Goal: Ask a question: Seek information or help from site administrators or community

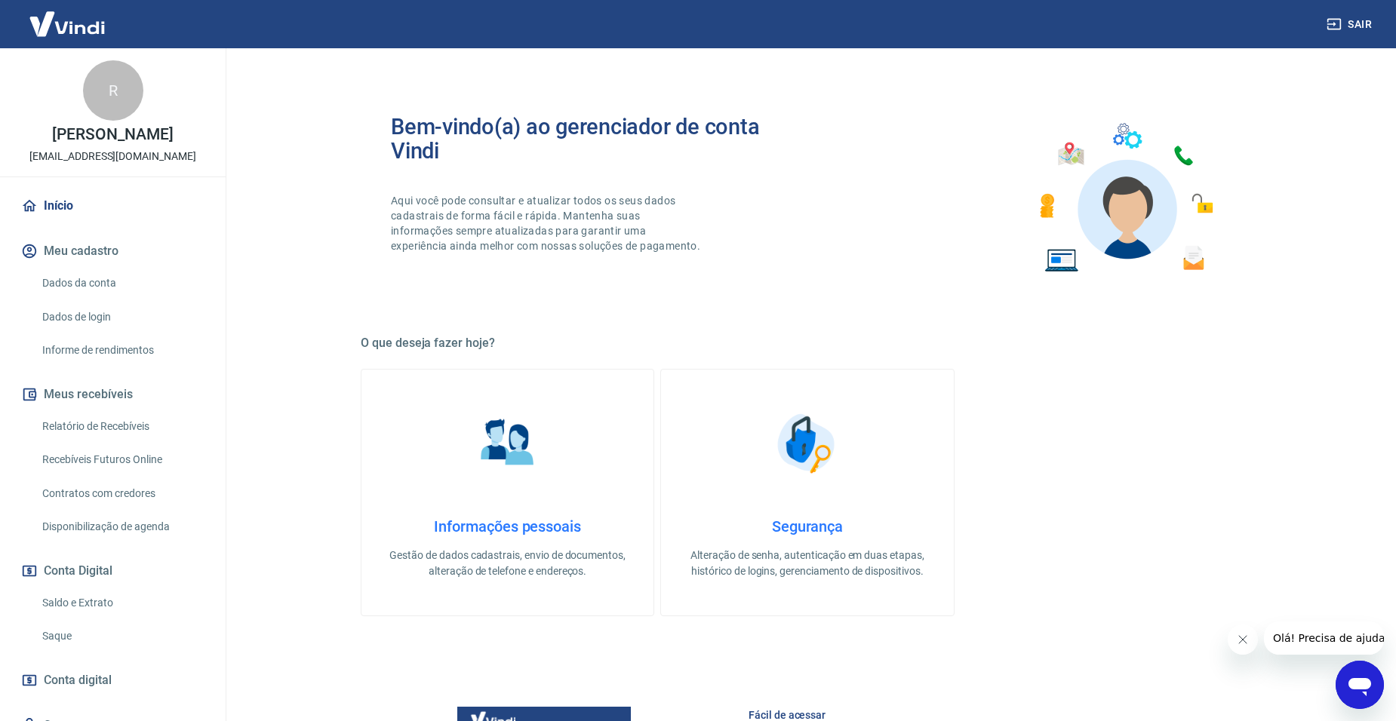
click at [106, 223] on link "Início" at bounding box center [112, 205] width 189 height 33
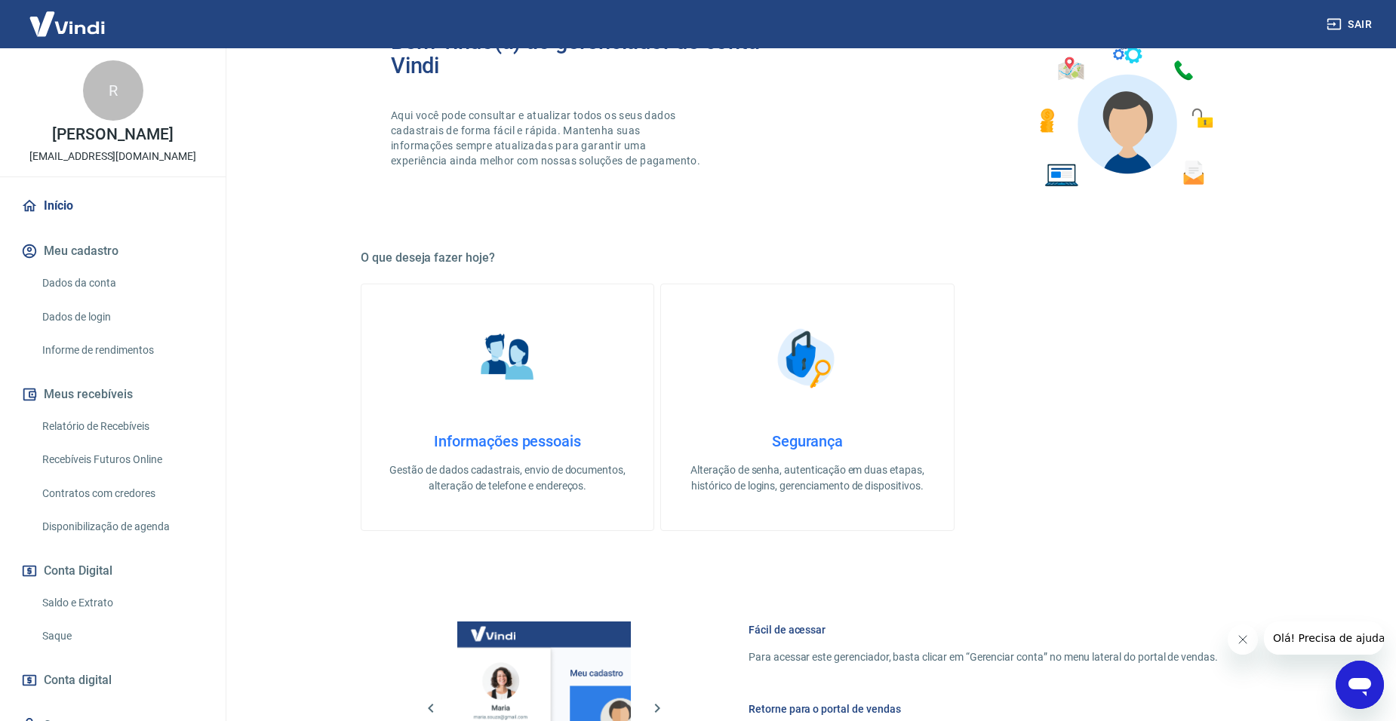
scroll to position [455, 0]
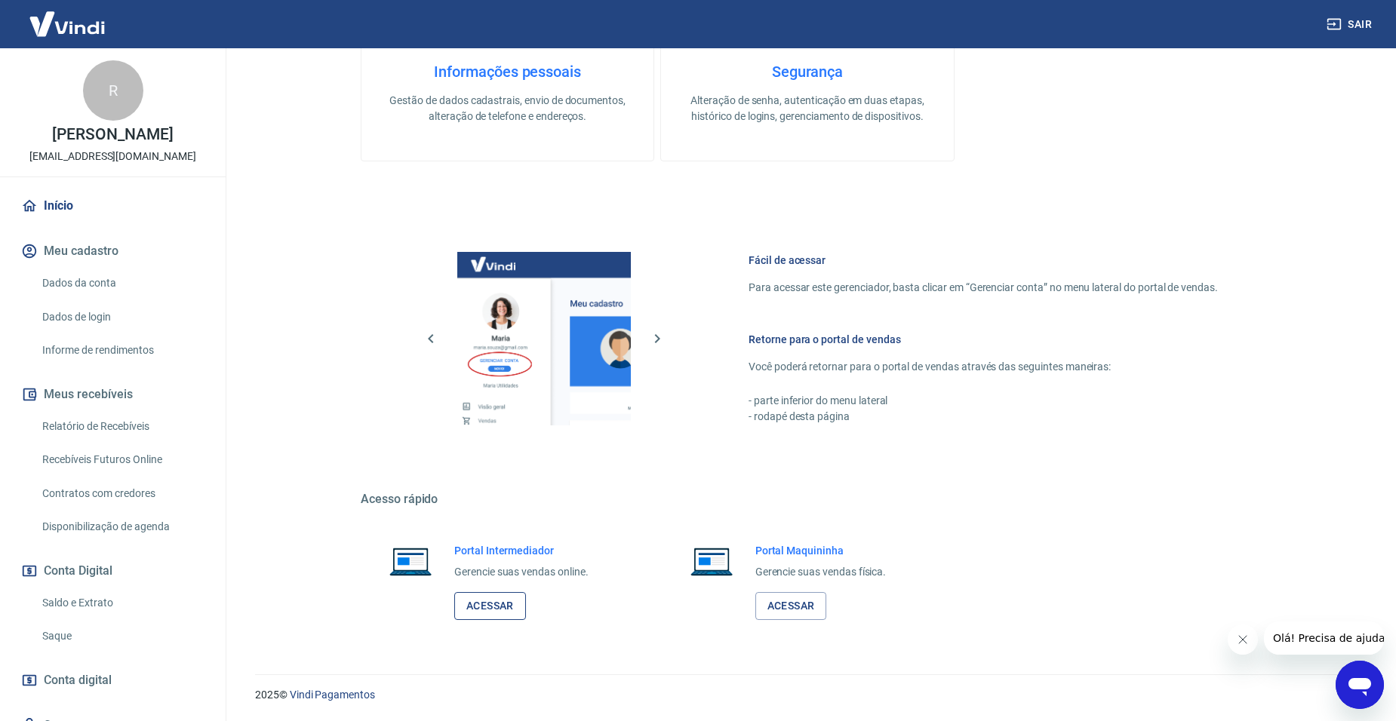
click at [497, 609] on link "Acessar" at bounding box center [490, 606] width 72 height 28
click at [1364, 687] on icon "Abrir janela de mensagens" at bounding box center [1360, 687] width 23 height 18
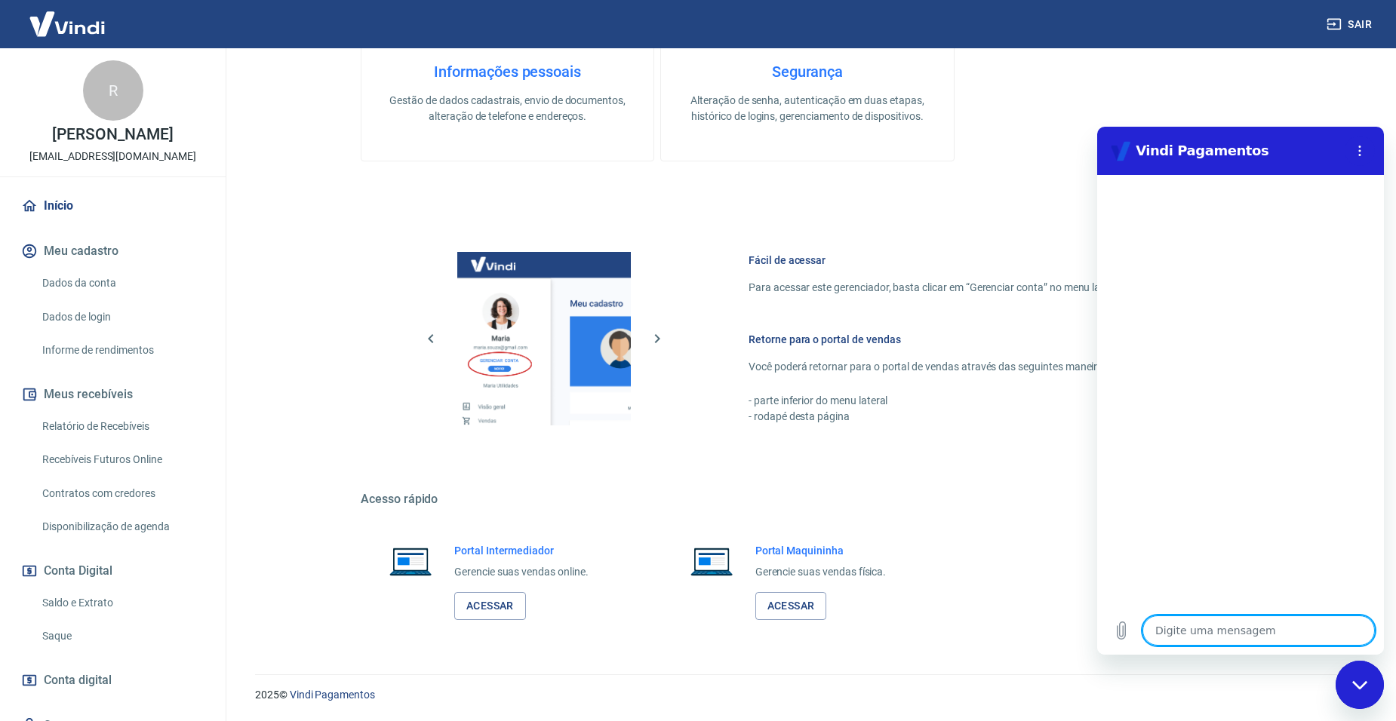
click at [1233, 631] on textarea at bounding box center [1258, 631] width 232 height 30
type textarea "a"
type textarea "x"
type textarea "aj"
type textarea "x"
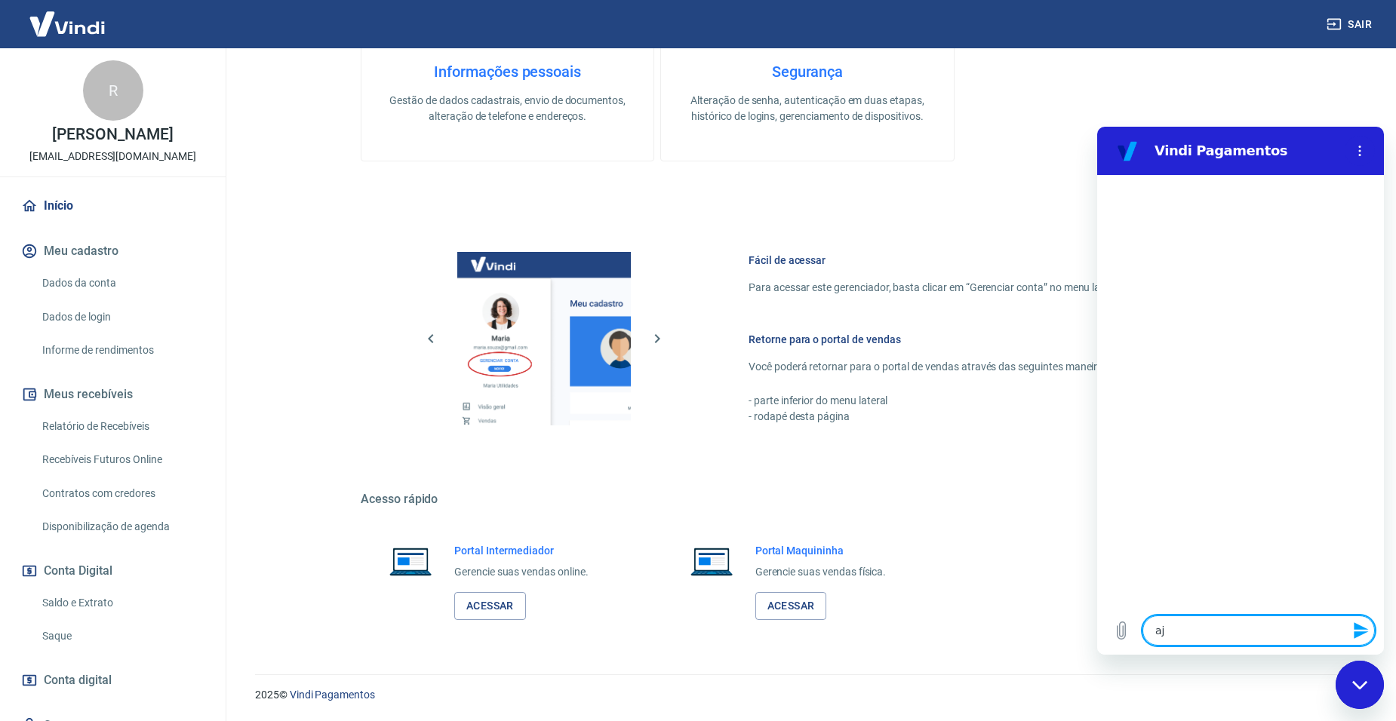
type textarea "aju"
type textarea "x"
type textarea "ajud"
type textarea "x"
type textarea "ajuda"
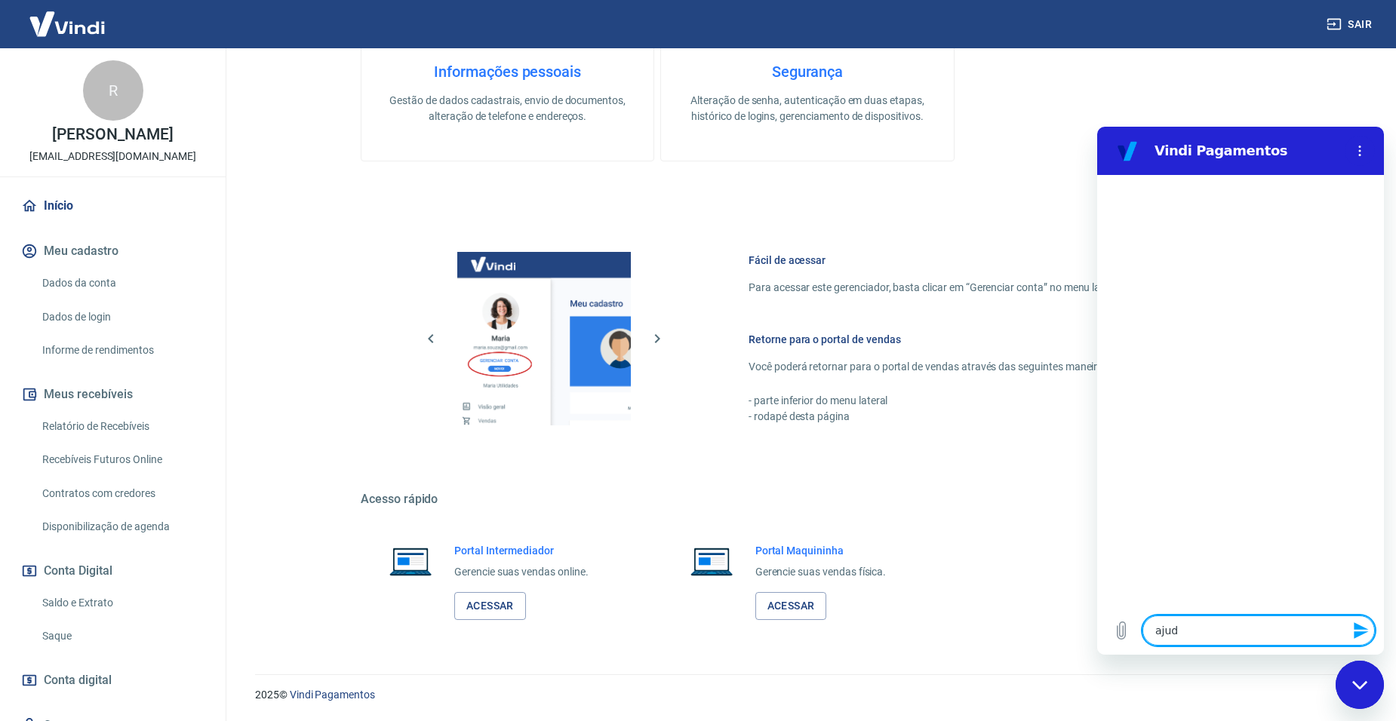
type textarea "x"
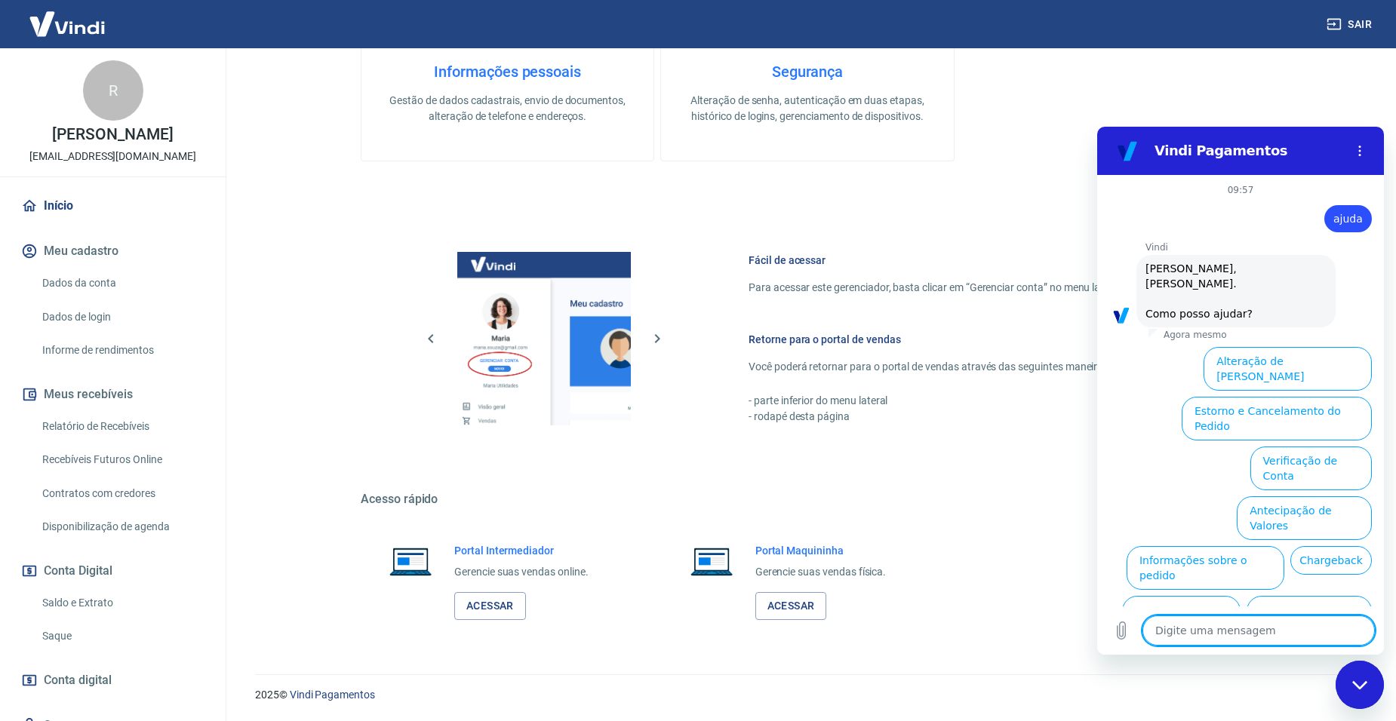
scroll to position [35, 0]
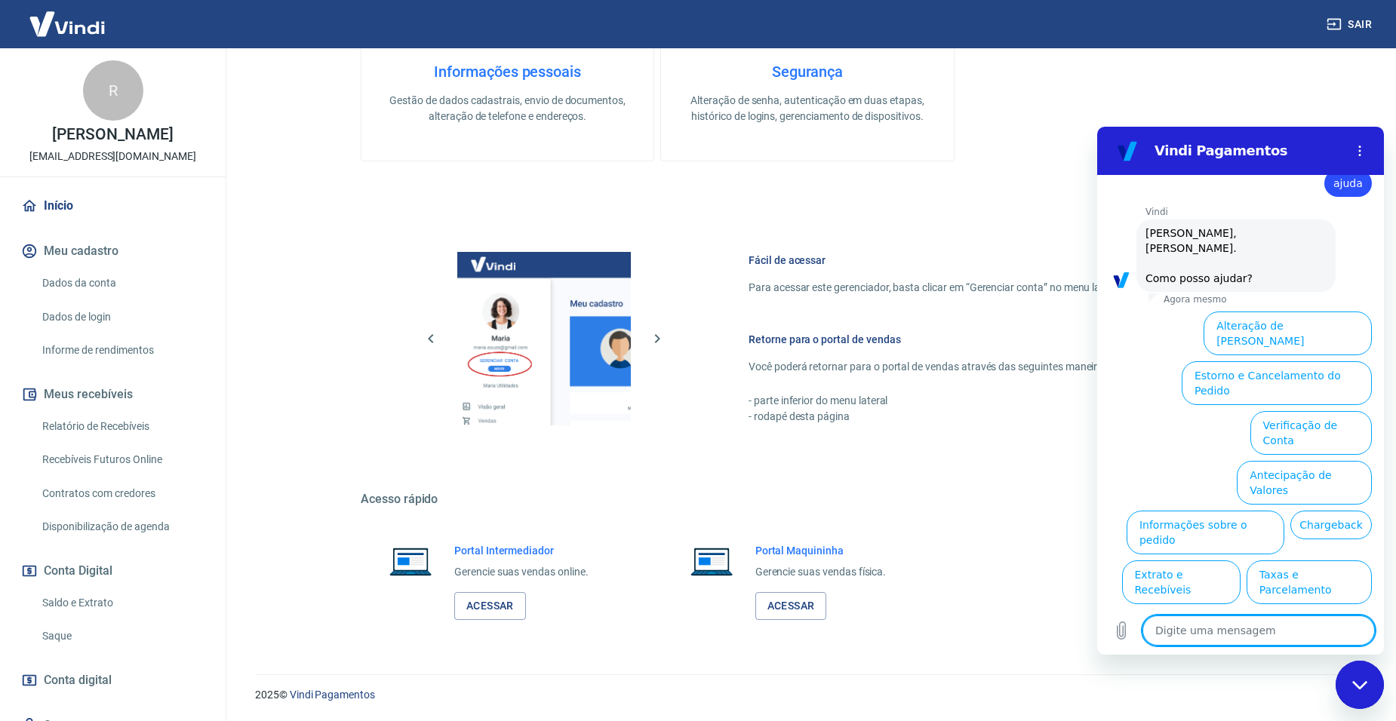
type textarea "a"
type textarea "x"
type textarea "aj"
type textarea "x"
type textarea "aju"
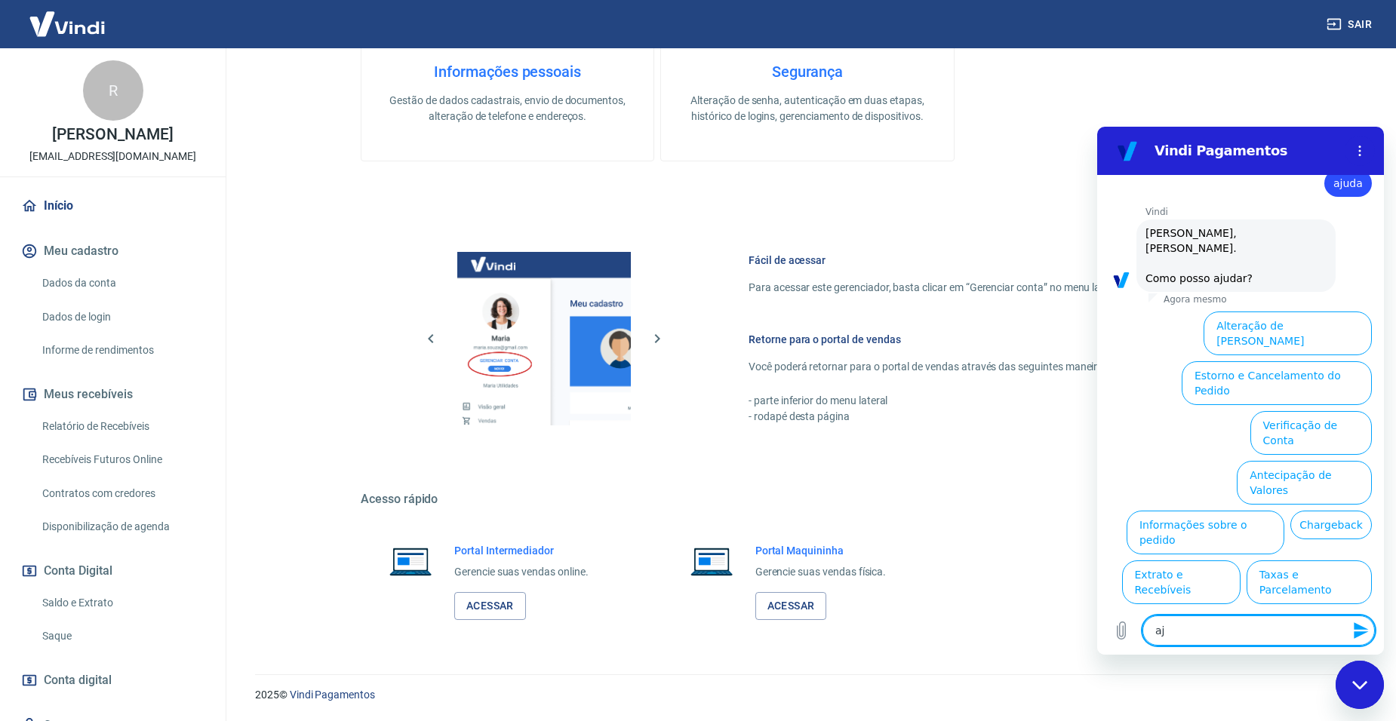
type textarea "x"
type textarea "ajud"
type textarea "x"
type textarea "ajuda"
type textarea "x"
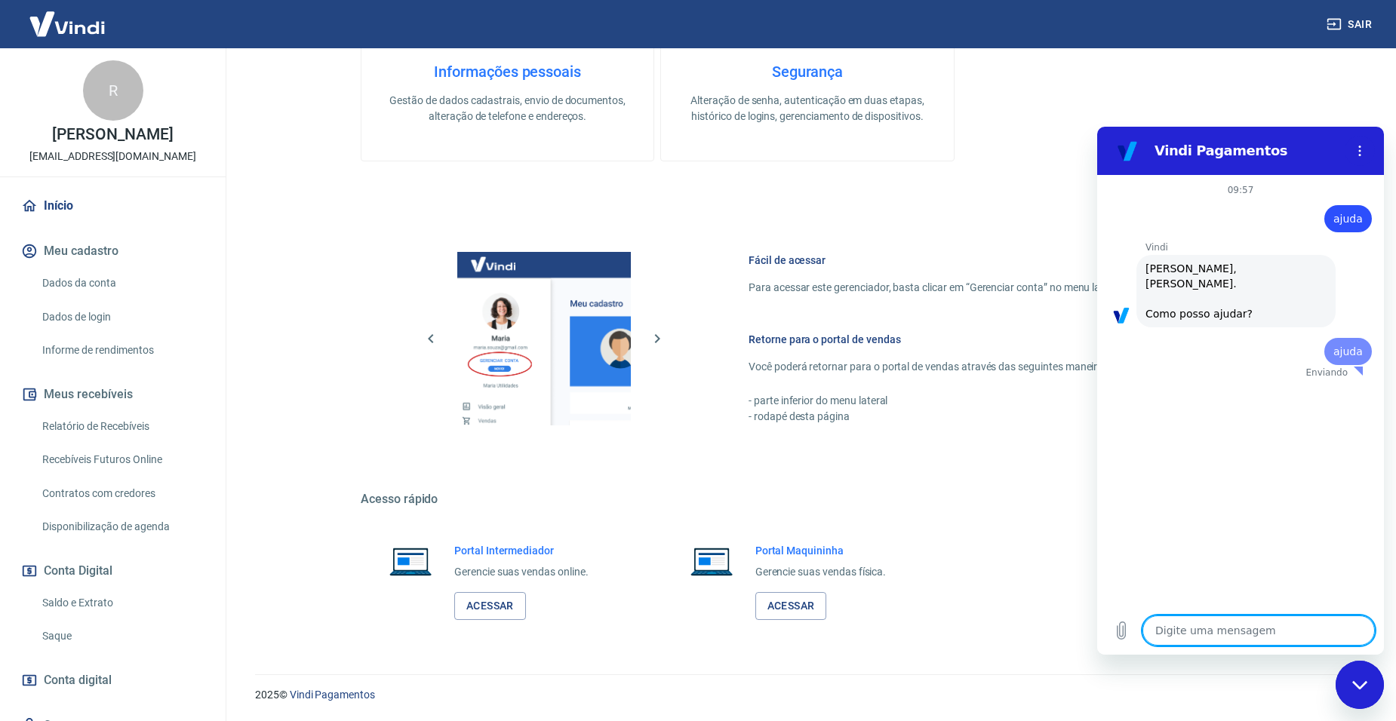
scroll to position [0, 0]
type textarea "x"
type textarea "a"
type textarea "x"
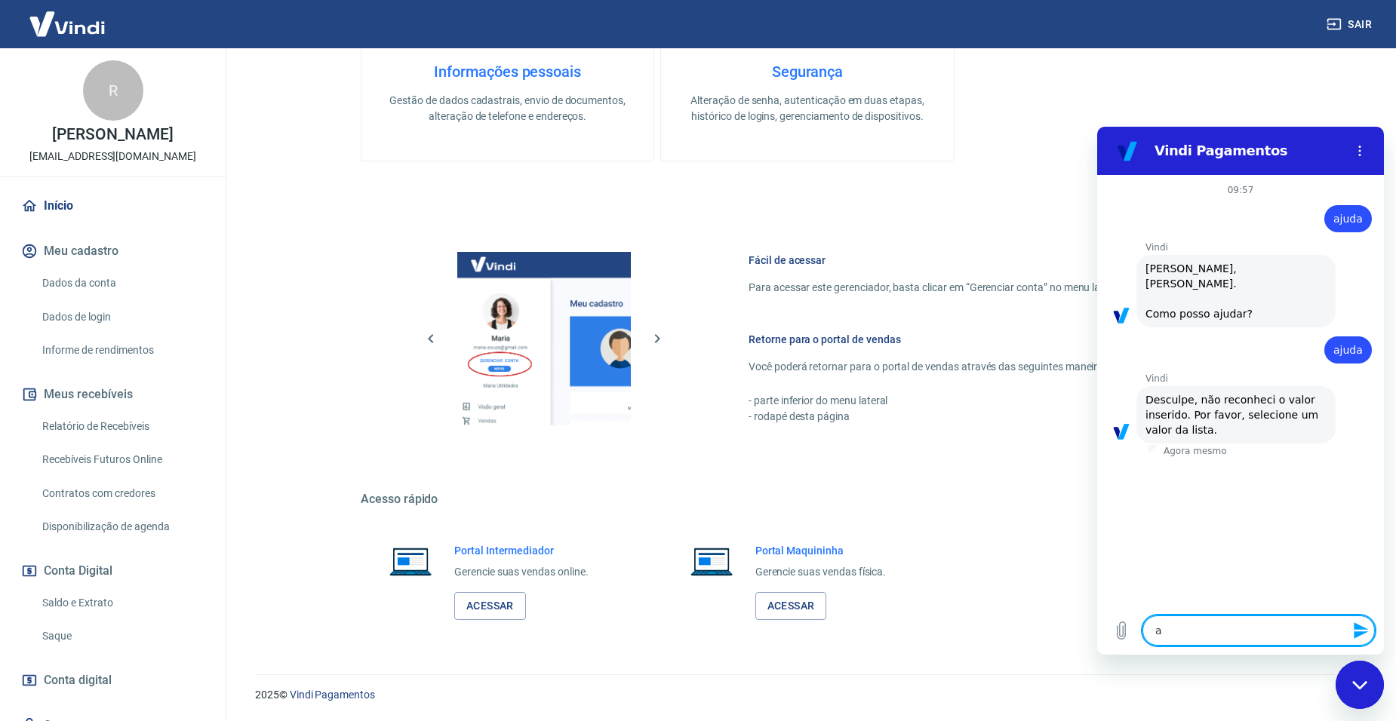
type textarea "aj"
type textarea "x"
type textarea "aju"
type textarea "x"
type textarea "ajud"
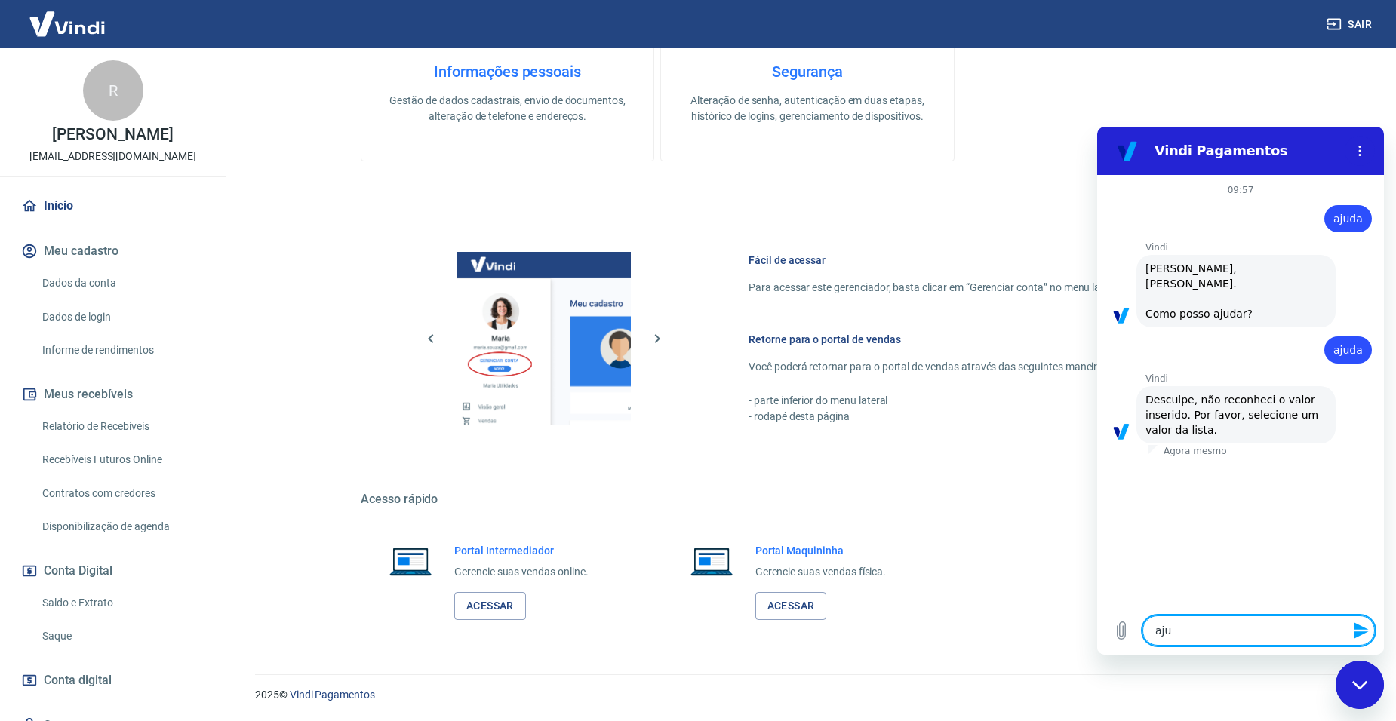
type textarea "x"
type textarea "ajuda"
type textarea "x"
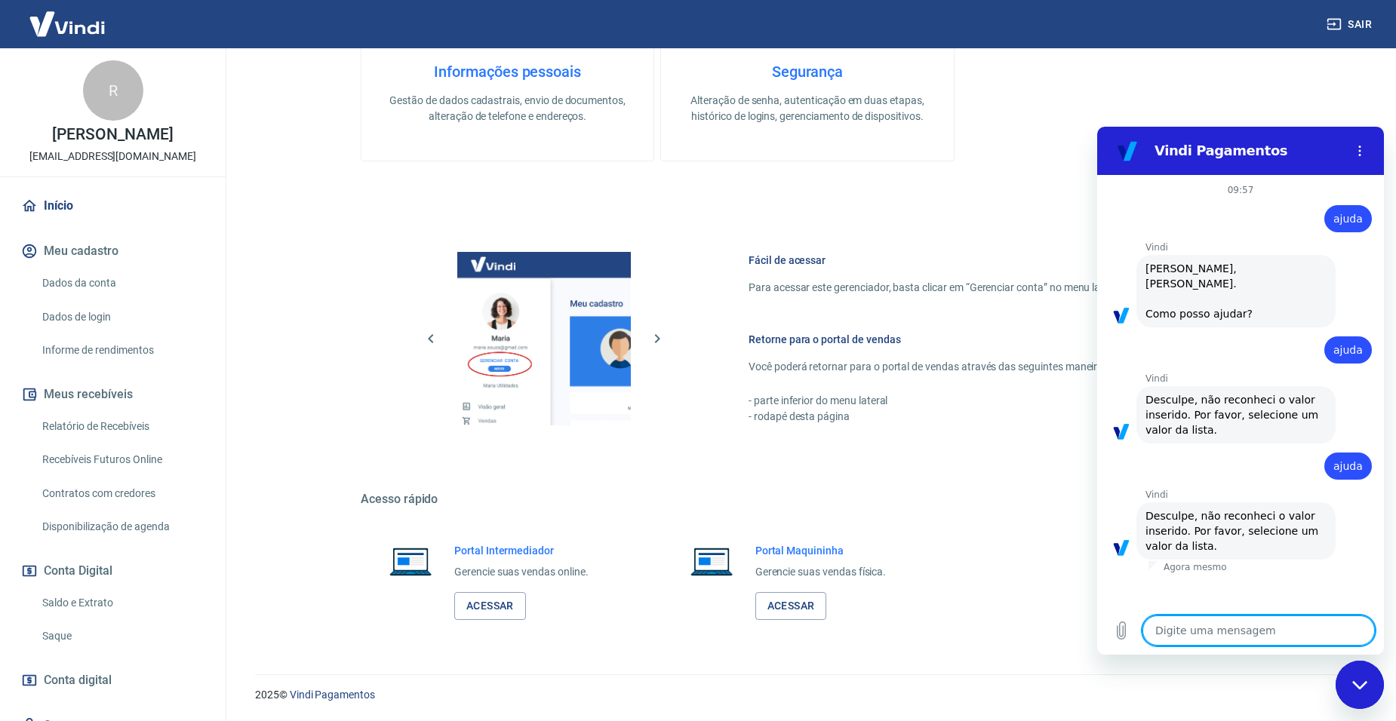
type textarea "a"
type textarea "x"
type textarea "ad"
type textarea "x"
type textarea "adj"
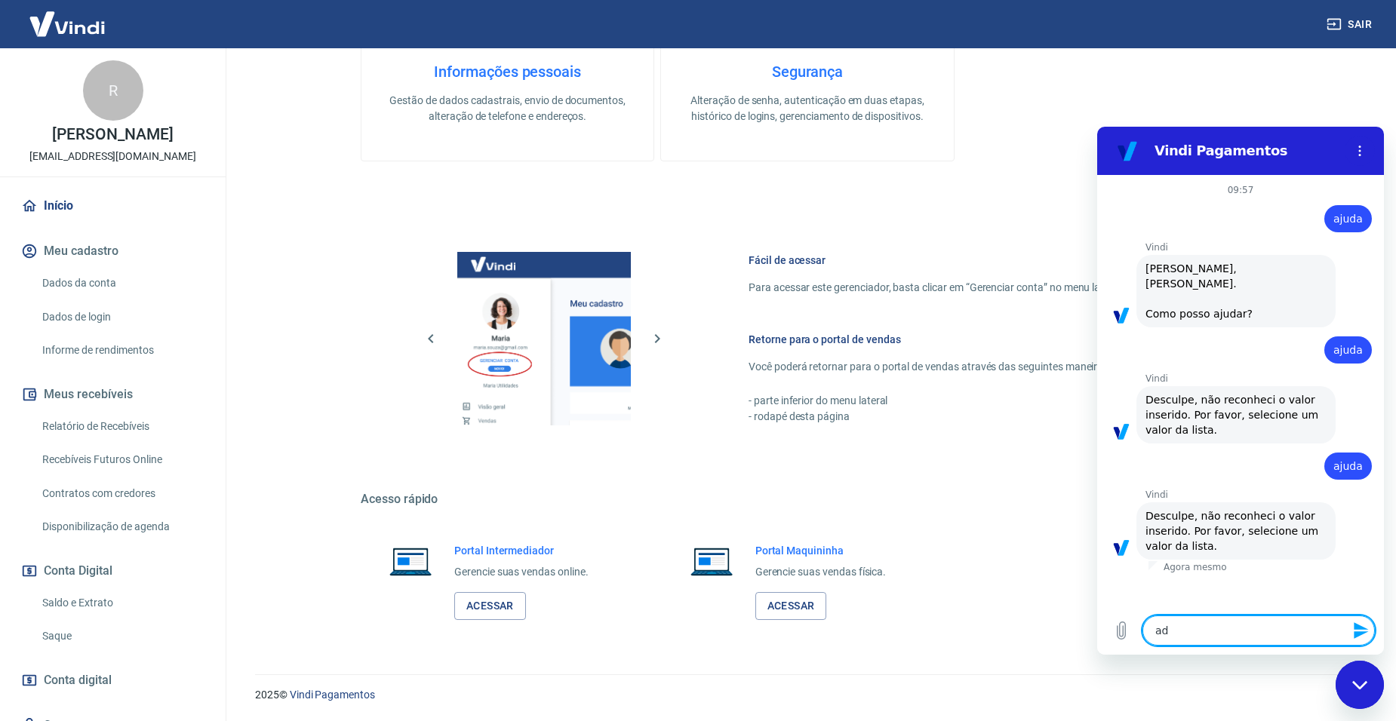
type textarea "x"
type textarea "adjj"
type textarea "x"
type textarea "adj"
type textarea "x"
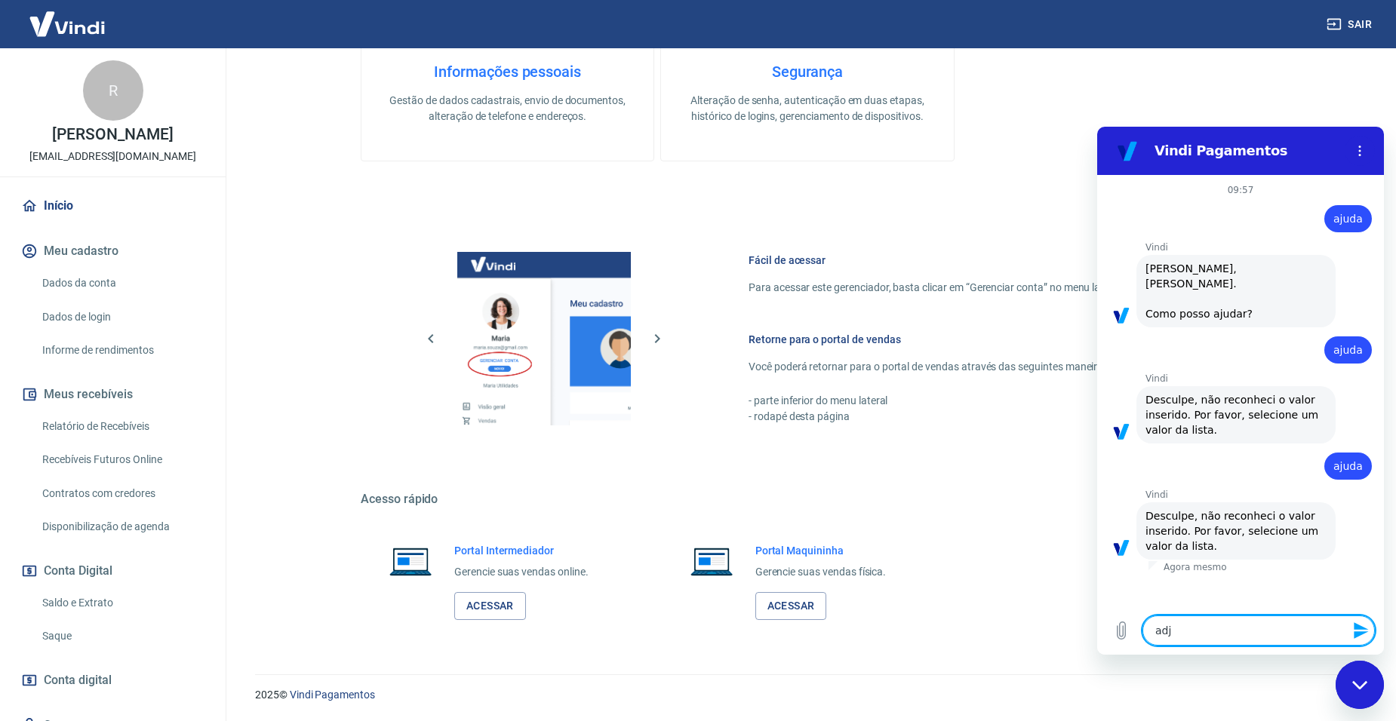
type textarea "ad"
type textarea "x"
type textarea "a"
type textarea "x"
type textarea "aj"
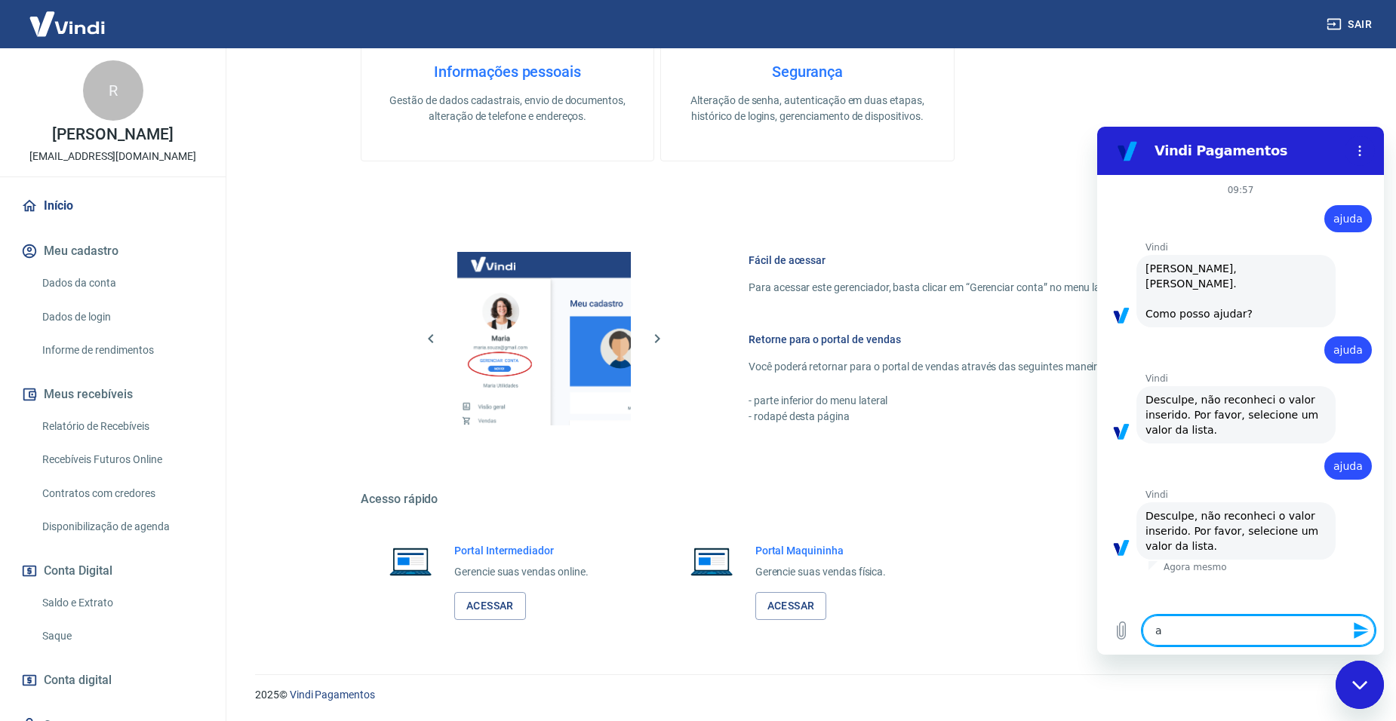
type textarea "x"
type textarea "aju"
type textarea "x"
type textarea "ajud"
type textarea "x"
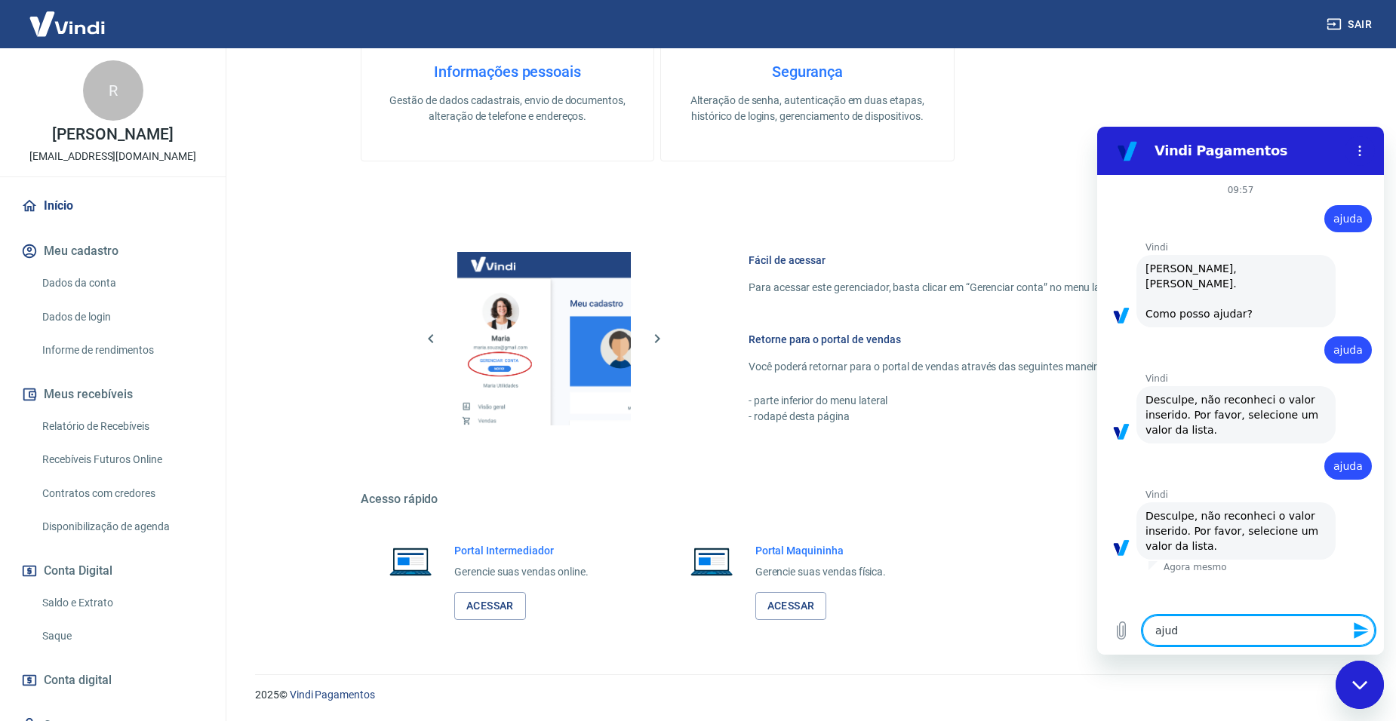
type textarea "ajuda"
type textarea "x"
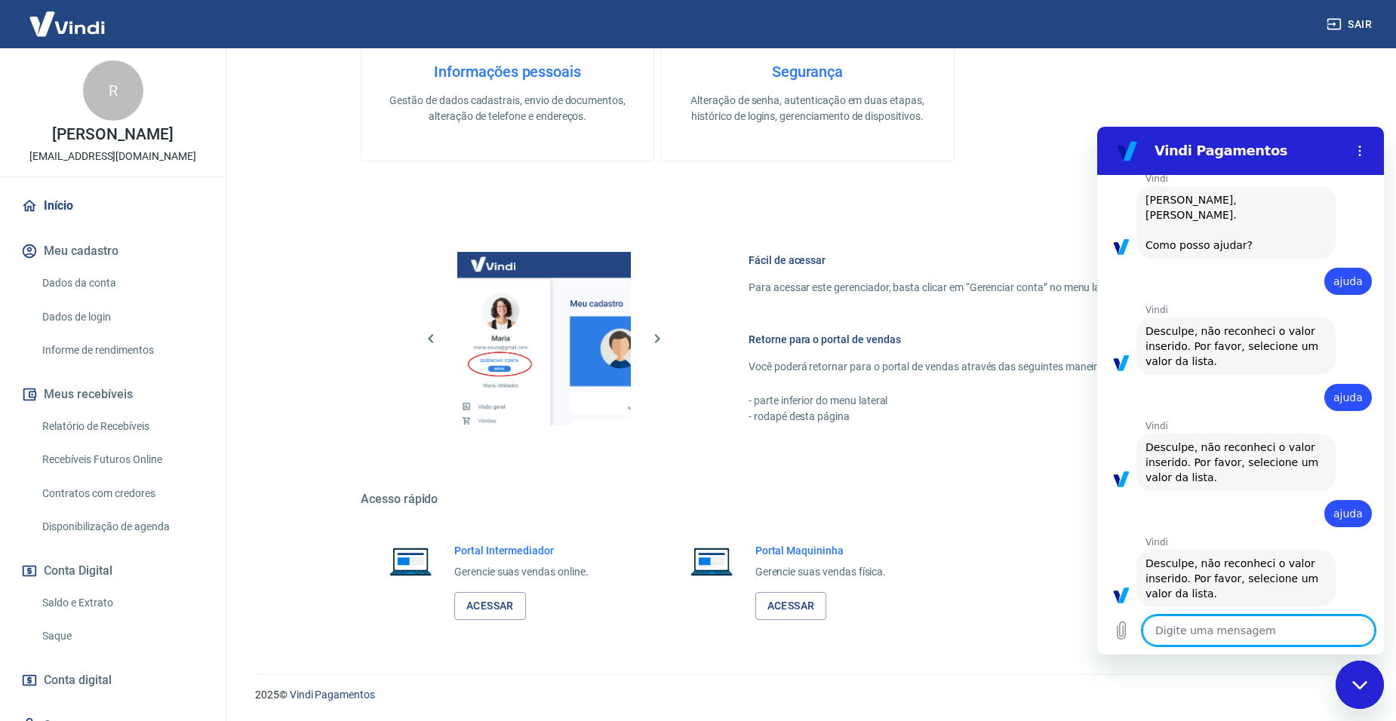
scroll to position [72, 0]
type textarea "a"
type textarea "x"
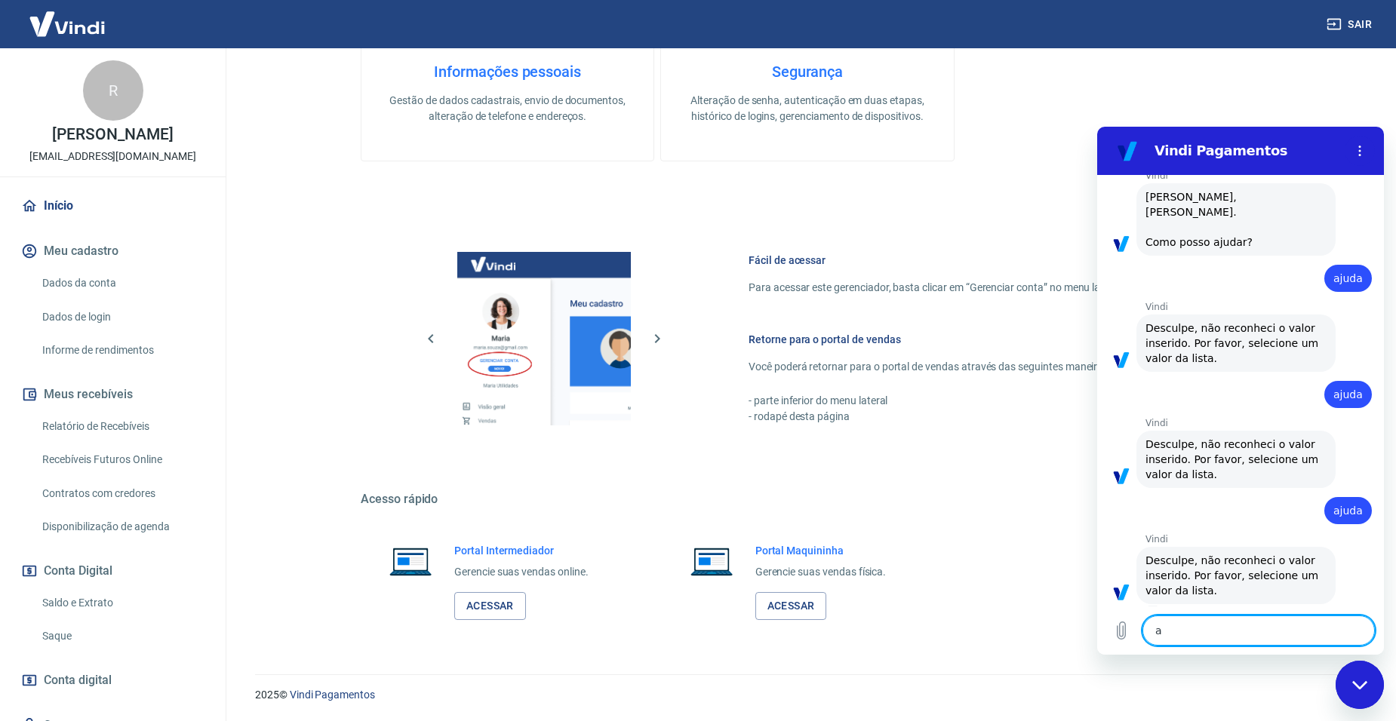
type textarea "as"
type textarea "x"
type textarea "asd"
type textarea "x"
type textarea "as"
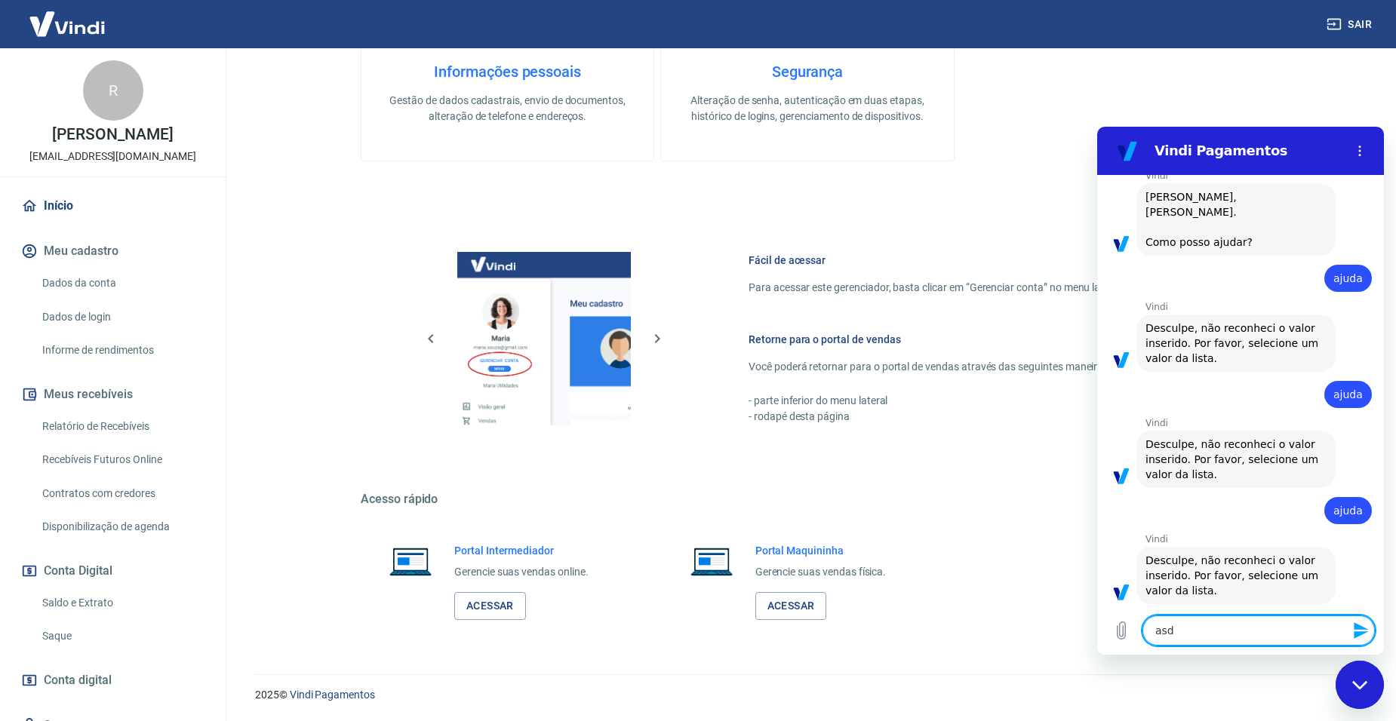
type textarea "x"
type textarea "a"
type textarea "x"
type textarea "a"
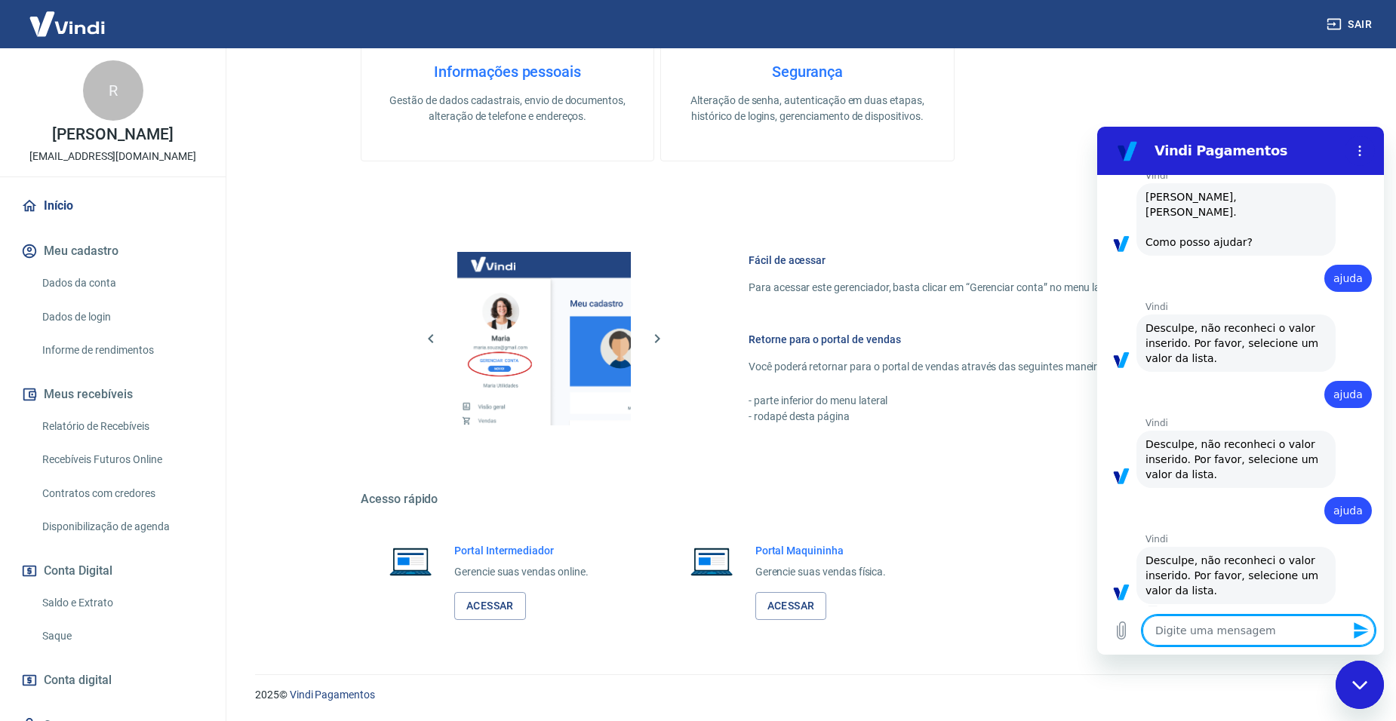
type textarea "x"
type textarea "aj"
type textarea "x"
type textarea "aju"
type textarea "x"
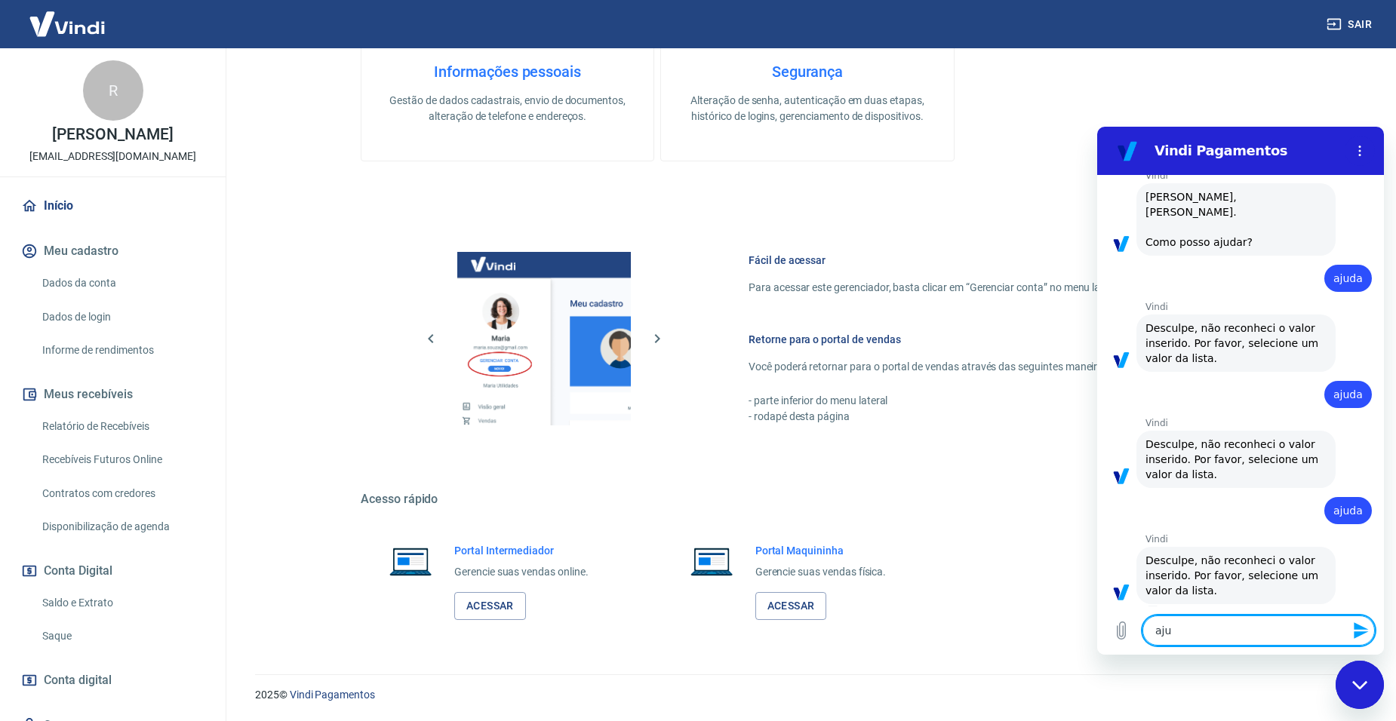
type textarea "ajud"
type textarea "x"
type textarea "ajuda"
type textarea "x"
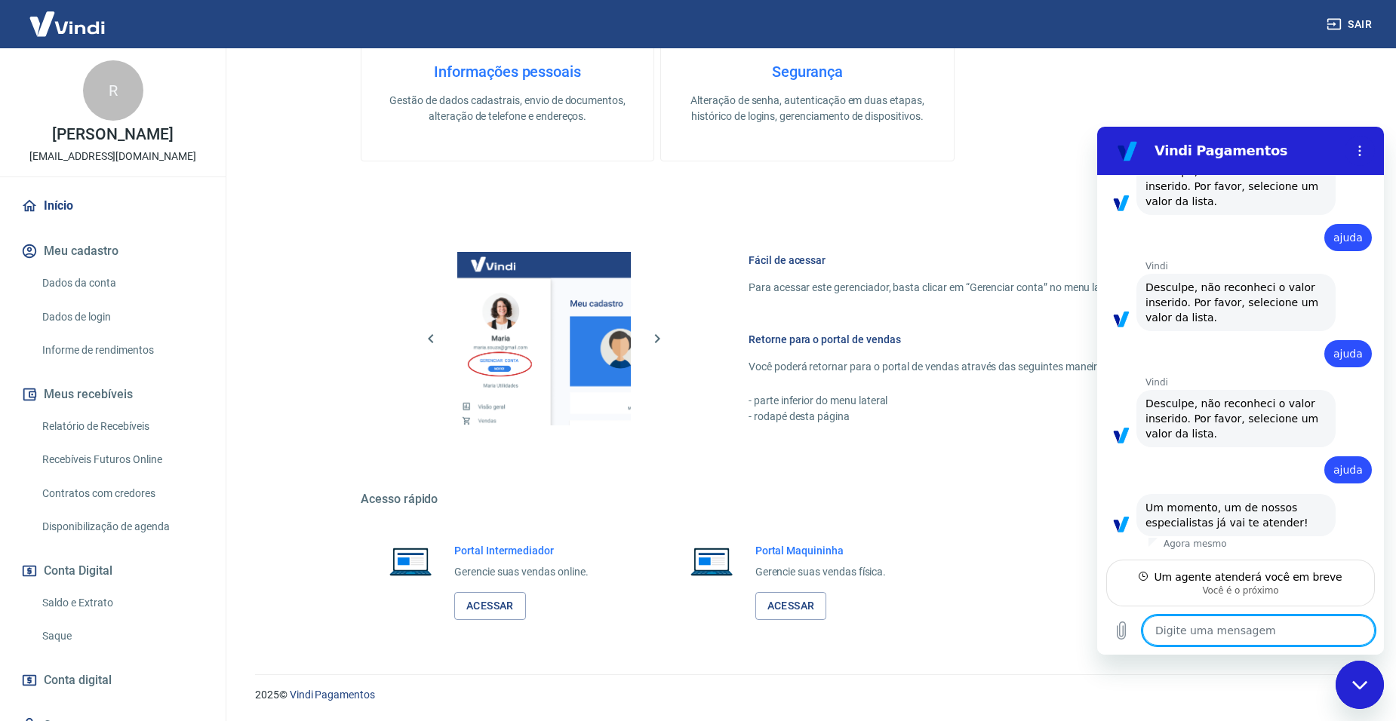
scroll to position [214, 0]
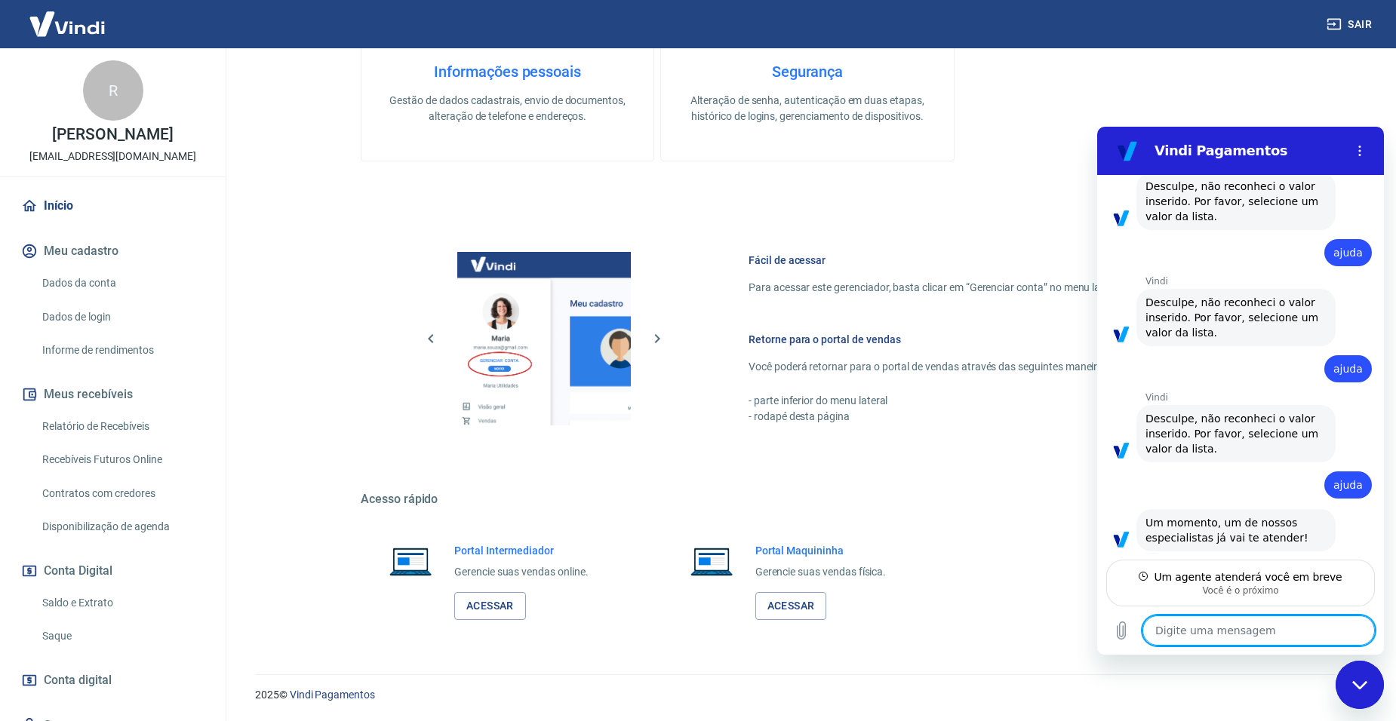
click at [1295, 630] on textarea at bounding box center [1258, 631] width 232 height 30
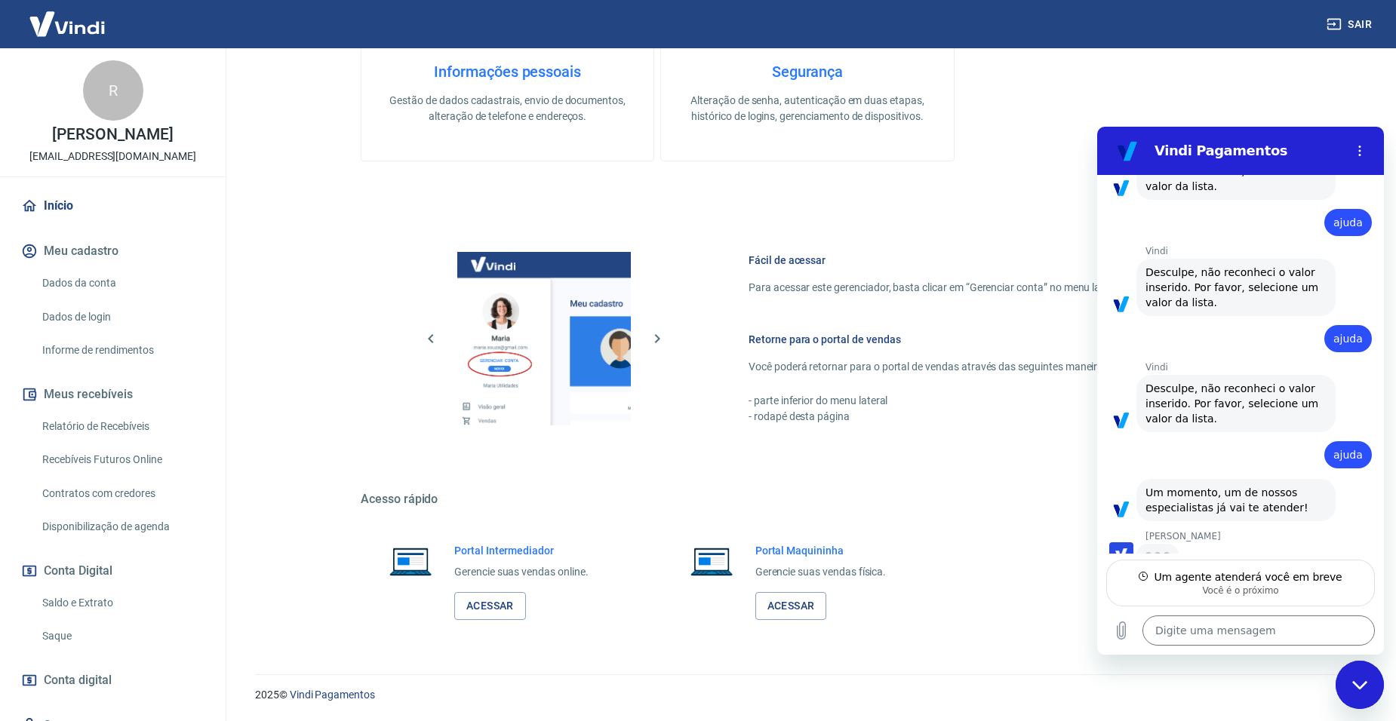
scroll to position [242, 0]
type textarea "x"
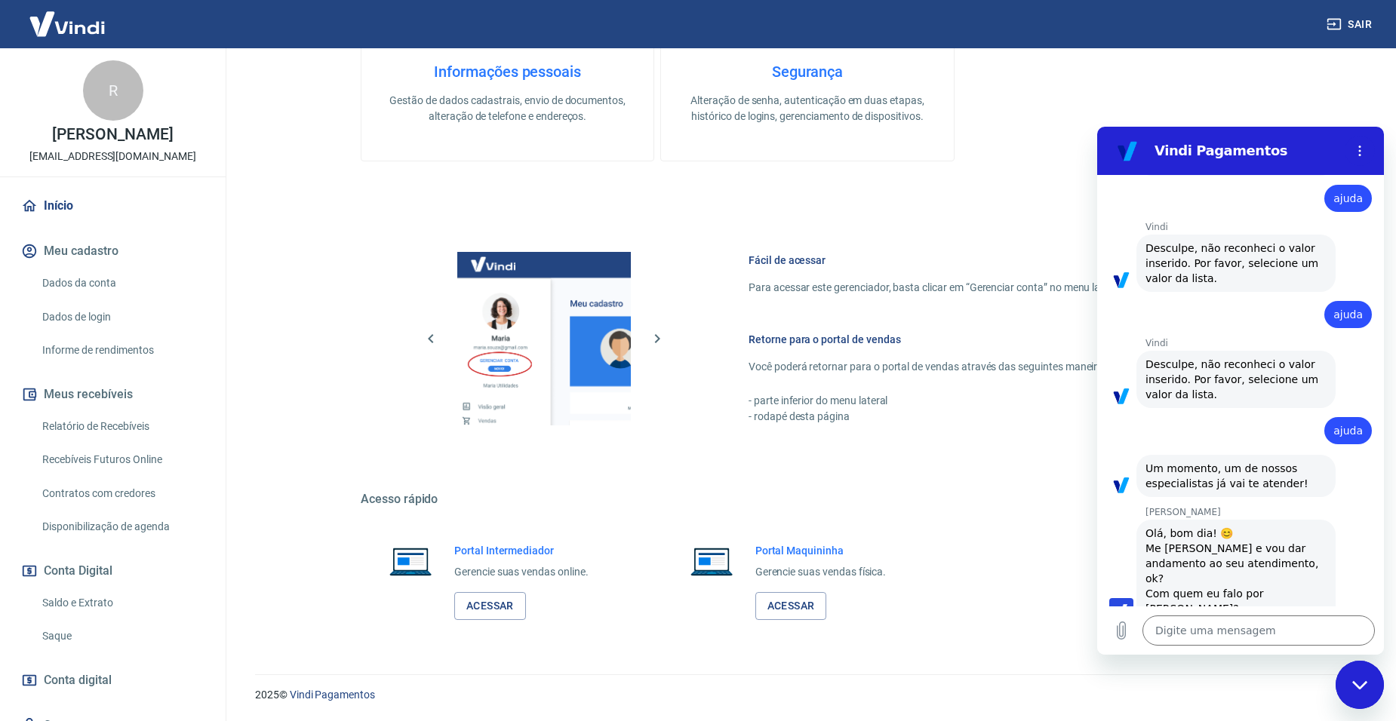
scroll to position [271, 0]
click at [1243, 628] on textarea at bounding box center [1258, 631] width 232 height 30
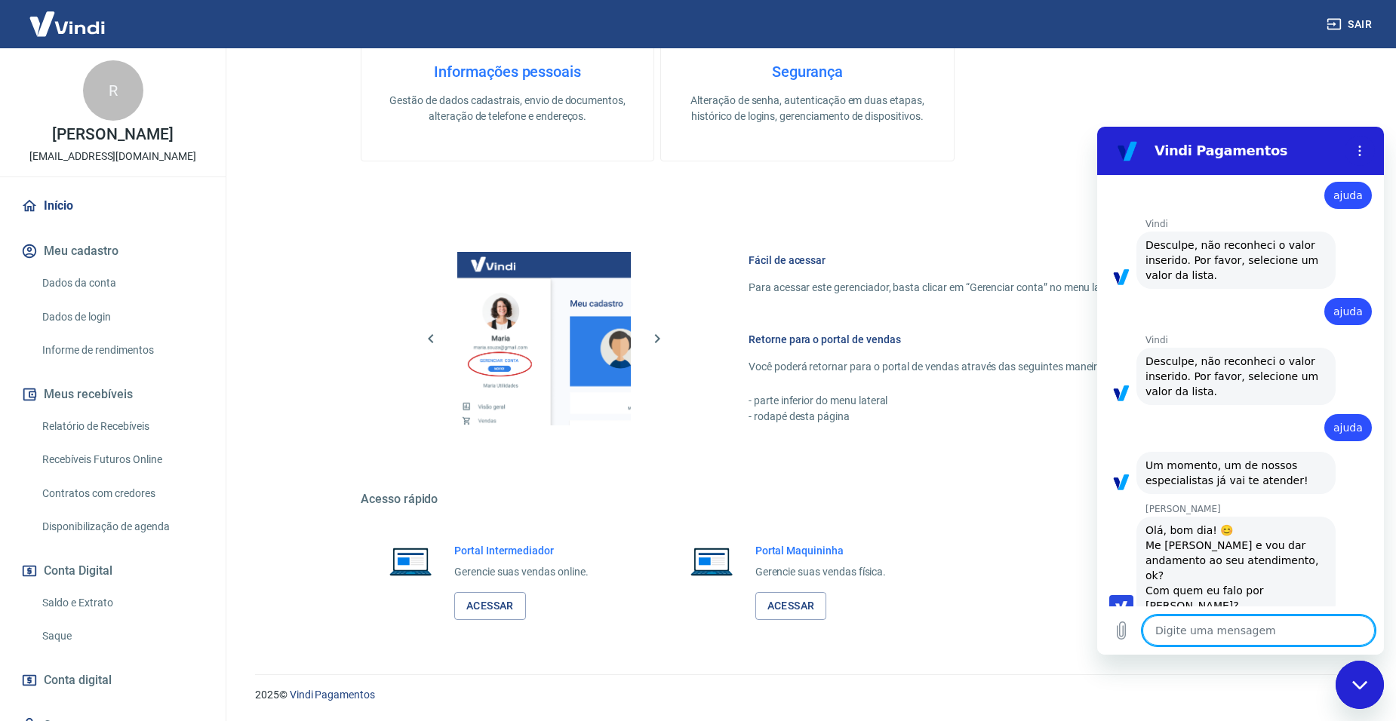
type textarea "B"
type textarea "x"
type textarea "Bo"
type textarea "x"
type textarea "Bom"
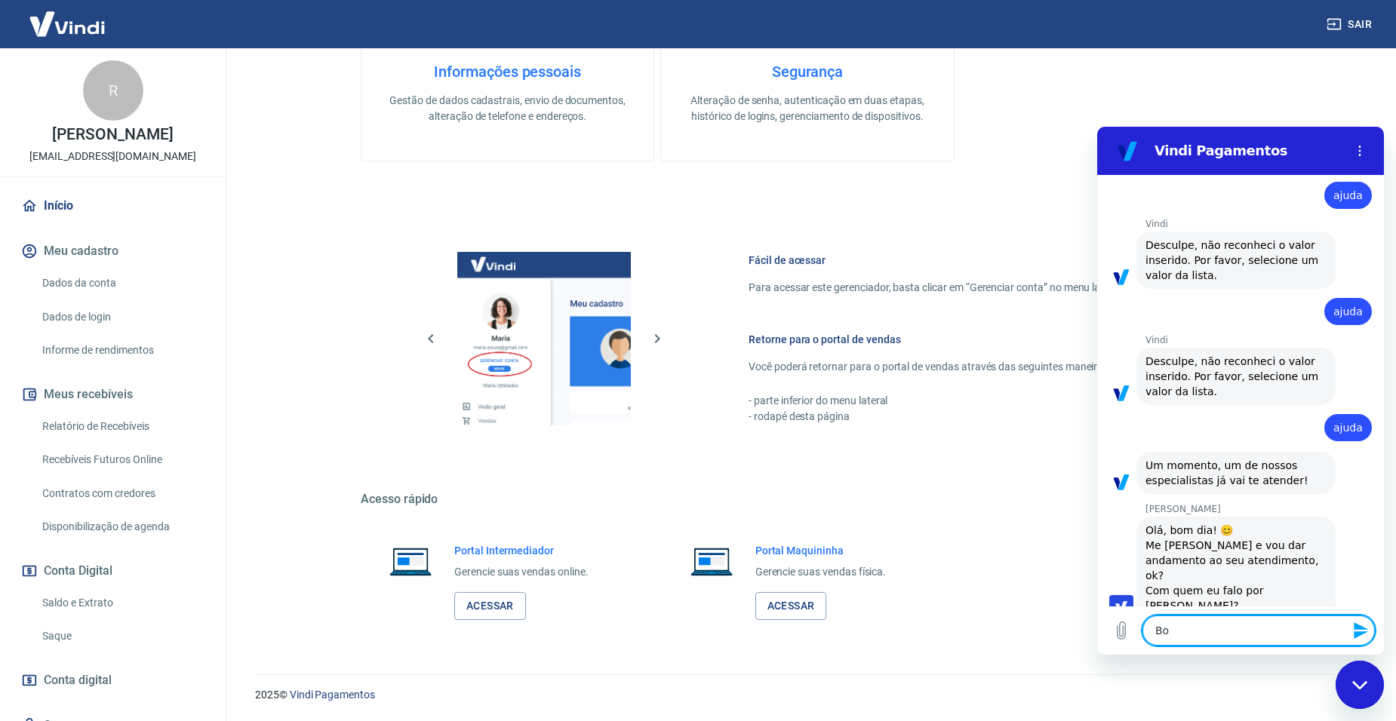
type textarea "x"
type textarea "Bom"
type textarea "x"
type textarea "Bom d"
type textarea "x"
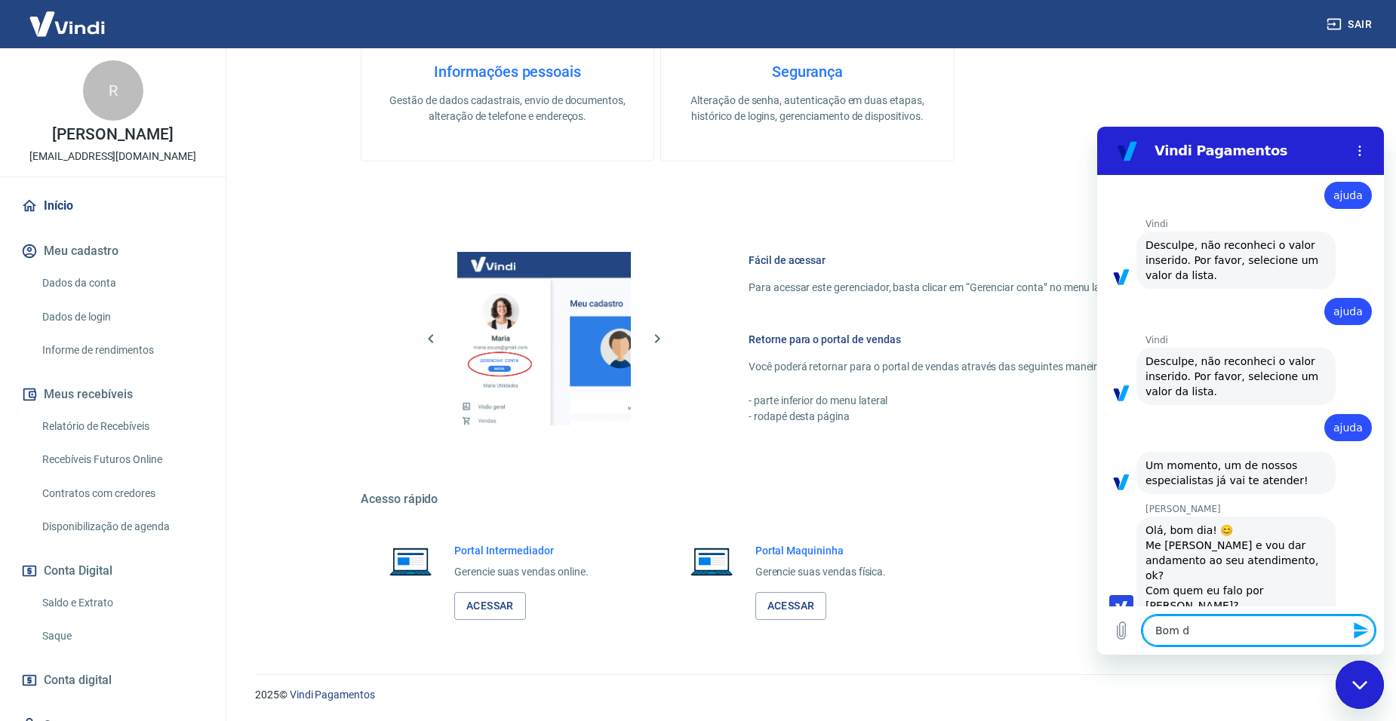
type textarea "Bom di"
type textarea "x"
type textarea "Bom dia"
type textarea "x"
type textarea "Bom dia"
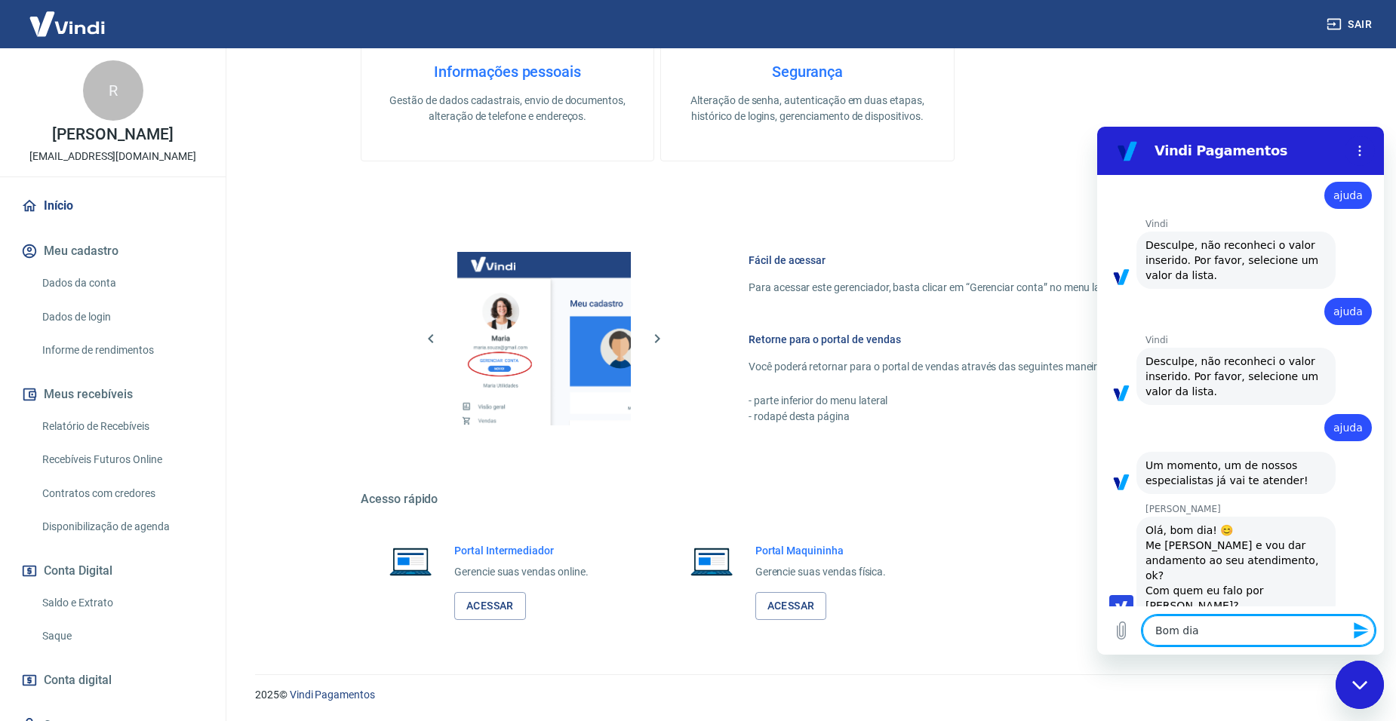
type textarea "x"
type textarea "Bom dia A"
type textarea "x"
type textarea "Bom dia An"
type textarea "x"
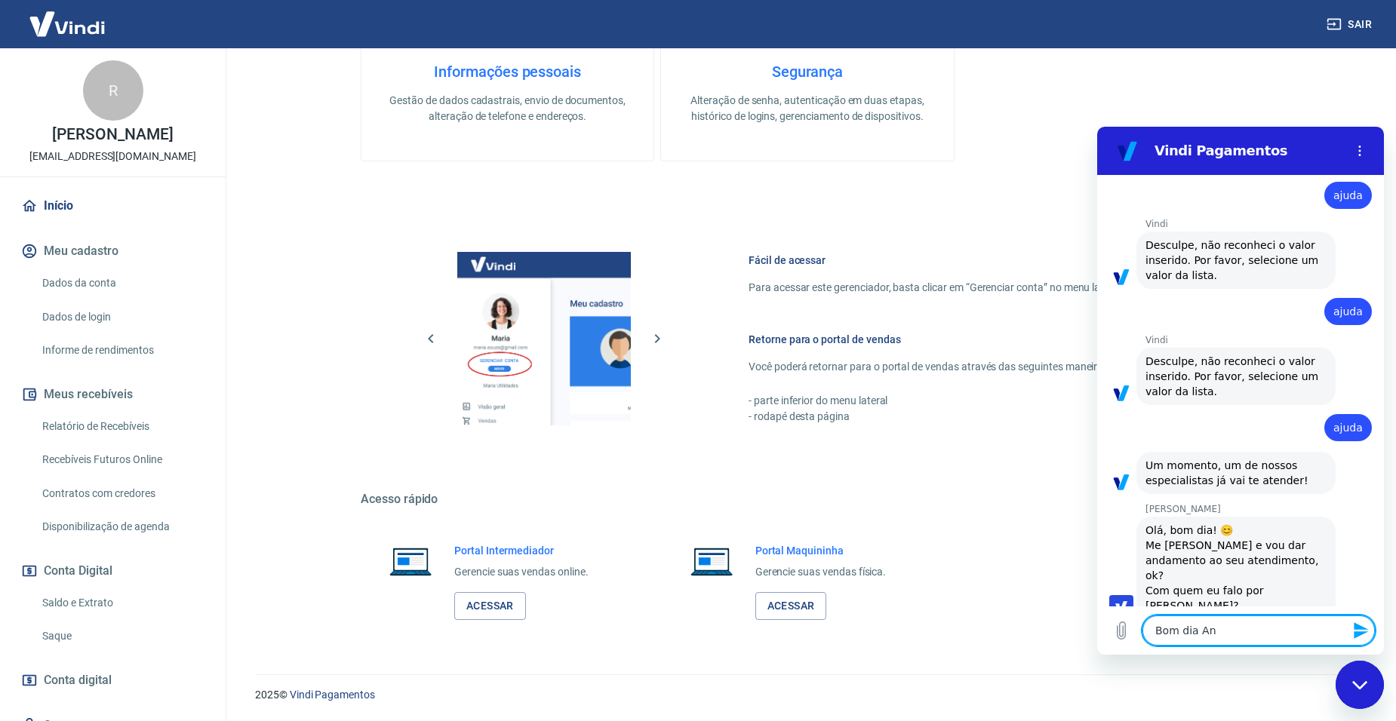
type textarea "Bom dia And"
type textarea "x"
type textarea "Bom dia Andr"
type textarea "x"
type textarea "Bom dia Andre"
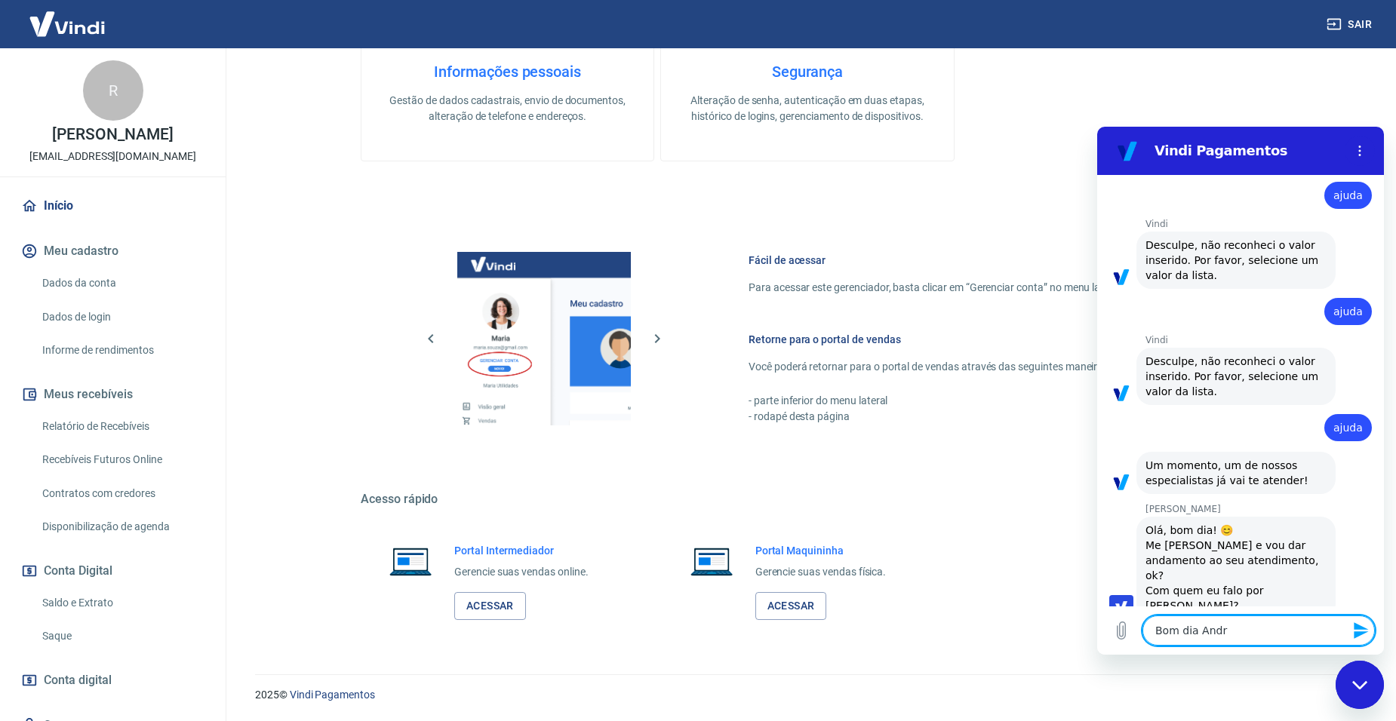
type textarea "x"
type textarea "Bom dia Andrez"
type textarea "x"
type textarea "Bom dia Andrezz"
type textarea "x"
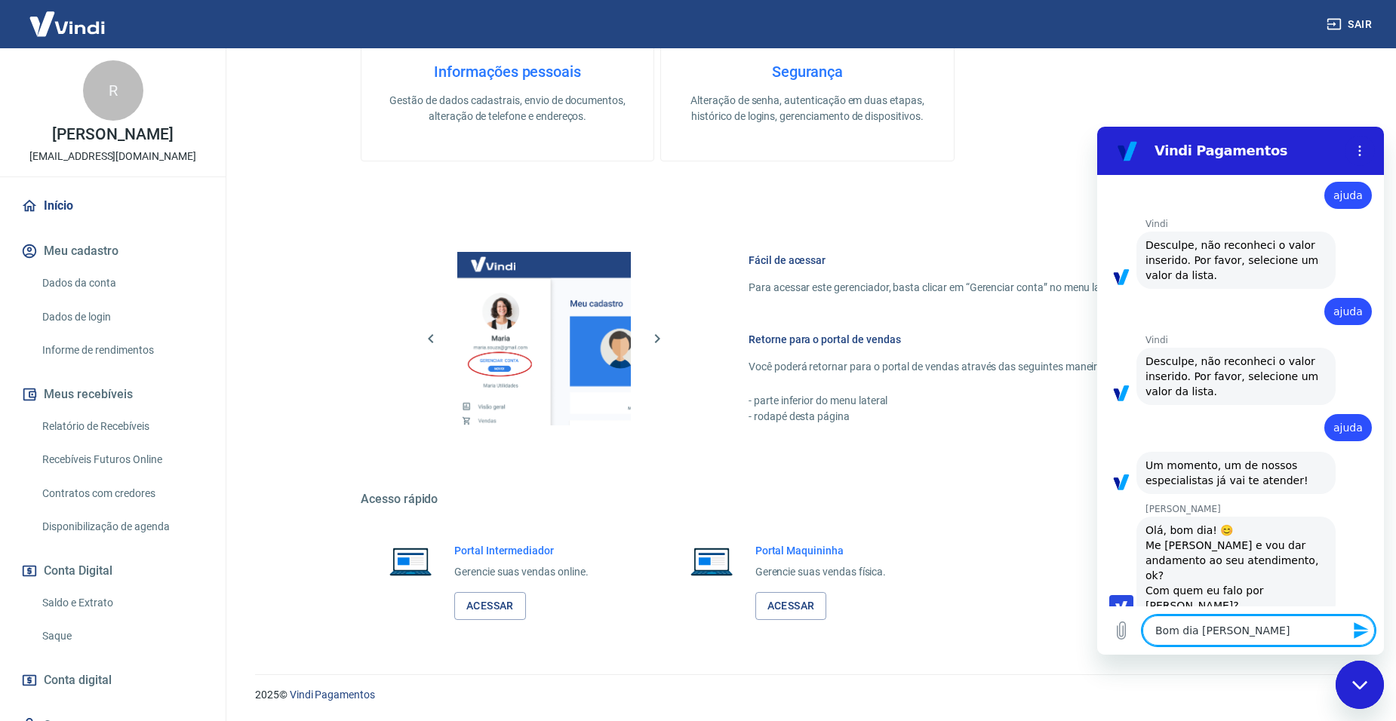
type textarea "Bom dia Andrezza"
type textarea "x"
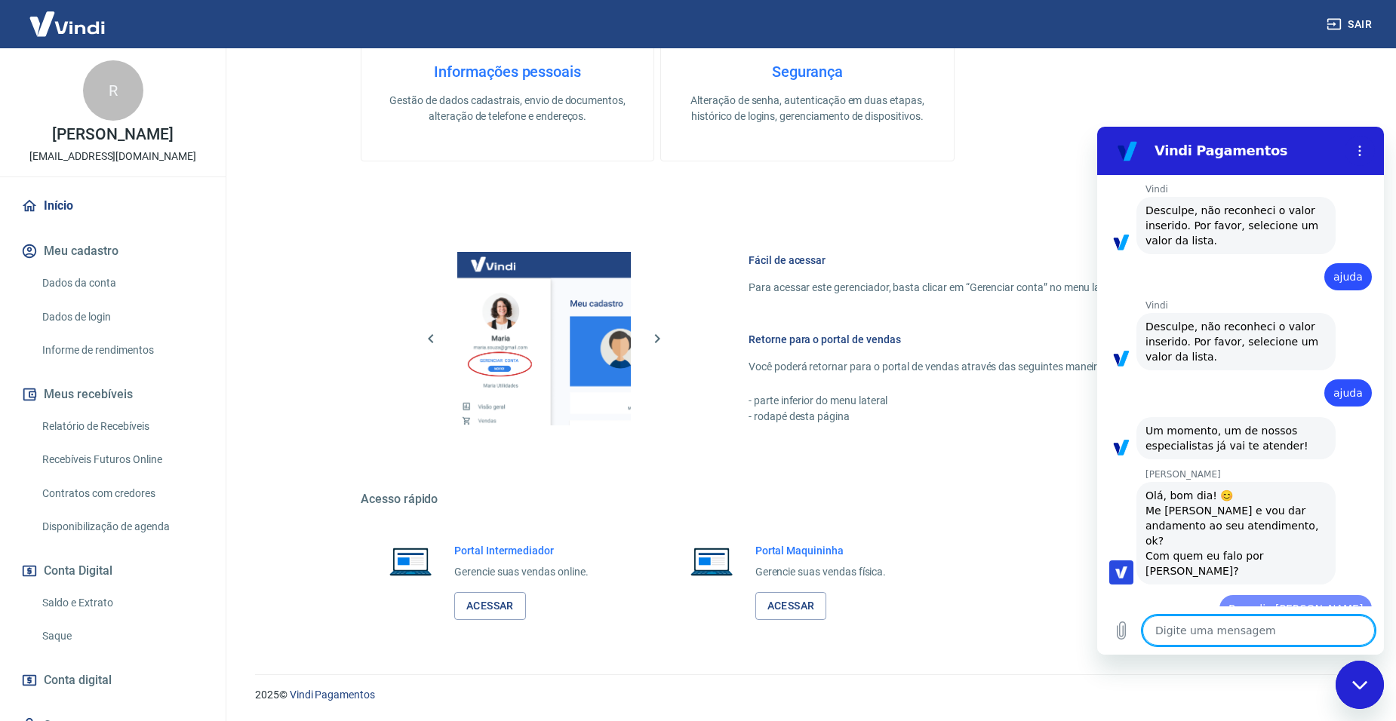
type textarea "x"
type textarea "C"
type textarea "x"
type textarea "Cp"
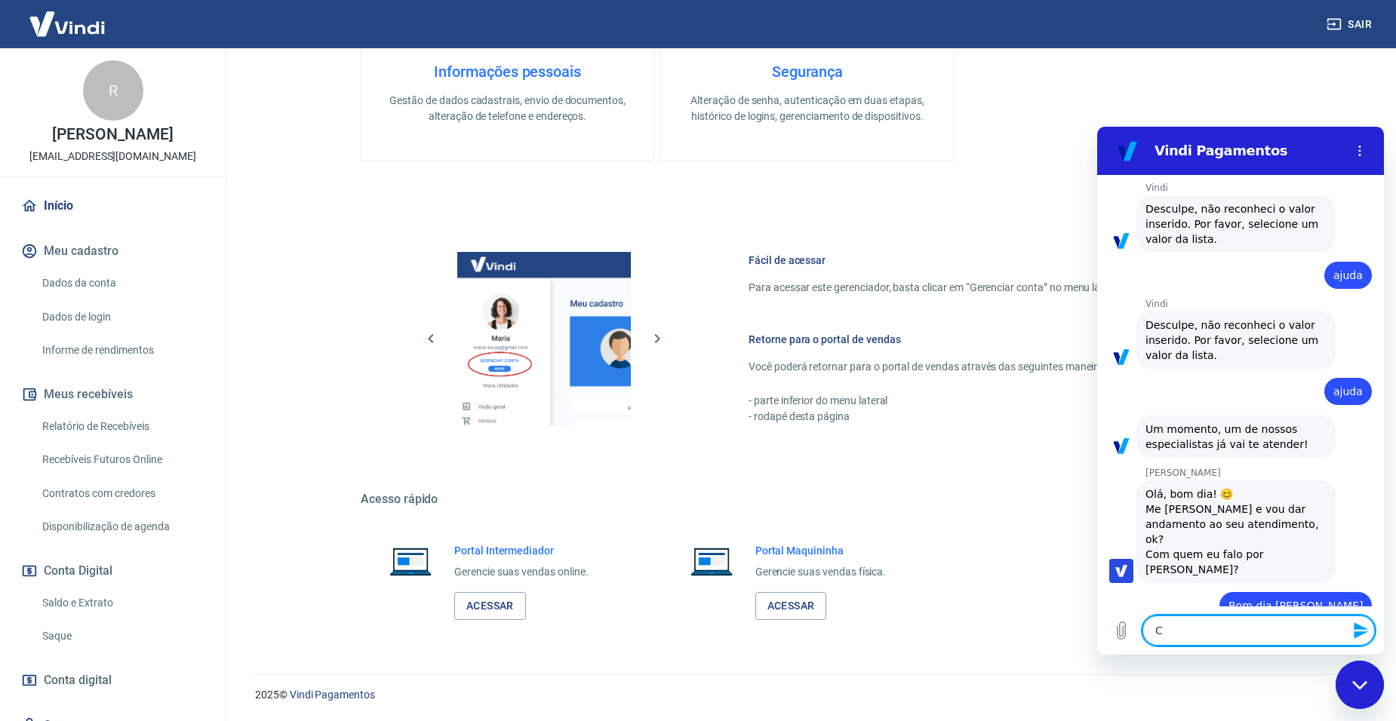
type textarea "x"
type textarea "Cpm"
type textarea "x"
type textarea "Cpm,"
type textarea "x"
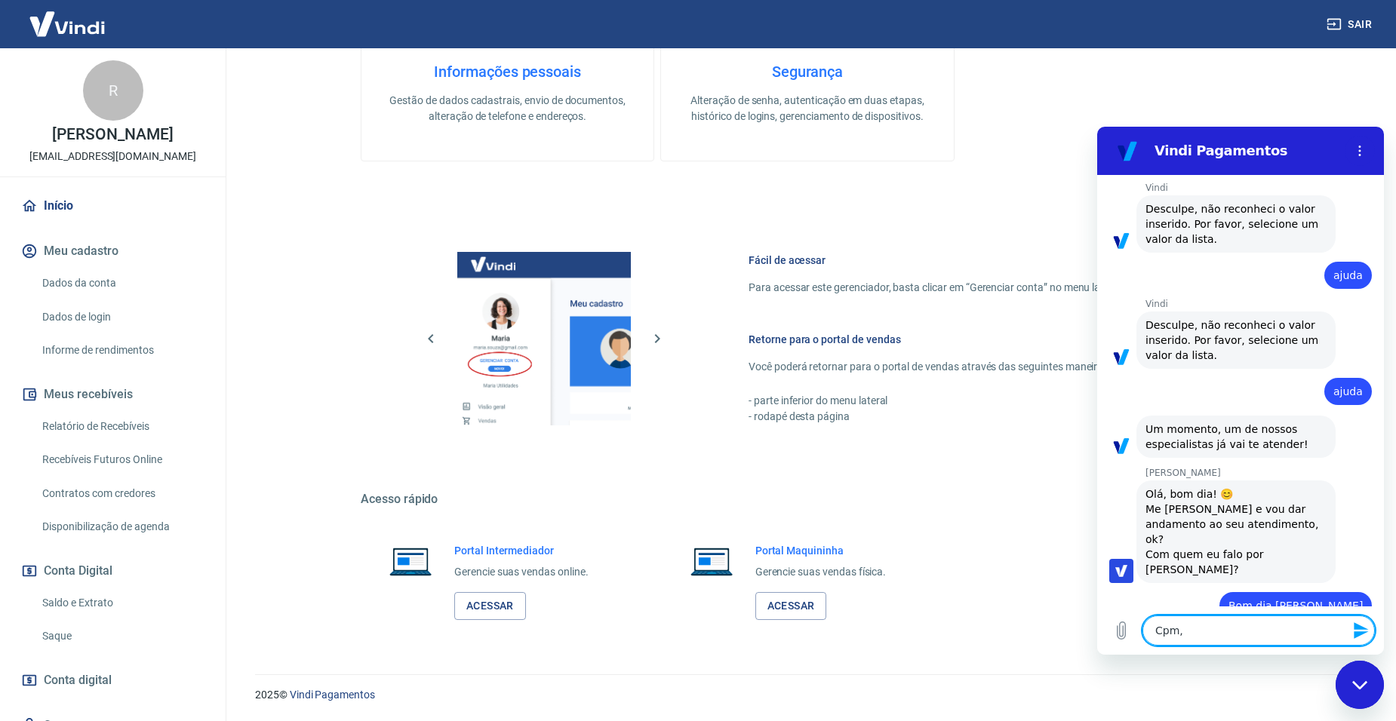
type textarea "Cpm"
type textarea "x"
type textarea "Cp"
type textarea "x"
type textarea "C"
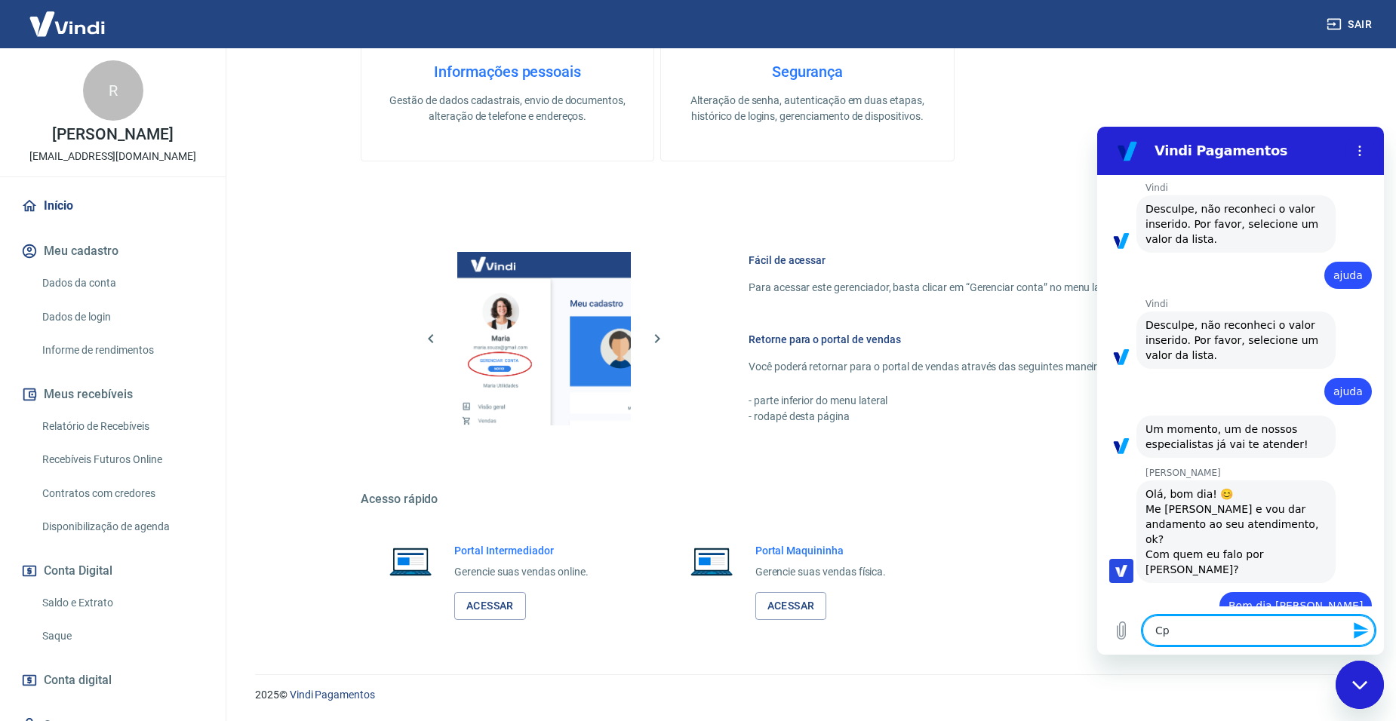
type textarea "x"
type textarea "Co"
type textarea "x"
type textarea "Com"
type textarea "x"
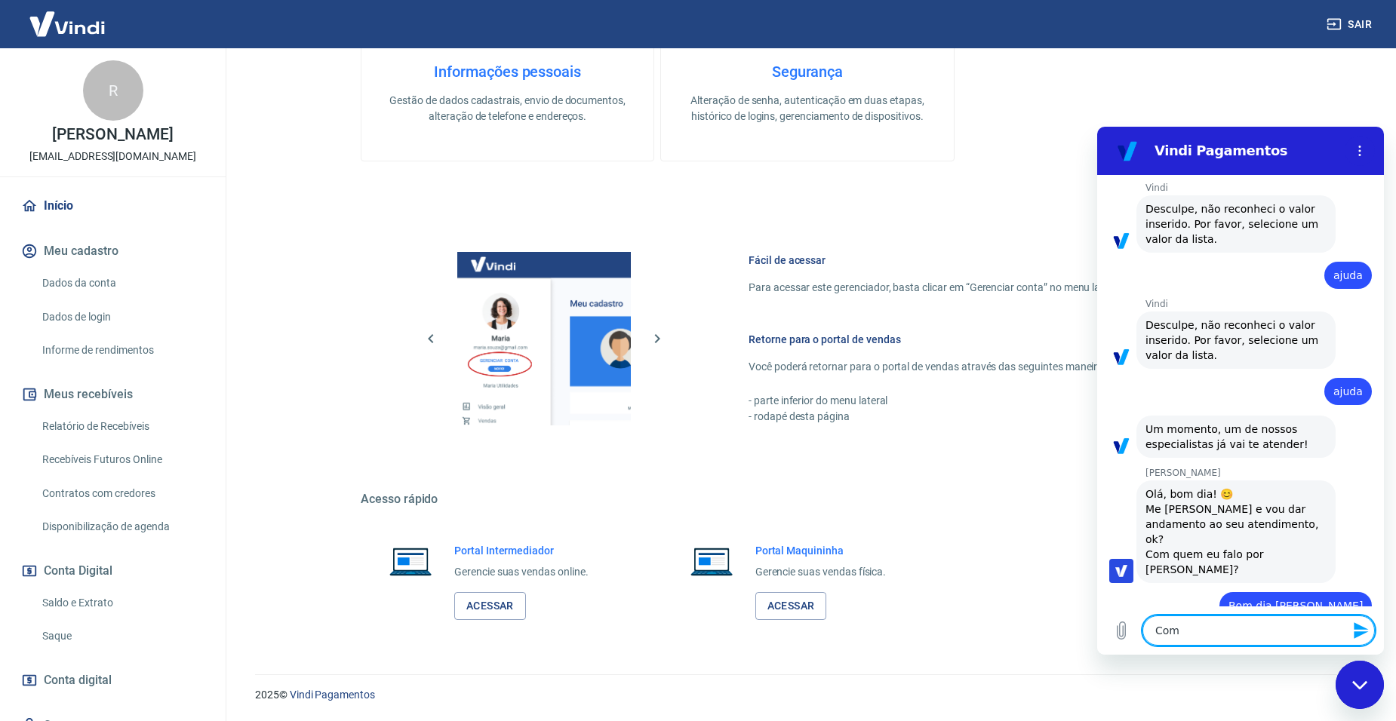
type textarea "Como"
type textarea "x"
type textarea "Como"
type textarea "x"
type textarea "Como f"
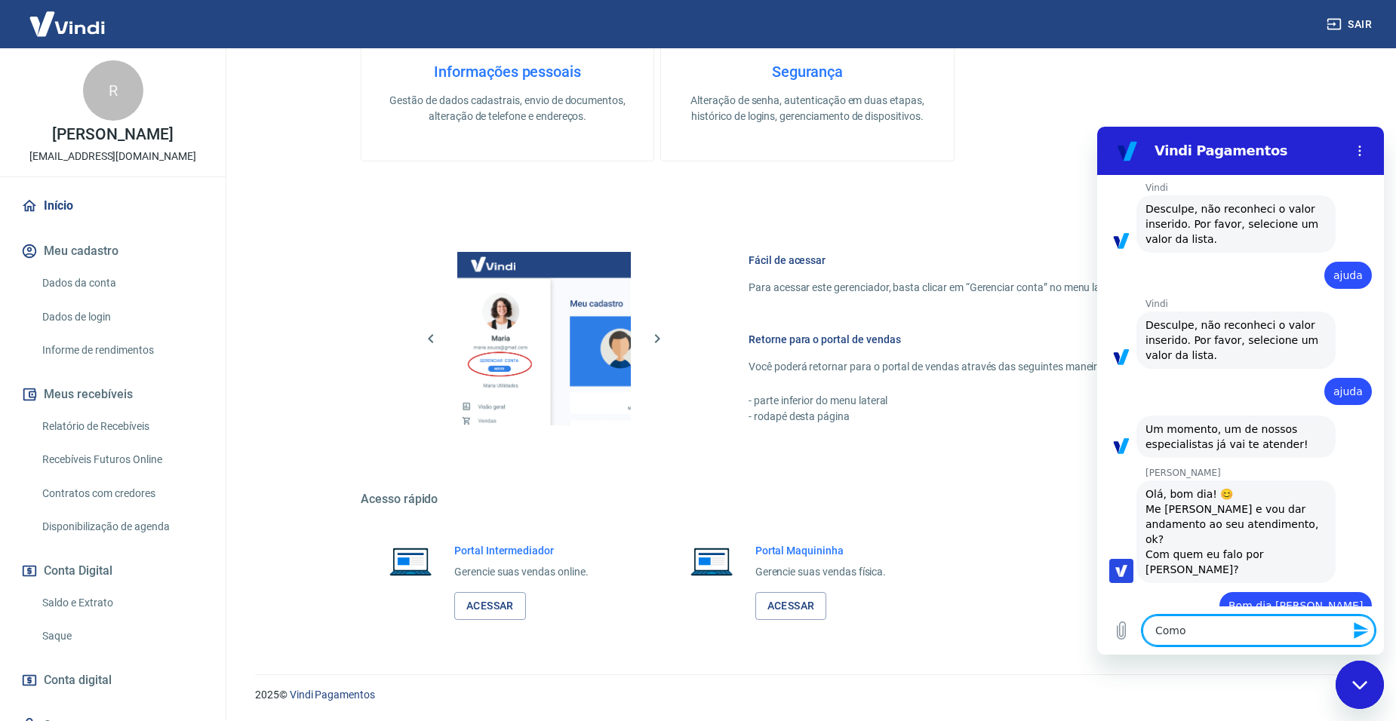
type textarea "x"
type textarea "Como fa"
type textarea "x"
type textarea "Como faç"
type textarea "x"
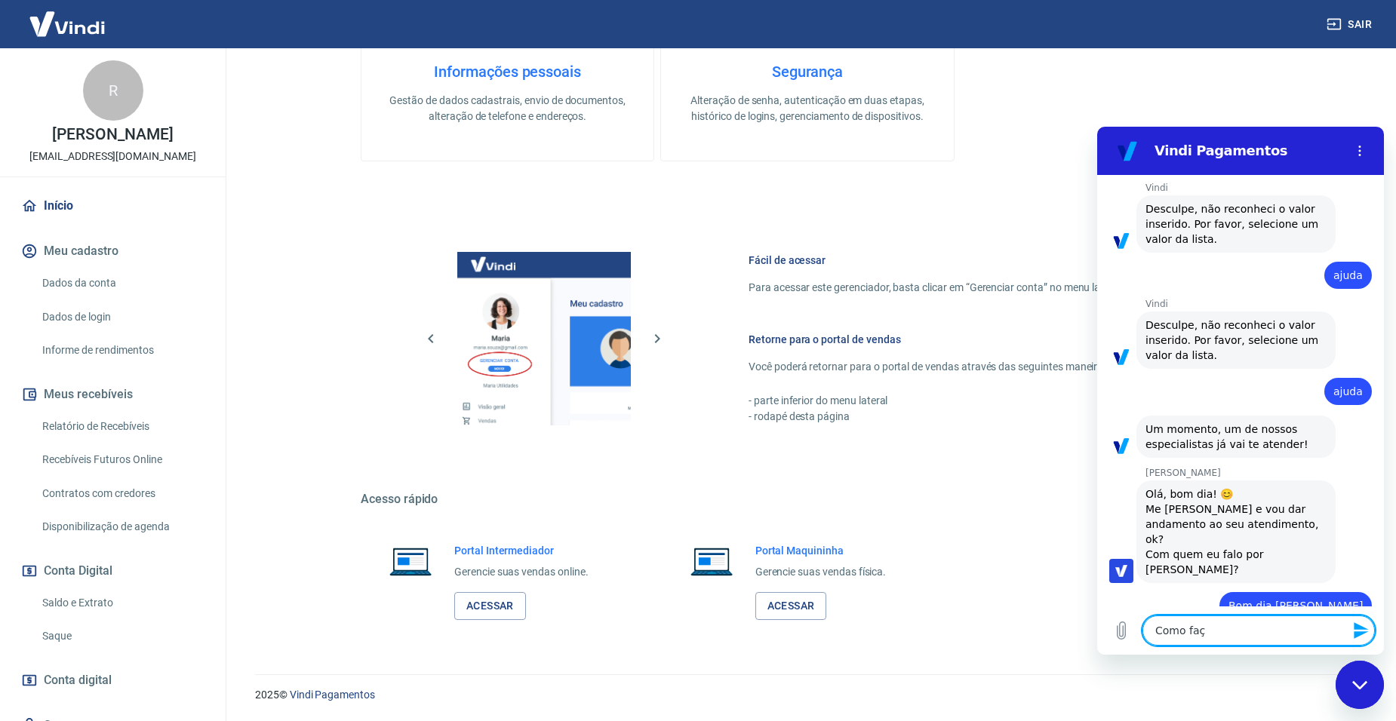
type textarea "Como faço"
type textarea "x"
type textarea "Como faço"
type textarea "x"
type textarea "Como faço p"
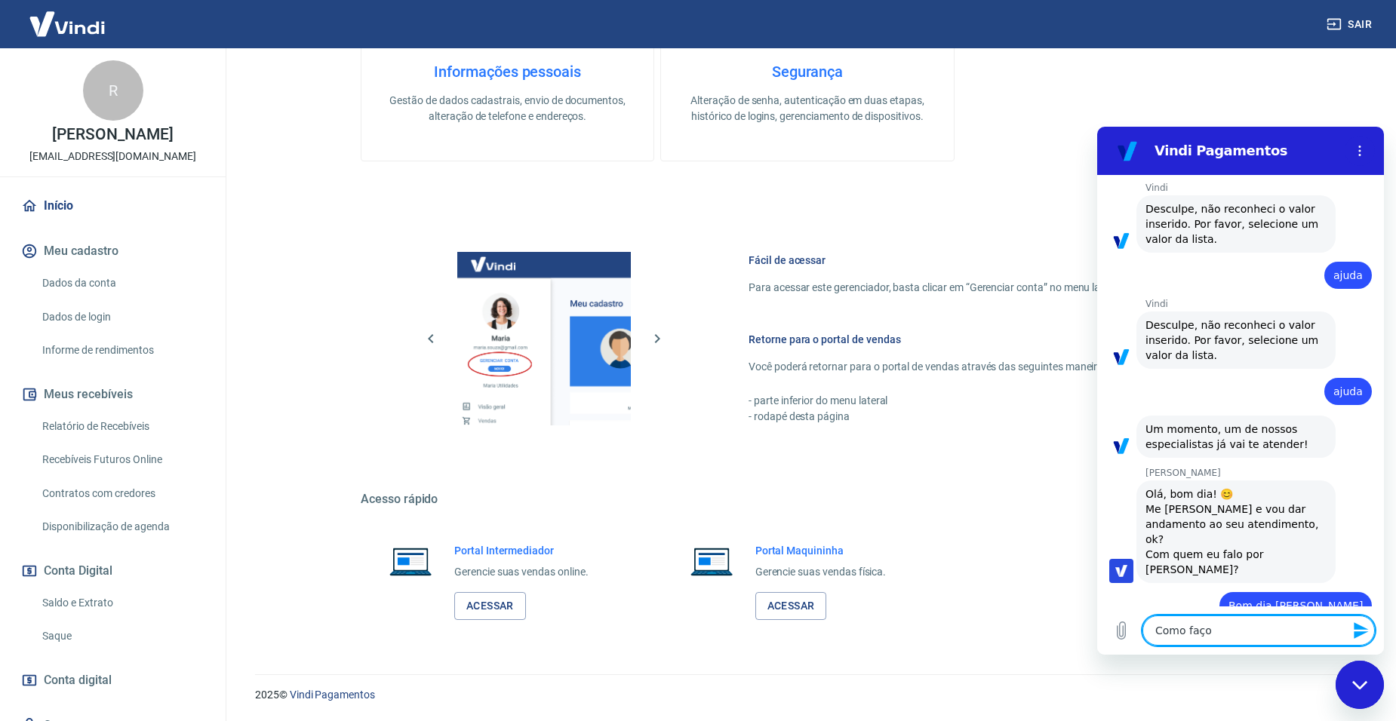
type textarea "x"
type textarea "Como faço po"
type textarea "x"
type textarea "Como faço p"
type textarea "x"
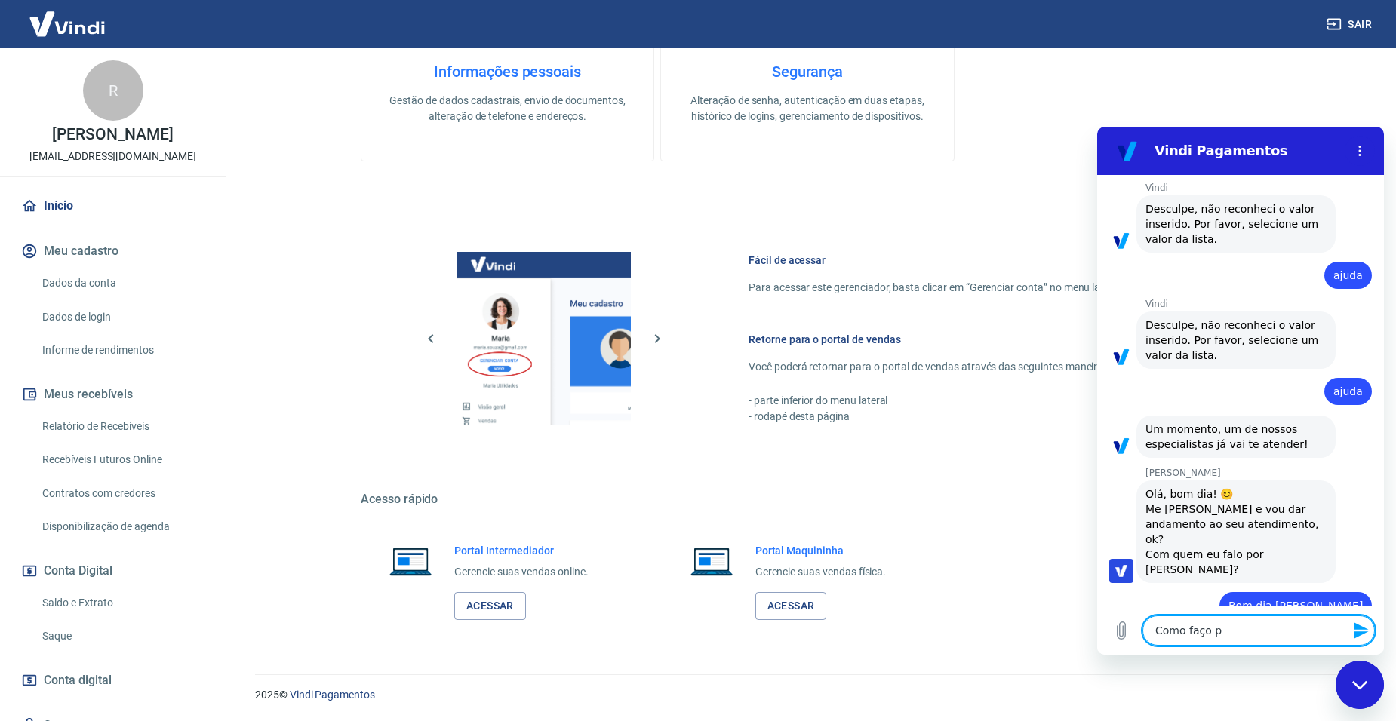
type textarea "Como faço pr"
type textarea "x"
type textarea "Como faço pra"
type textarea "x"
type textarea "Como faço pra"
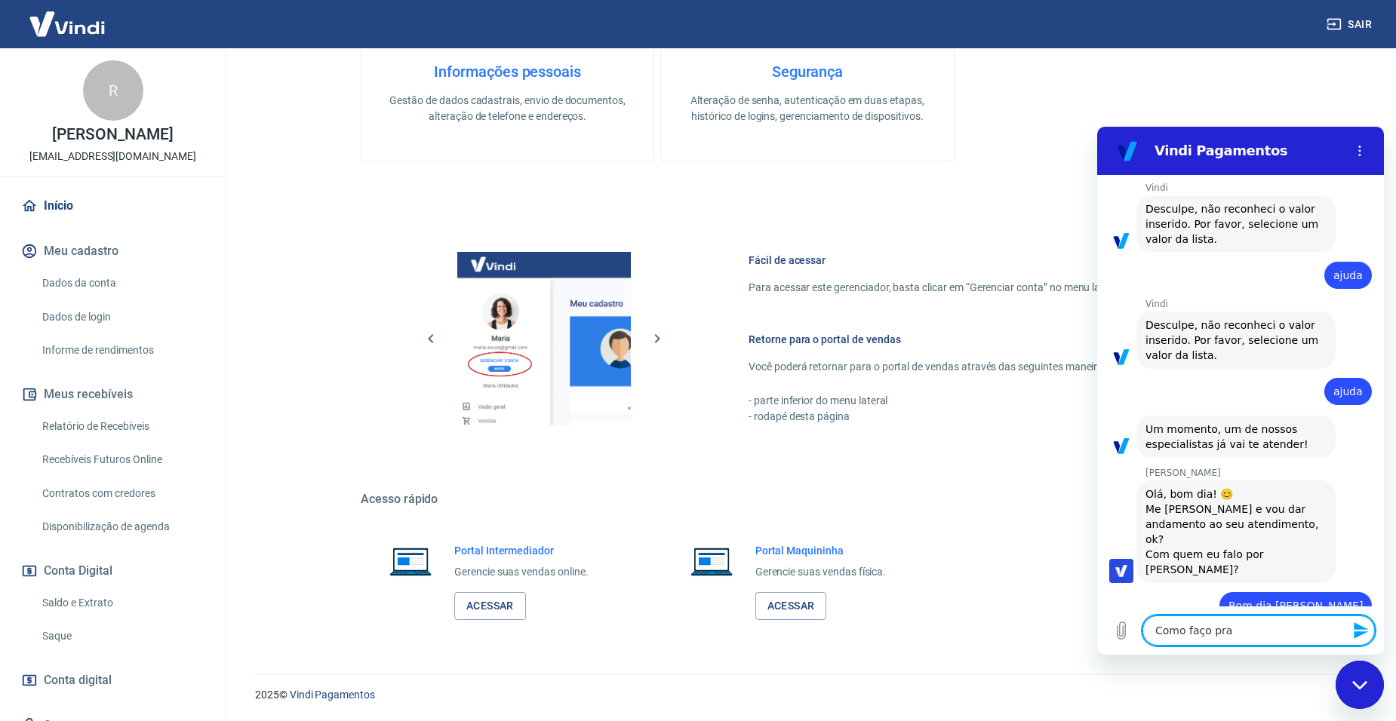
type textarea "x"
type textarea "Como faço pra p"
type textarea "x"
type textarea "Como faço pra po"
type textarea "x"
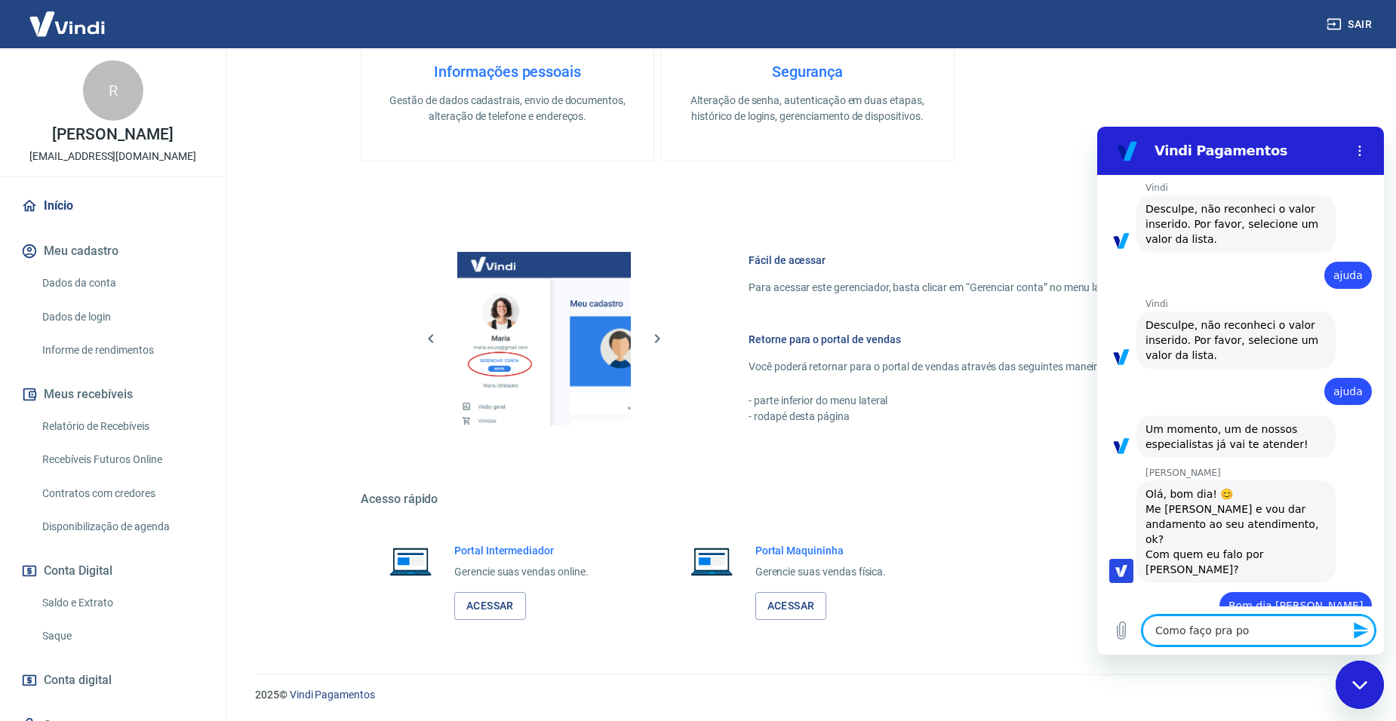
type textarea "Como faço pra pod"
type textarea "x"
type textarea "Como faço pra pode"
type textarea "x"
type textarea "Como faço pra poder"
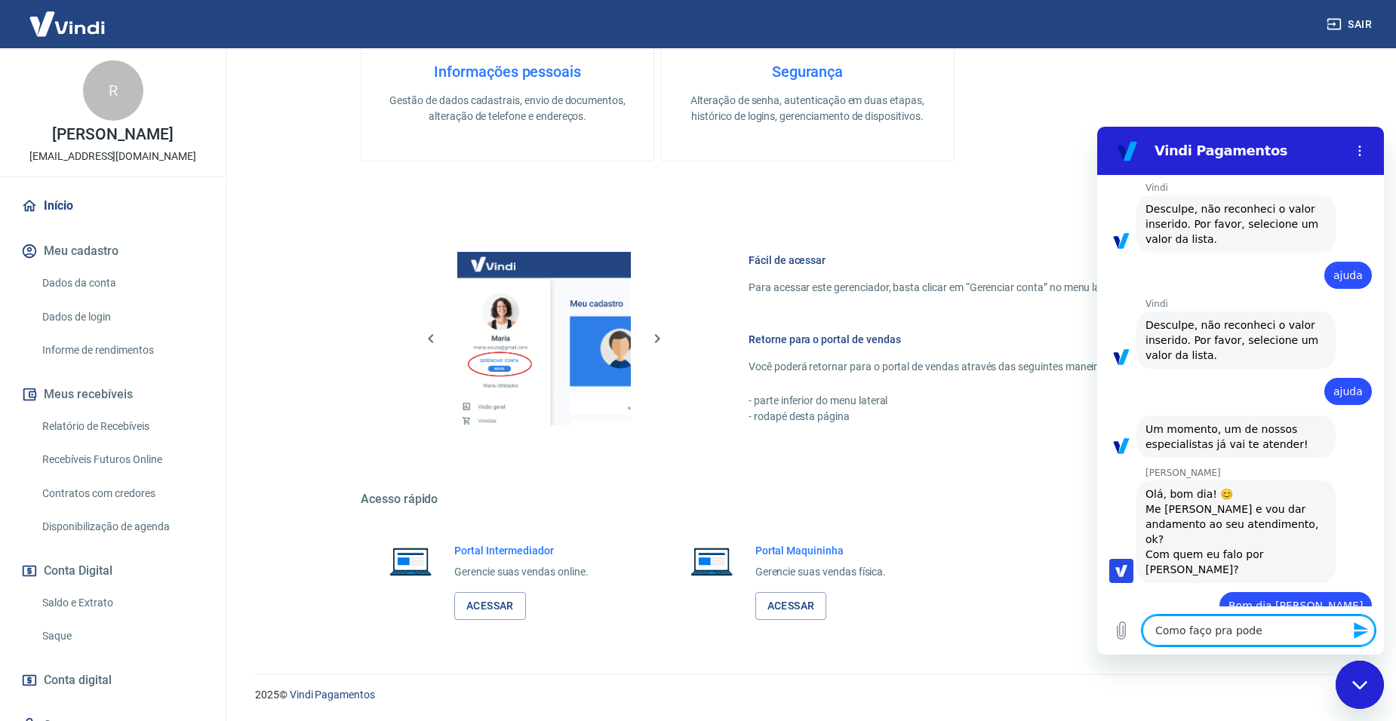
type textarea "x"
type textarea "Como faço pra poder"
type textarea "x"
type textarea "Como faço pra poder a"
type textarea "x"
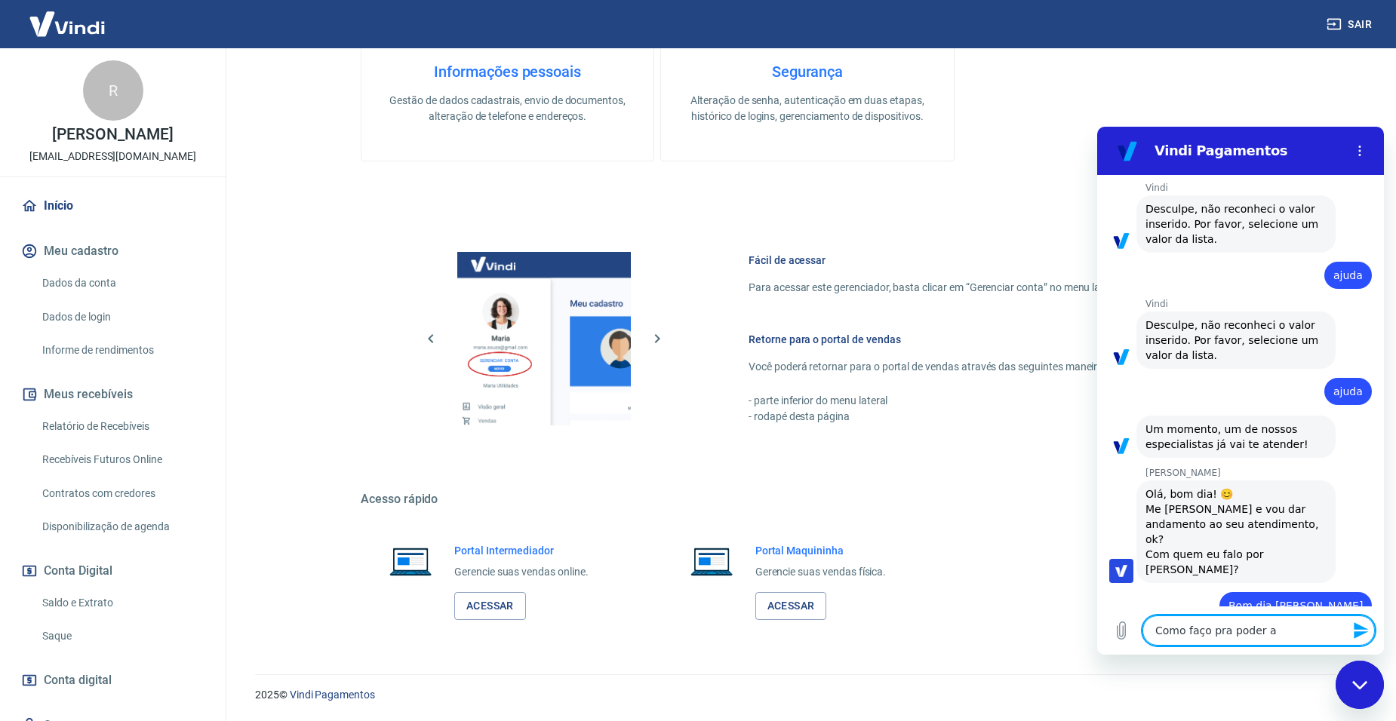
type textarea "Como faço pra poder at"
type textarea "x"
type textarea "Como faço pra poder ati"
type textarea "x"
type textarea "Como faço pra poder ativc"
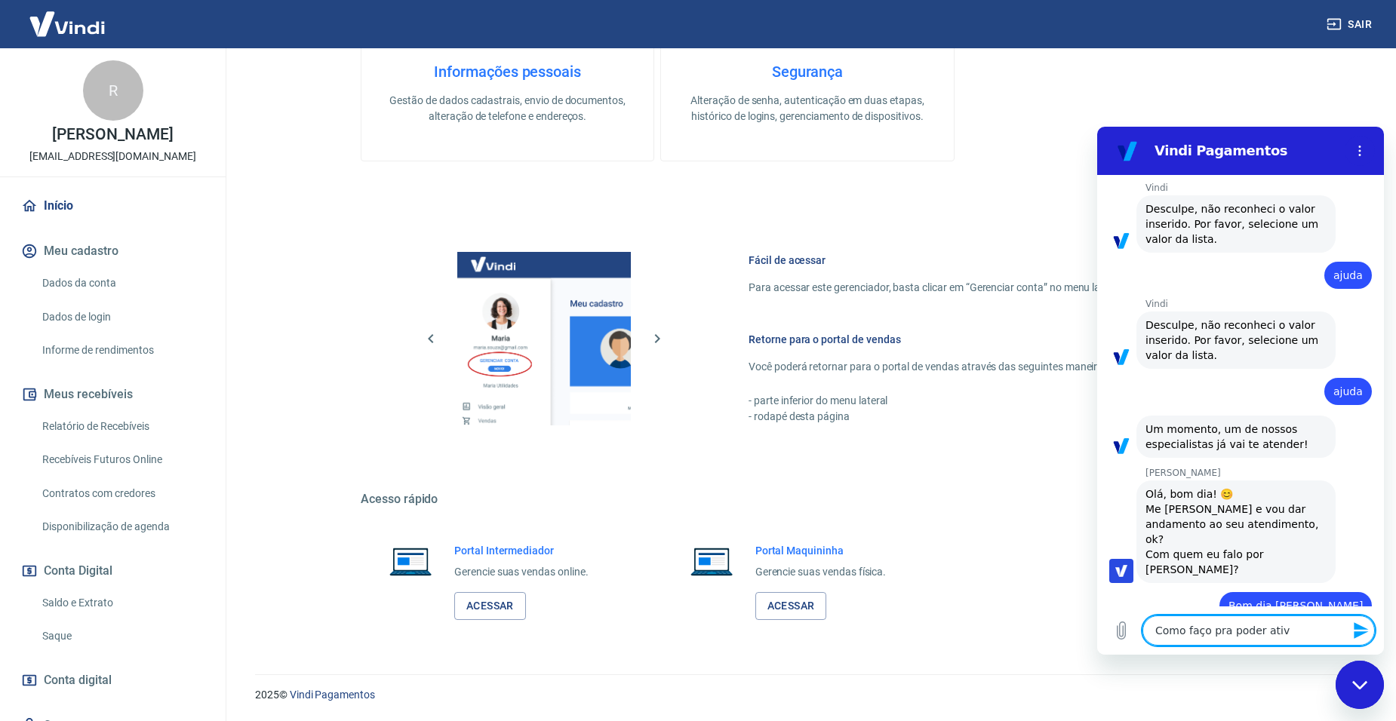
type textarea "x"
type textarea "Como faço pra poder ativca"
type textarea "x"
type textarea "Como faço pra poder ativc"
type textarea "x"
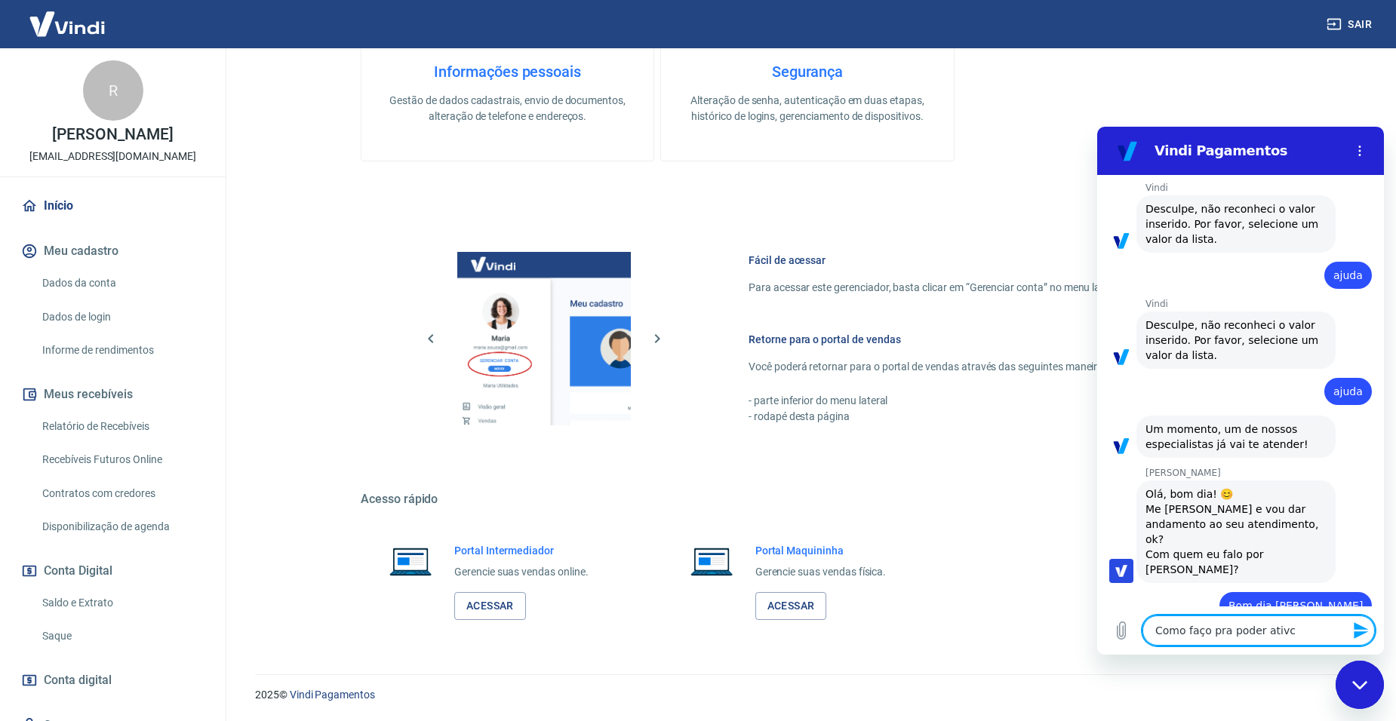
type textarea "Como faço pra poder ativ"
type textarea "x"
type textarea "Como faço pra poder ativa"
type textarea "x"
type textarea "Como faço pra poder ativar"
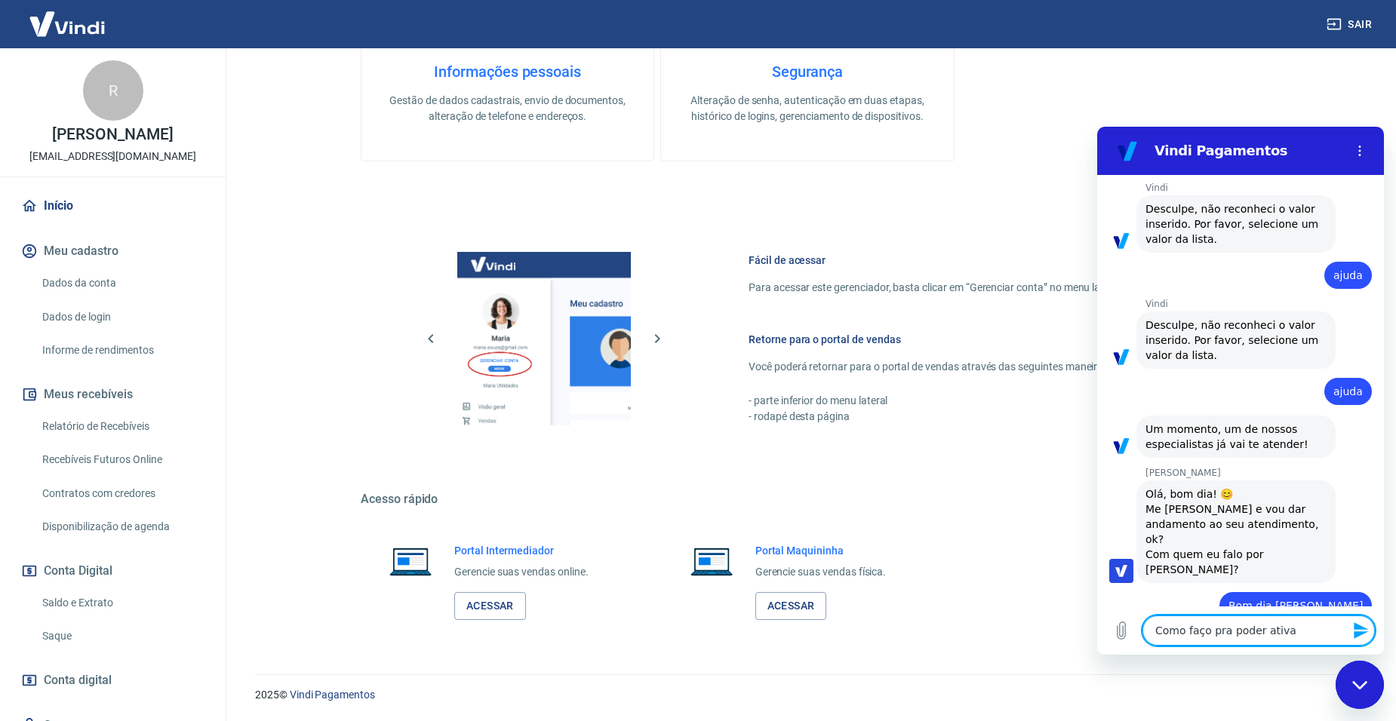
type textarea "x"
type textarea "Como faço pra poder ativar"
type textarea "x"
type textarea "Como faço pra poder ativar v"
type textarea "x"
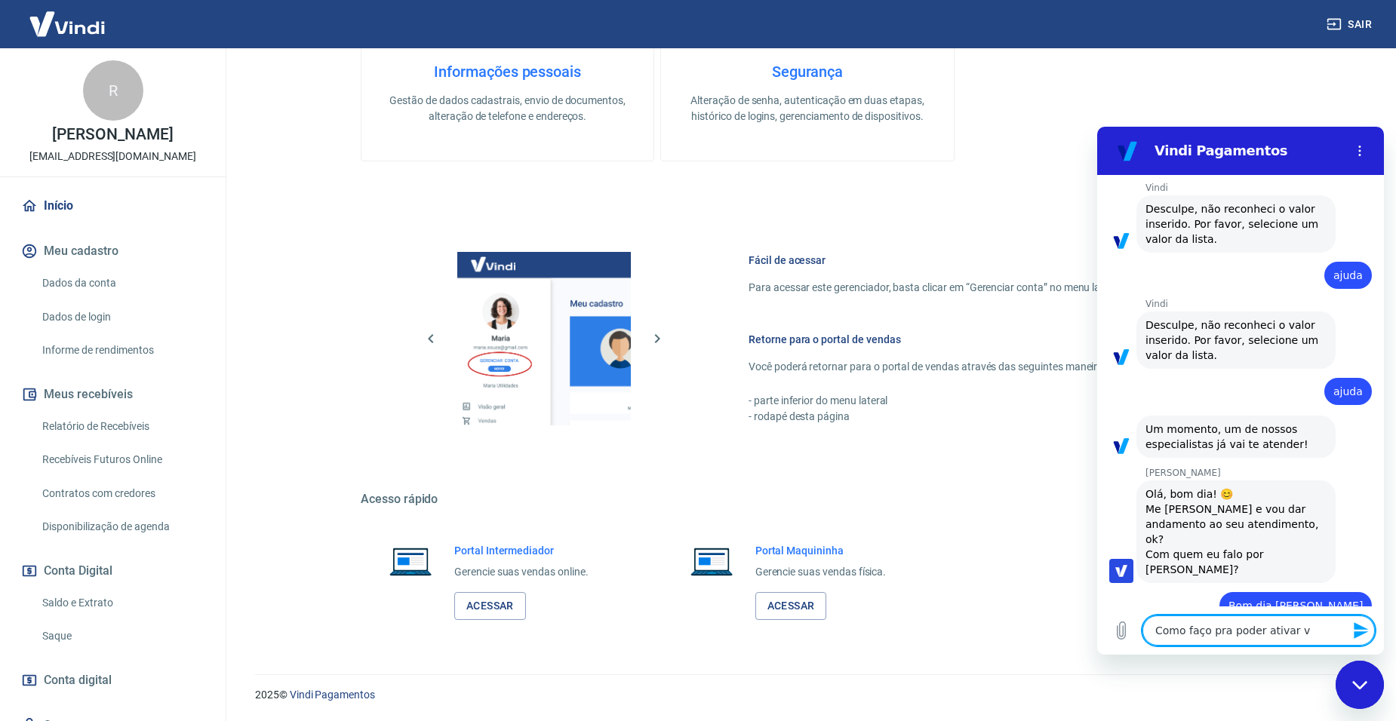
type textarea "Como faço pra poder ativar ve"
type textarea "x"
type textarea "Como faço pra poder ativar ven"
type textarea "x"
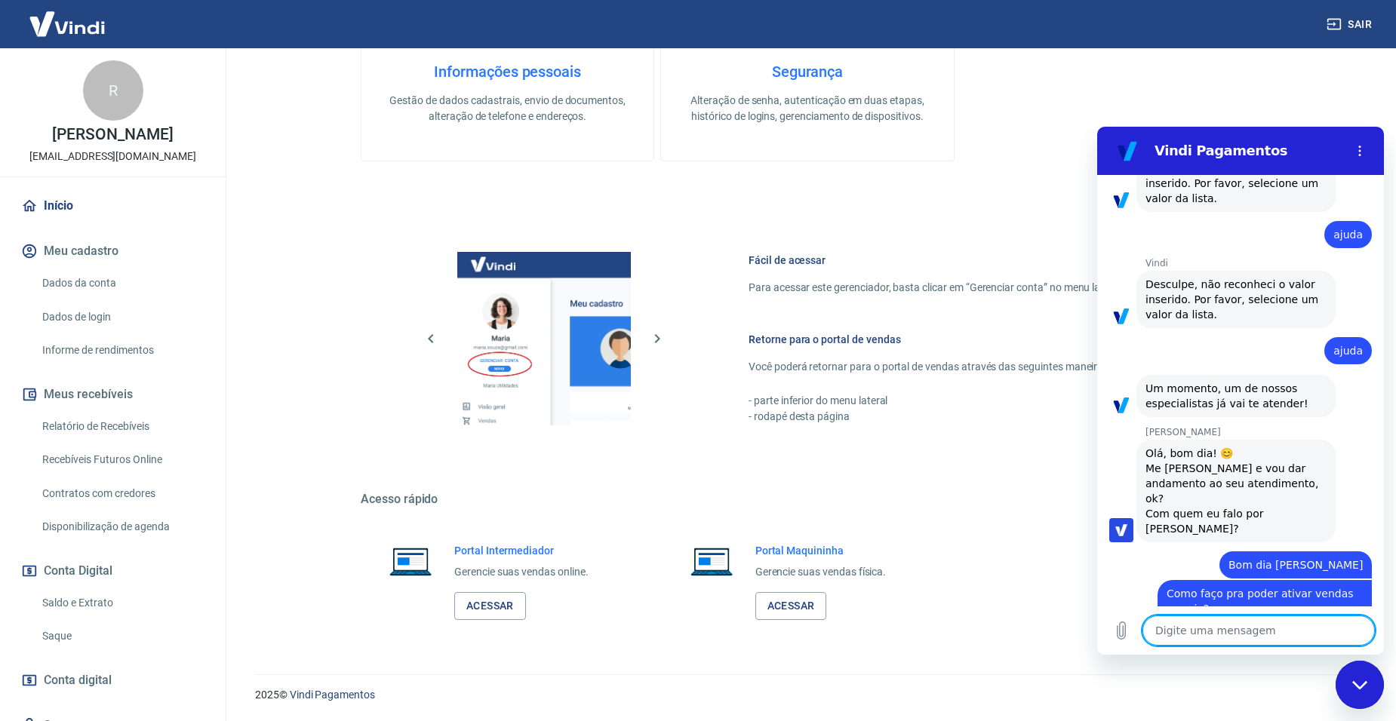
scroll to position [351, 0]
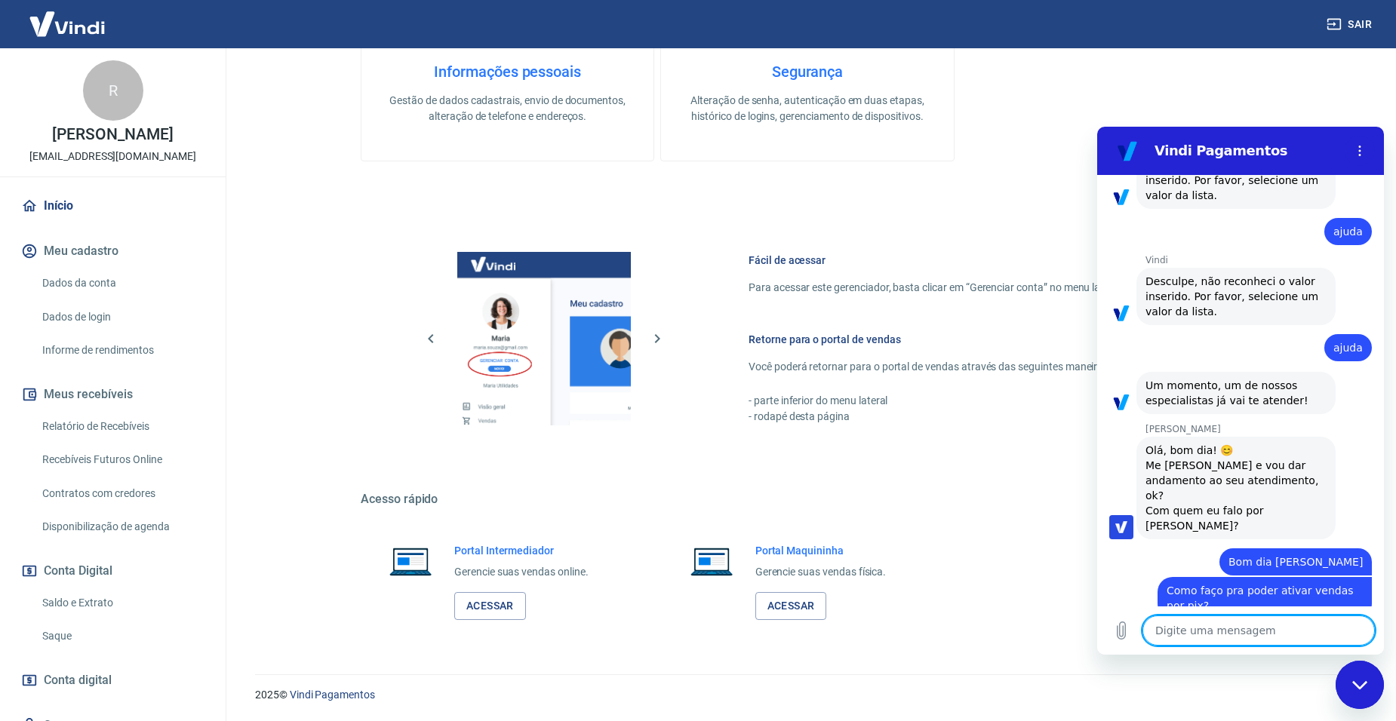
drag, startPoint x: 0, startPoint y: 399, endPoint x: 852, endPoint y: 510, distance: 859.2
click at [852, 510] on div "Acesso rápido Portal Intermediador Gerencie suas vendas online. Acessar Portal …" at bounding box center [807, 565] width 893 height 146
click at [1277, 620] on textarea at bounding box center [1258, 631] width 232 height 30
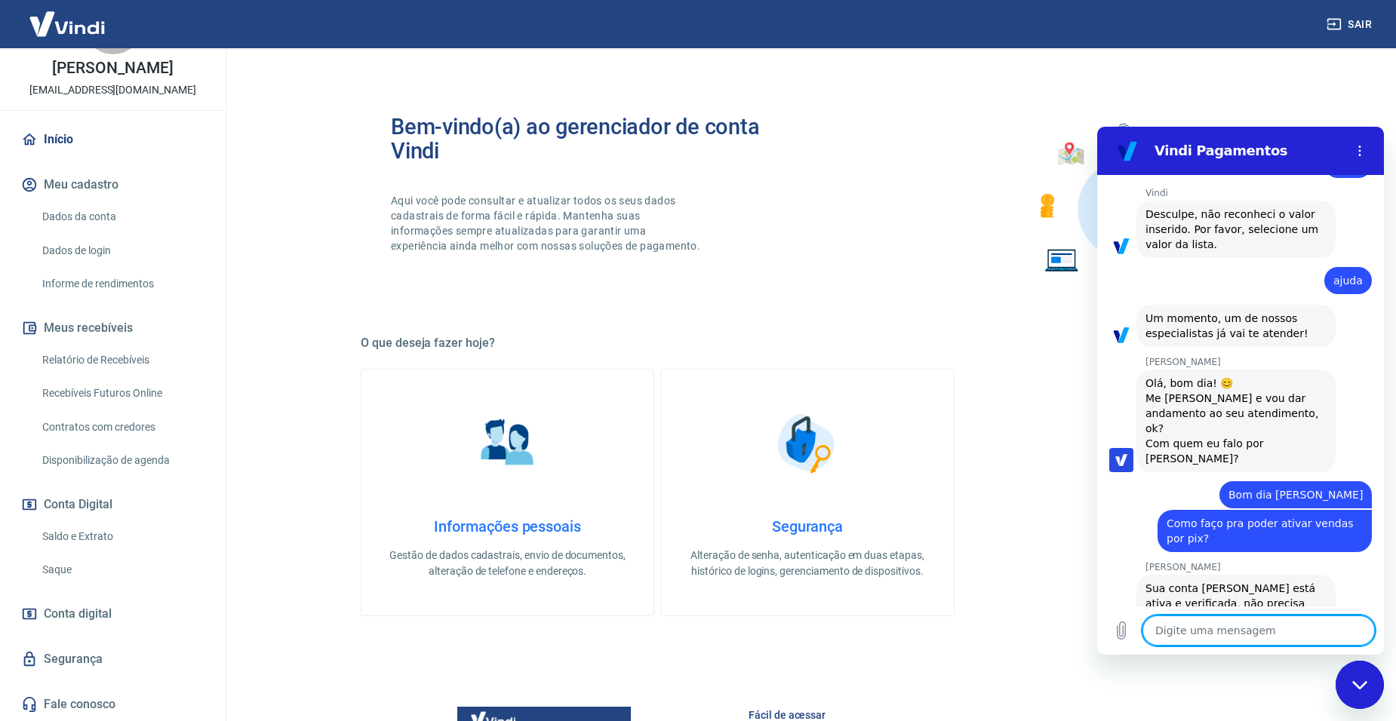
scroll to position [446, 0]
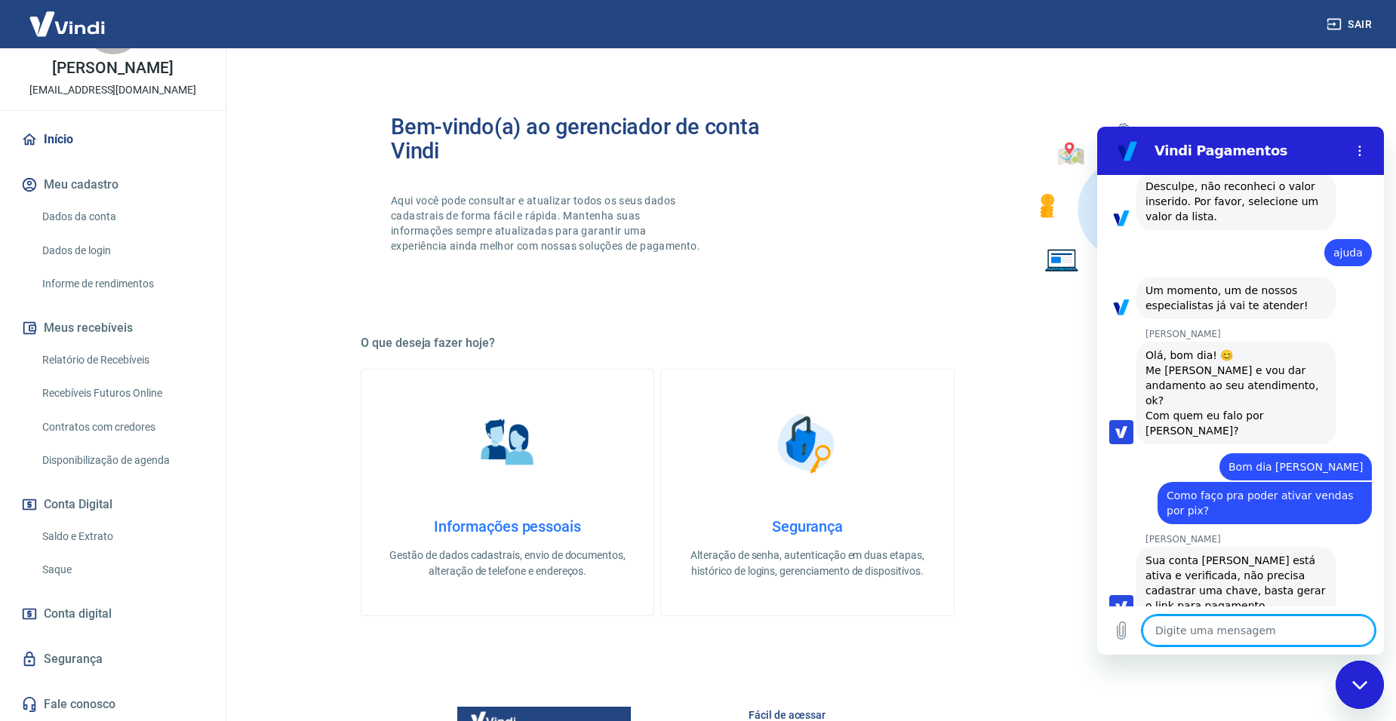
click at [1222, 635] on textarea at bounding box center [1258, 631] width 232 height 30
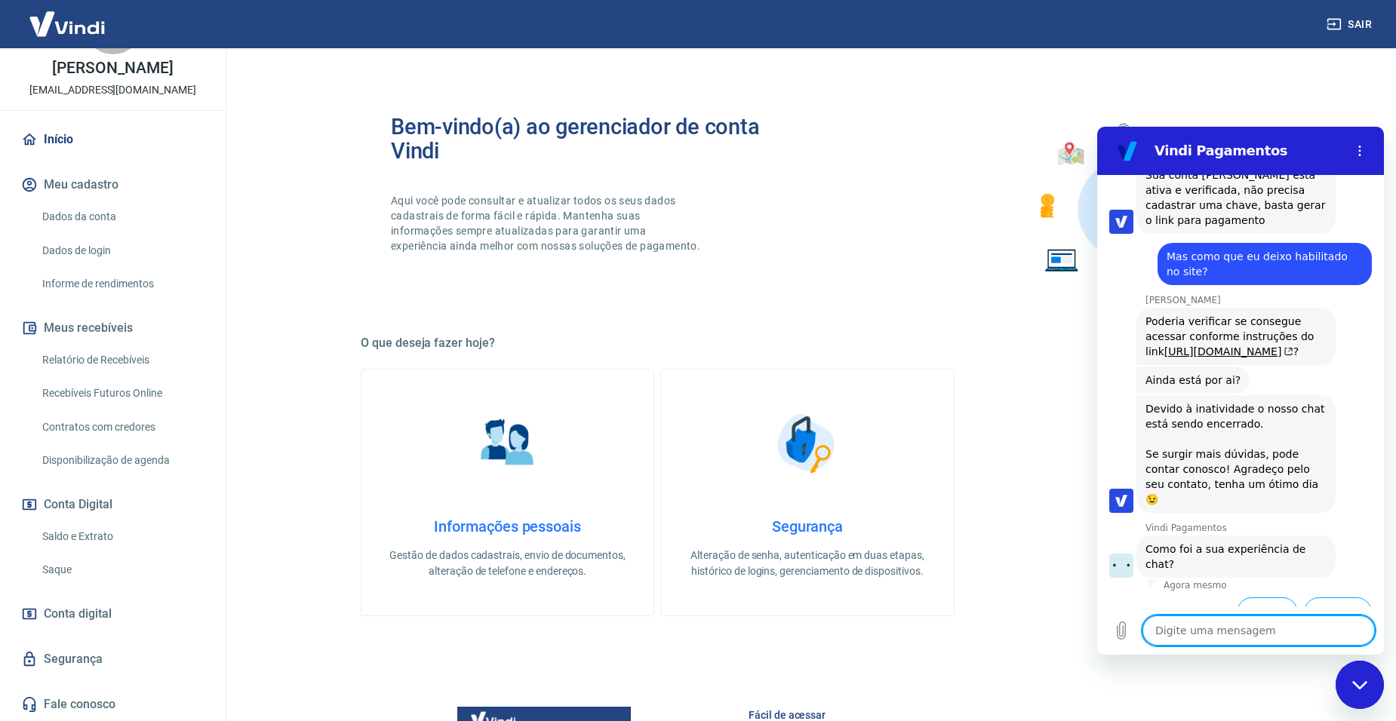
scroll to position [870, 0]
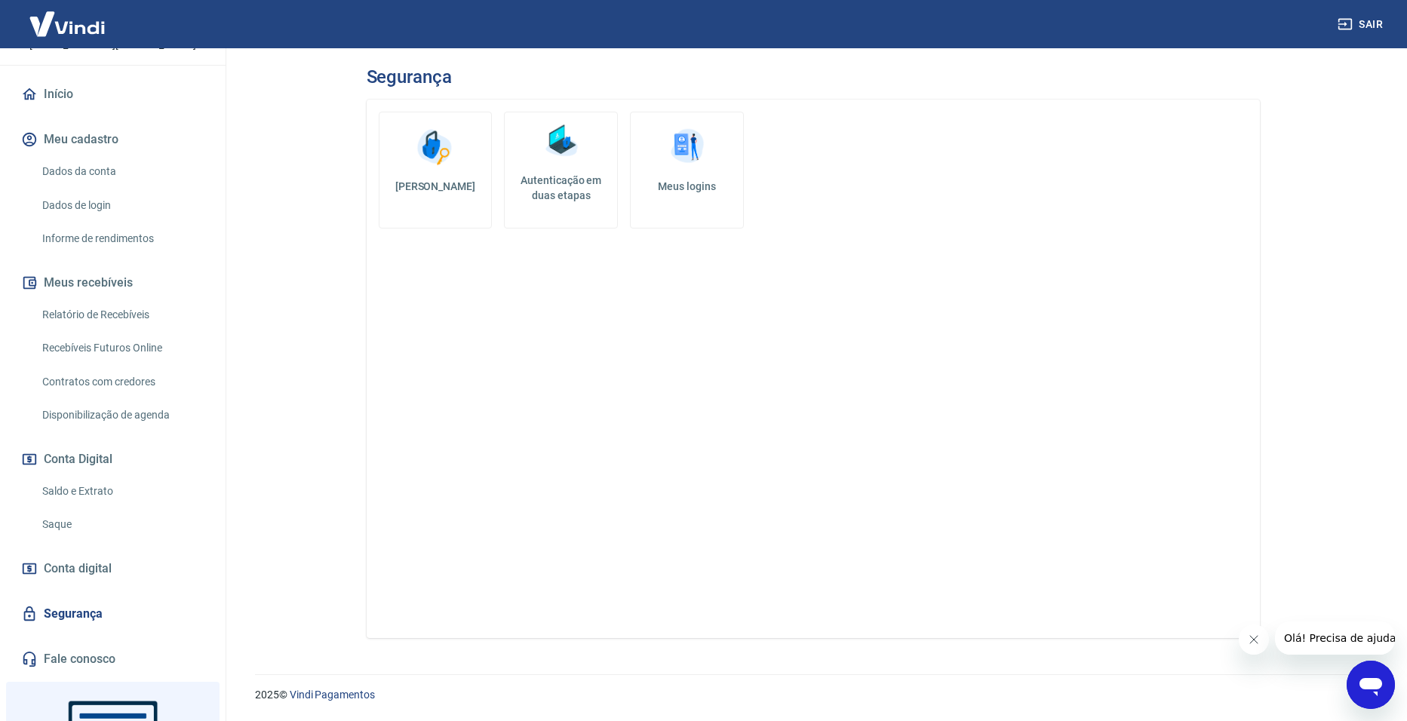
scroll to position [151, 0]
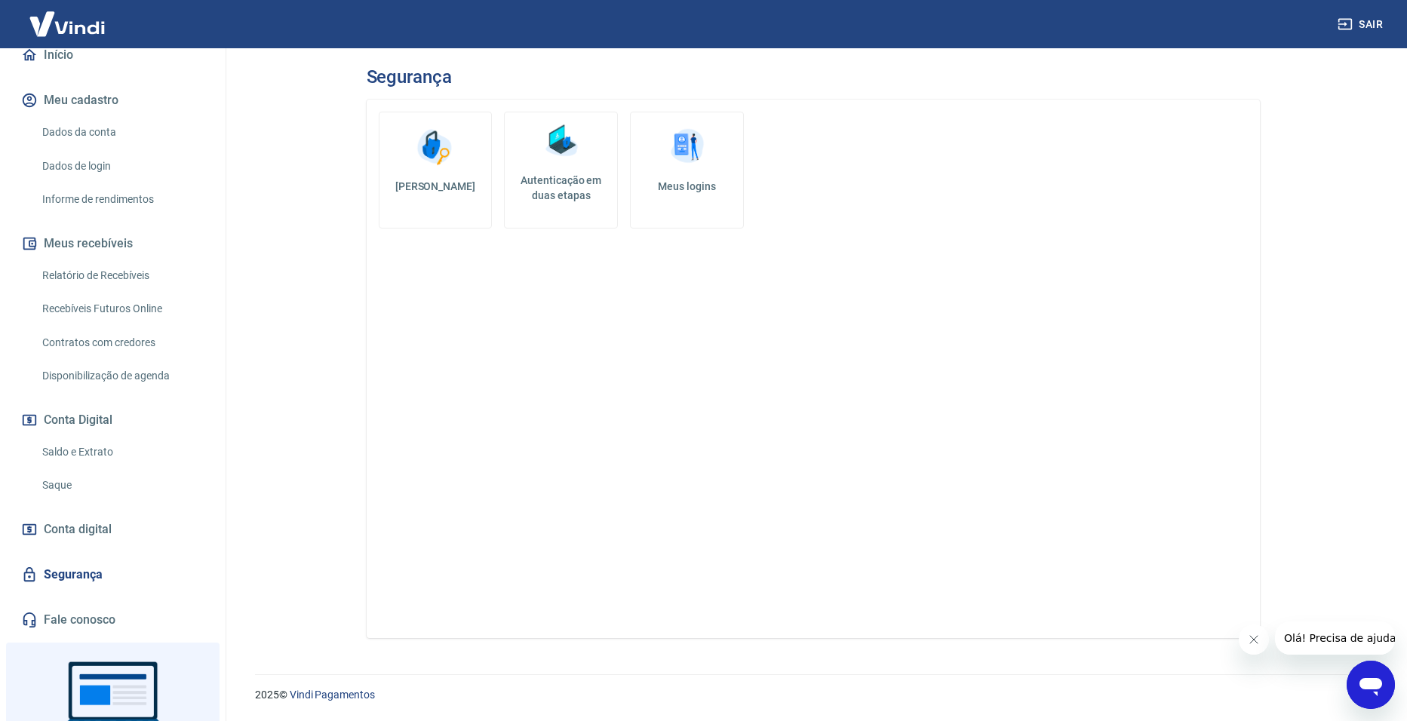
click at [98, 540] on span "Conta digital" at bounding box center [78, 529] width 68 height 21
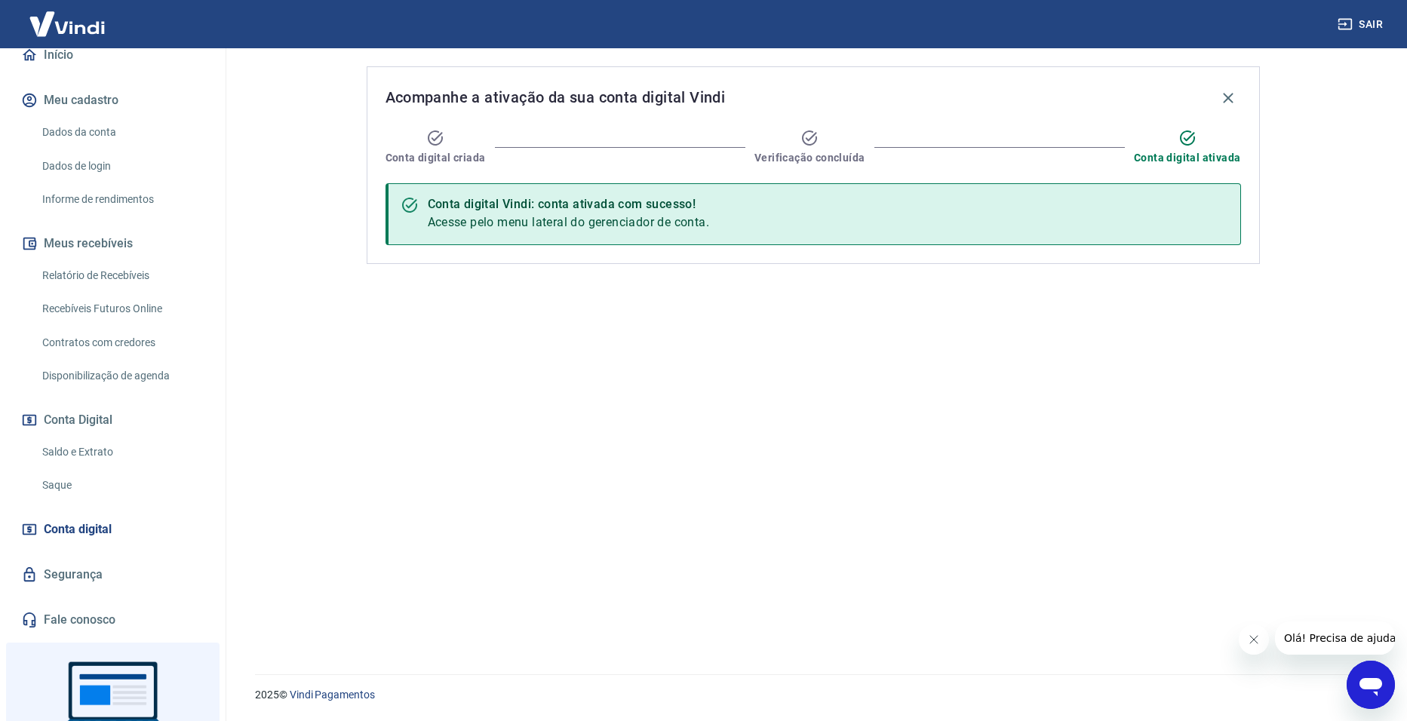
click at [1373, 705] on div "Abrir janela de mensagens" at bounding box center [1371, 685] width 45 height 45
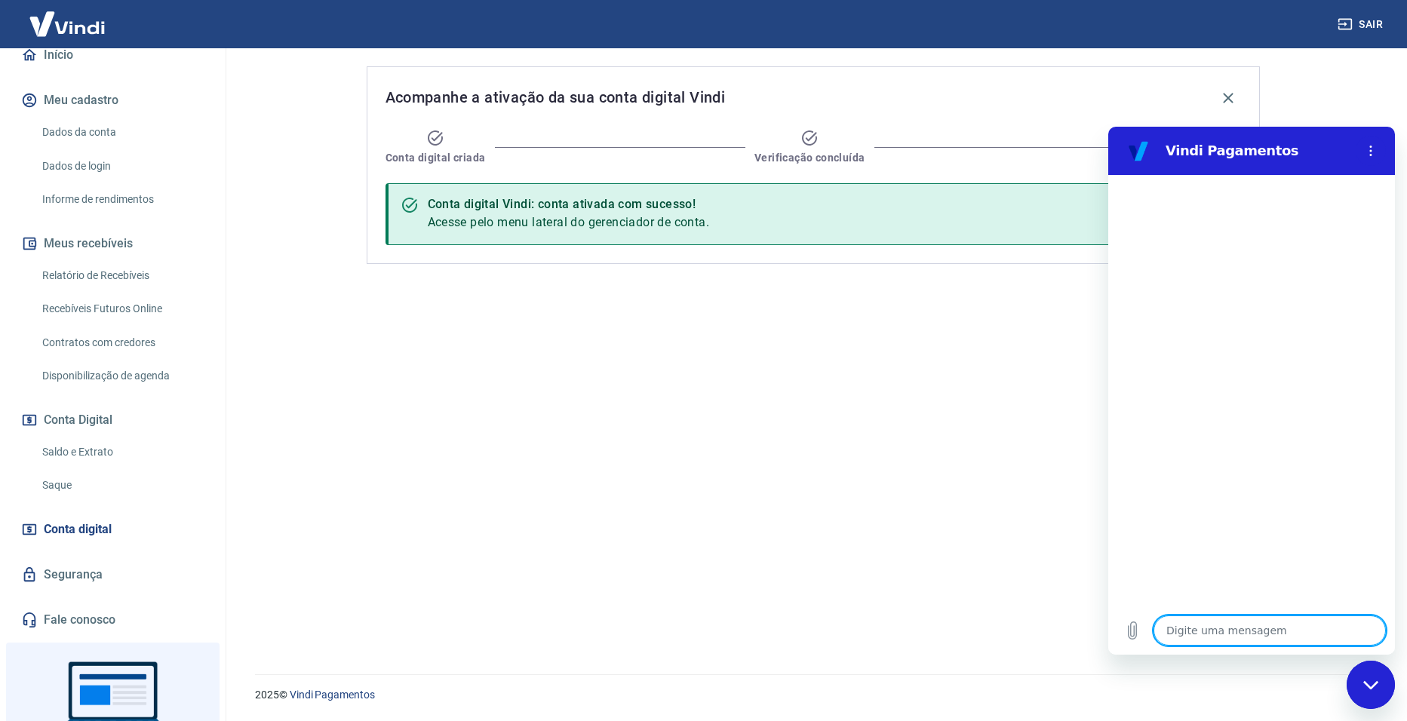
click at [1219, 628] on textarea at bounding box center [1270, 631] width 232 height 30
type textarea "b"
type textarea "x"
type textarea "bo"
type textarea "x"
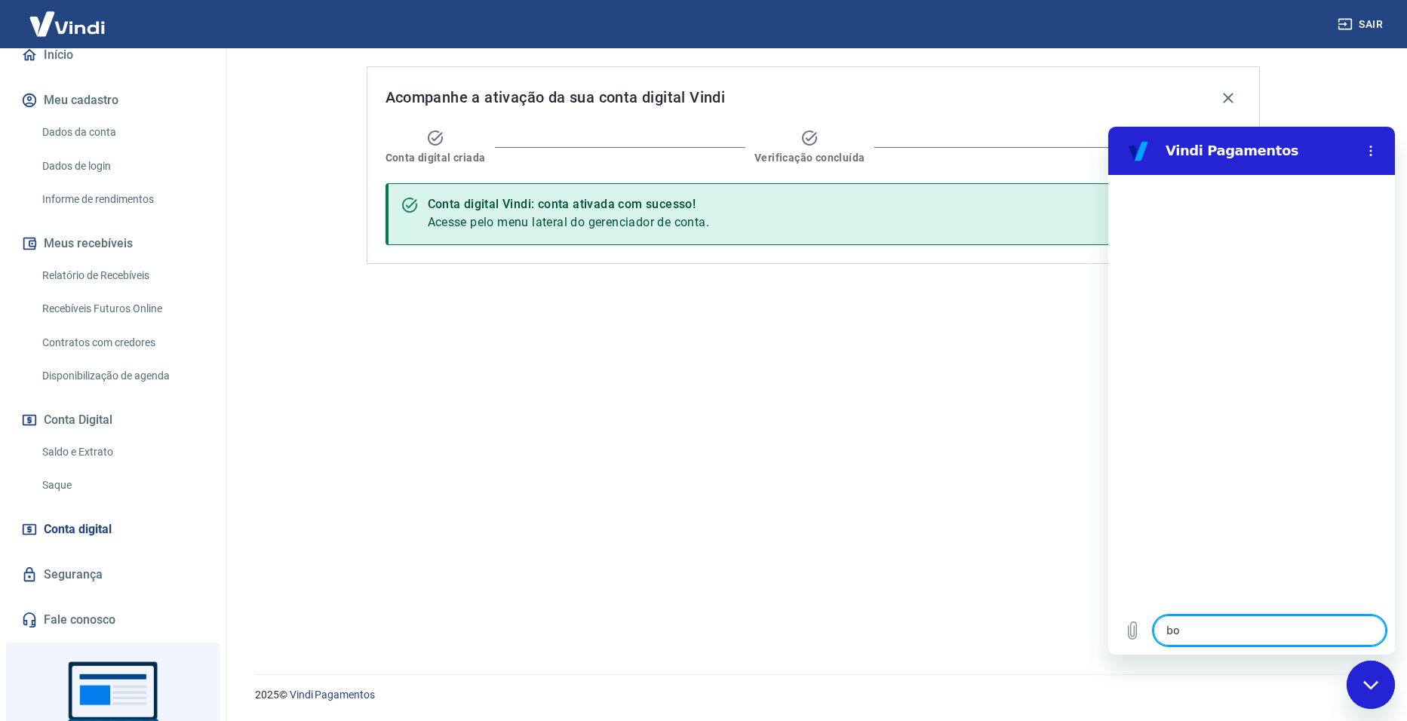
type textarea "bom"
type textarea "x"
type textarea "bomm"
type textarea "x"
type textarea "bom"
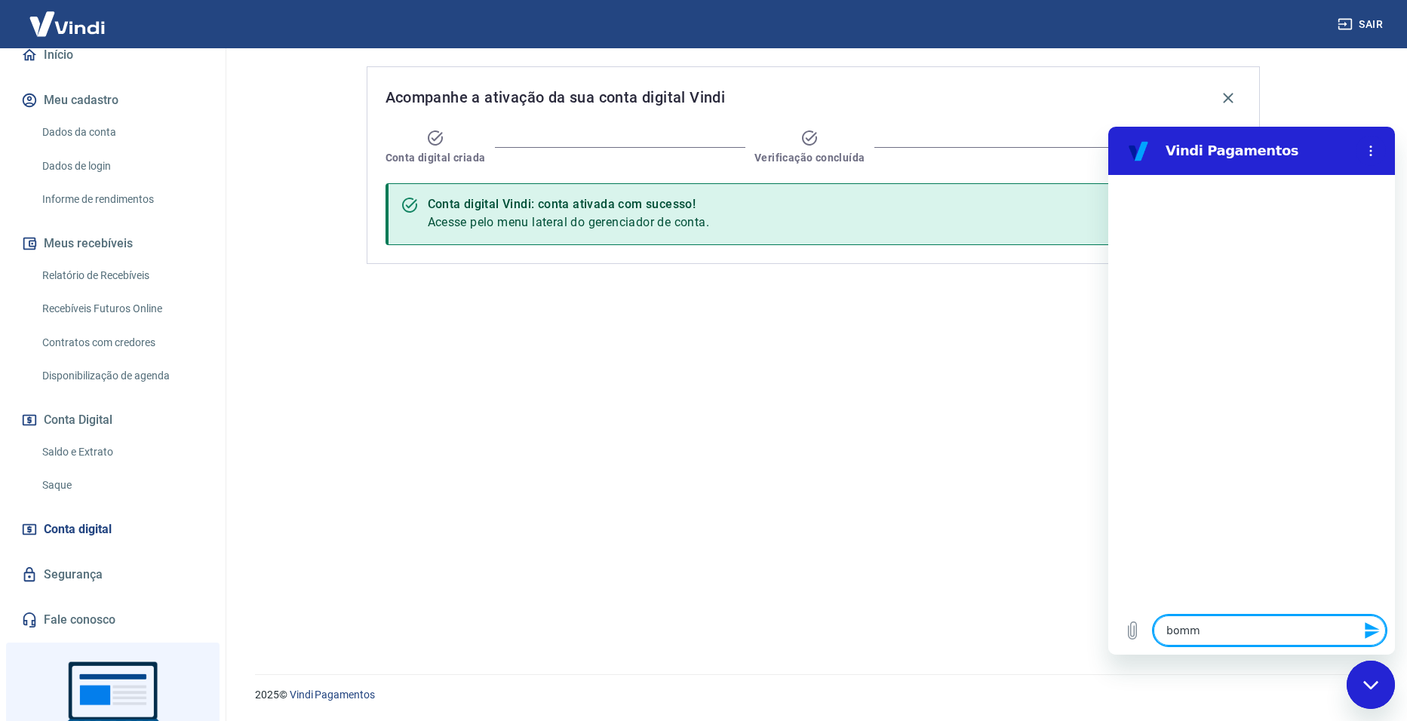
type textarea "x"
type textarea "bom"
type textarea "x"
type textarea "bom d"
type textarea "x"
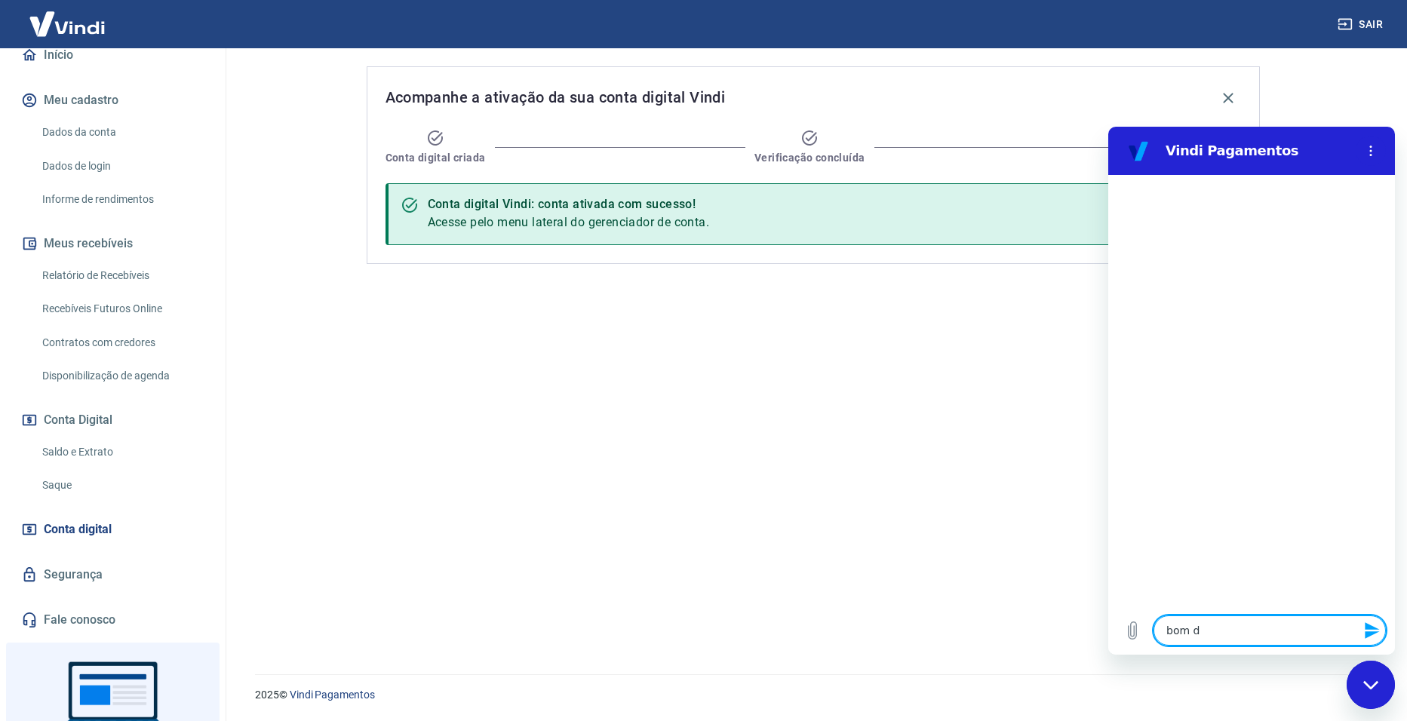
type textarea "bom di"
type textarea "x"
type textarea "bom dia"
type textarea "x"
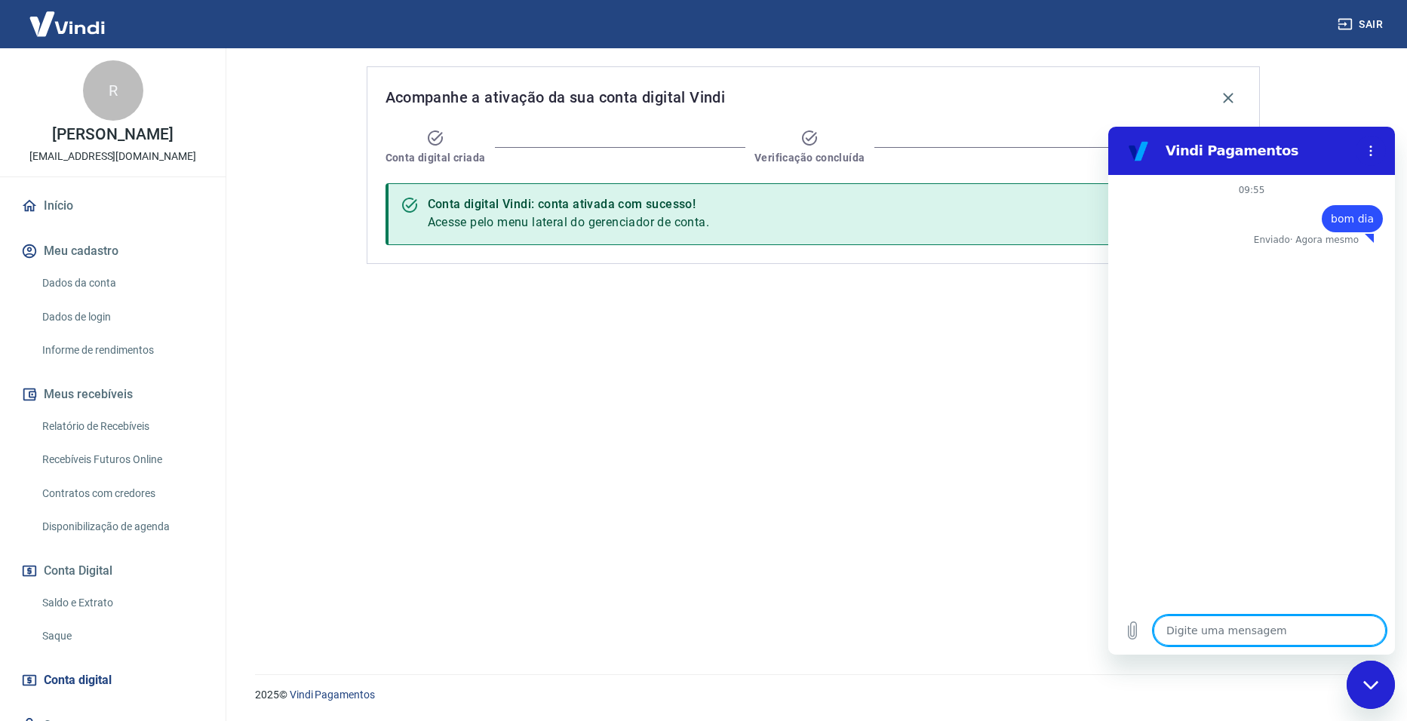
type textarea "x"
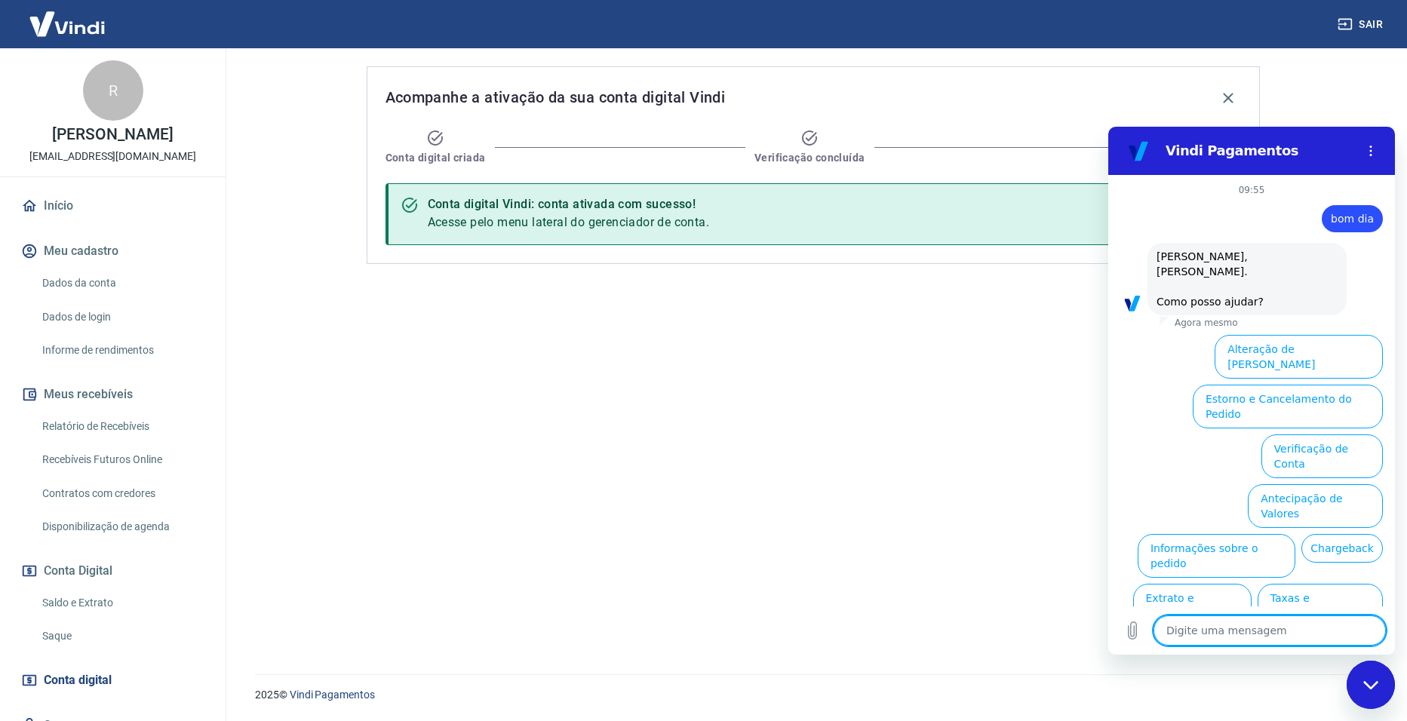
type textarea "C"
type textarea "x"
type textarea "Cl"
type textarea "x"
type textarea "Cli"
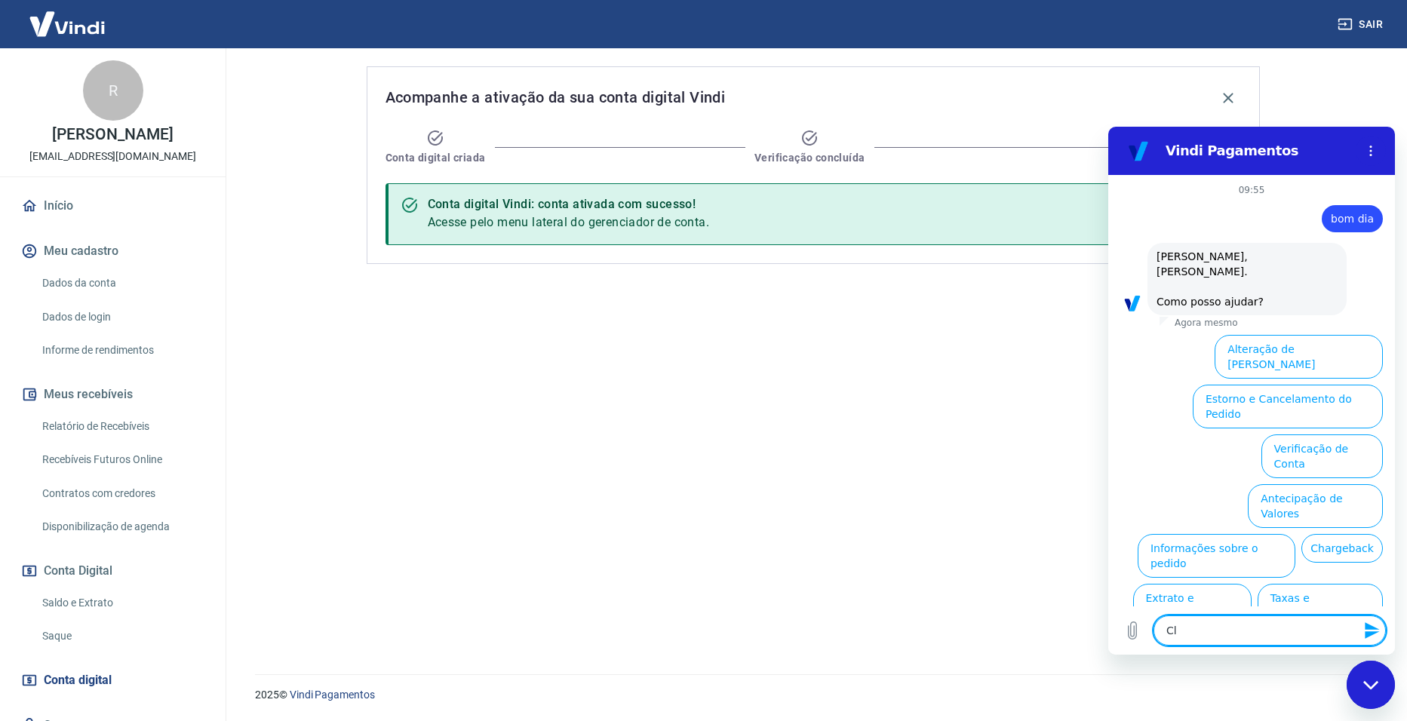
type textarea "x"
type textarea "Cl"
type textarea "x"
type textarea "C"
type textarea "x"
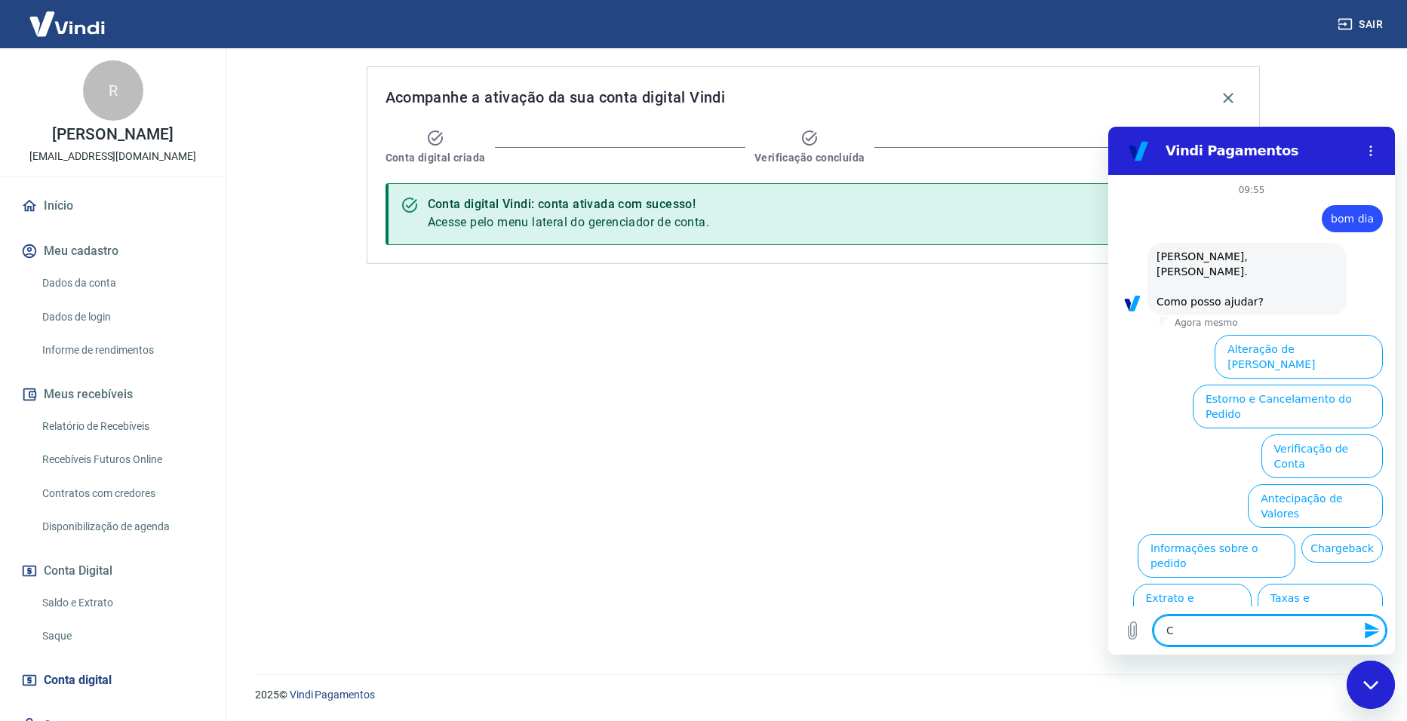
type textarea "x"
type textarea "V"
type textarea "x"
type textarea "Ve"
type textarea "x"
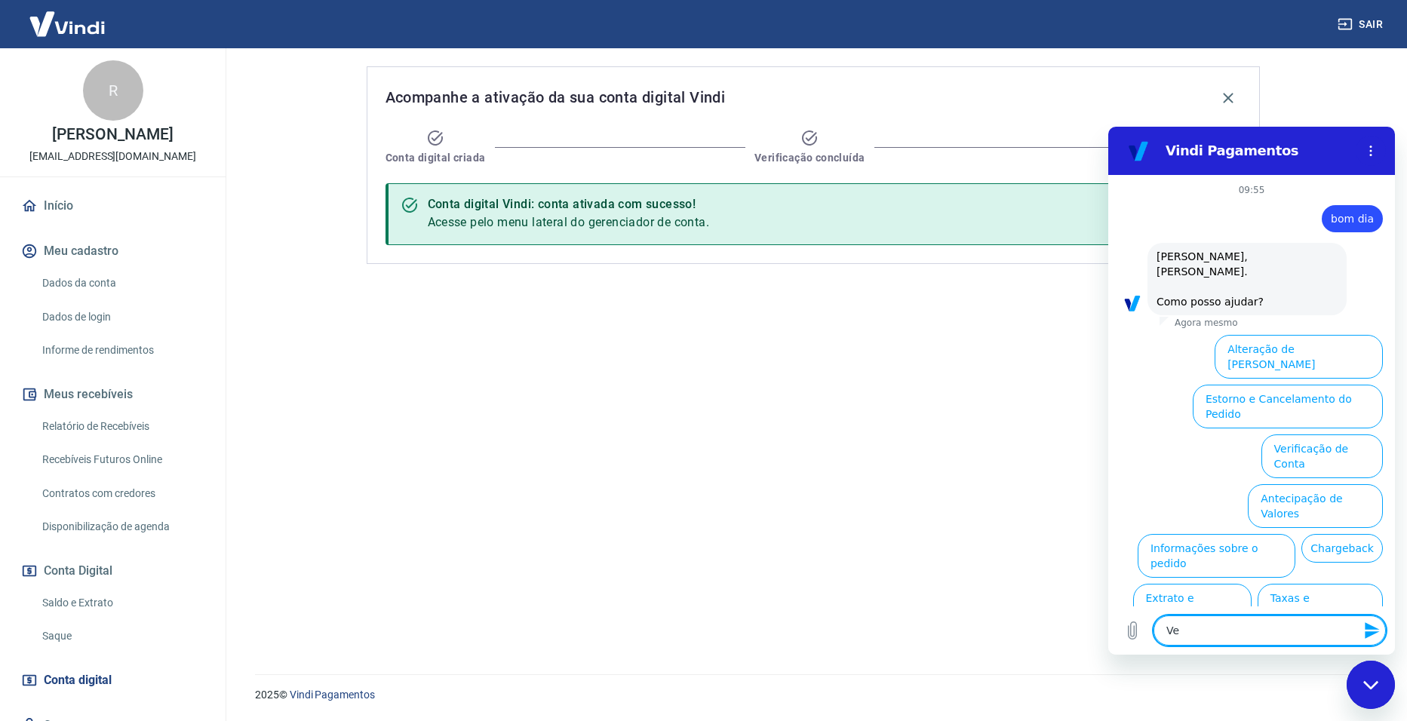
type textarea "Ven"
type textarea "x"
type textarea "Vend"
type textarea "x"
type textarea "Venda"
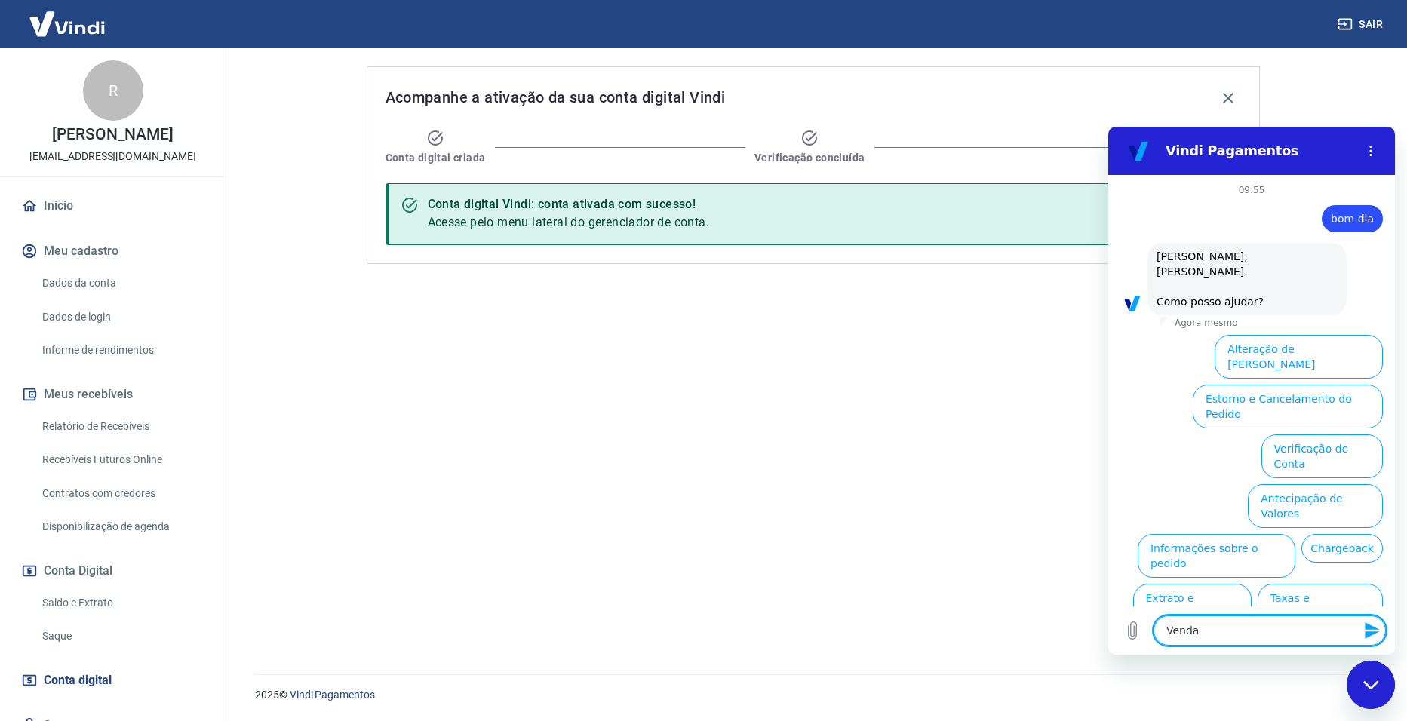
type textarea "x"
type textarea "Vendas"
type textarea "x"
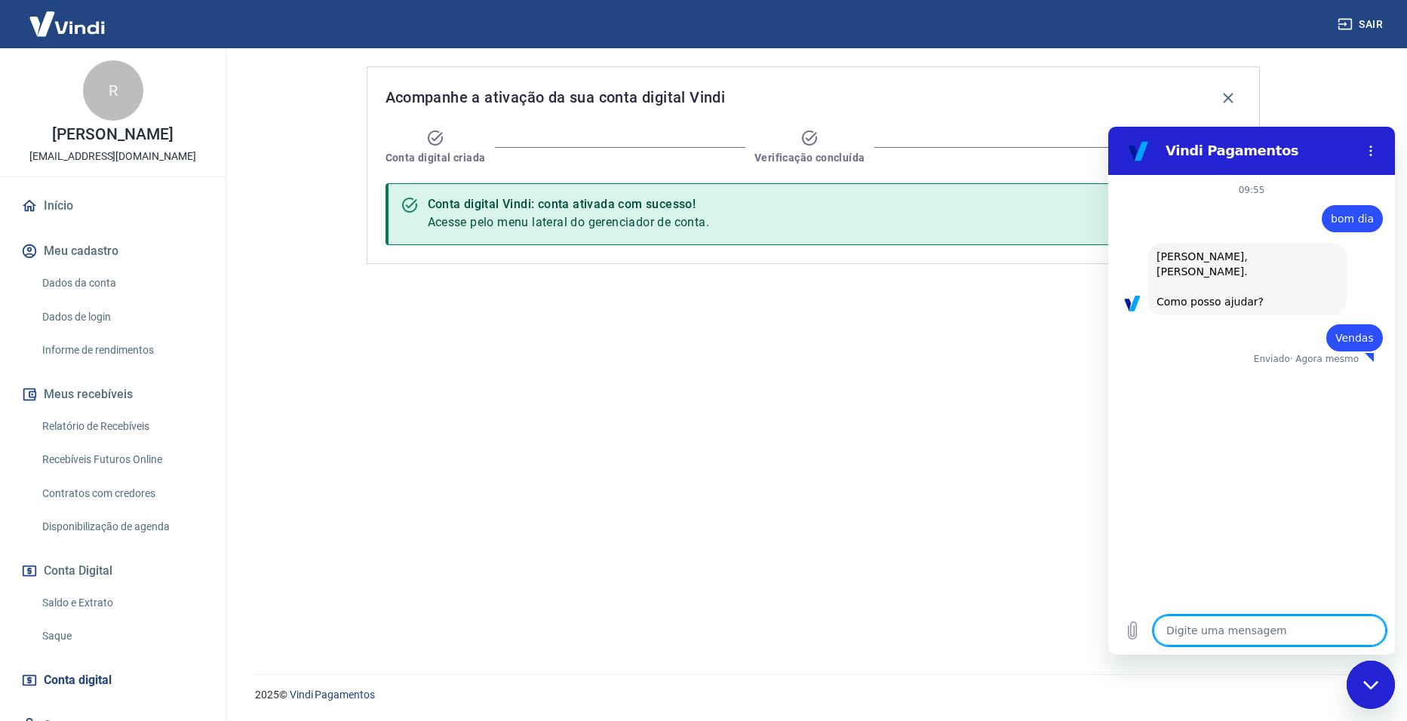
type textarea "x"
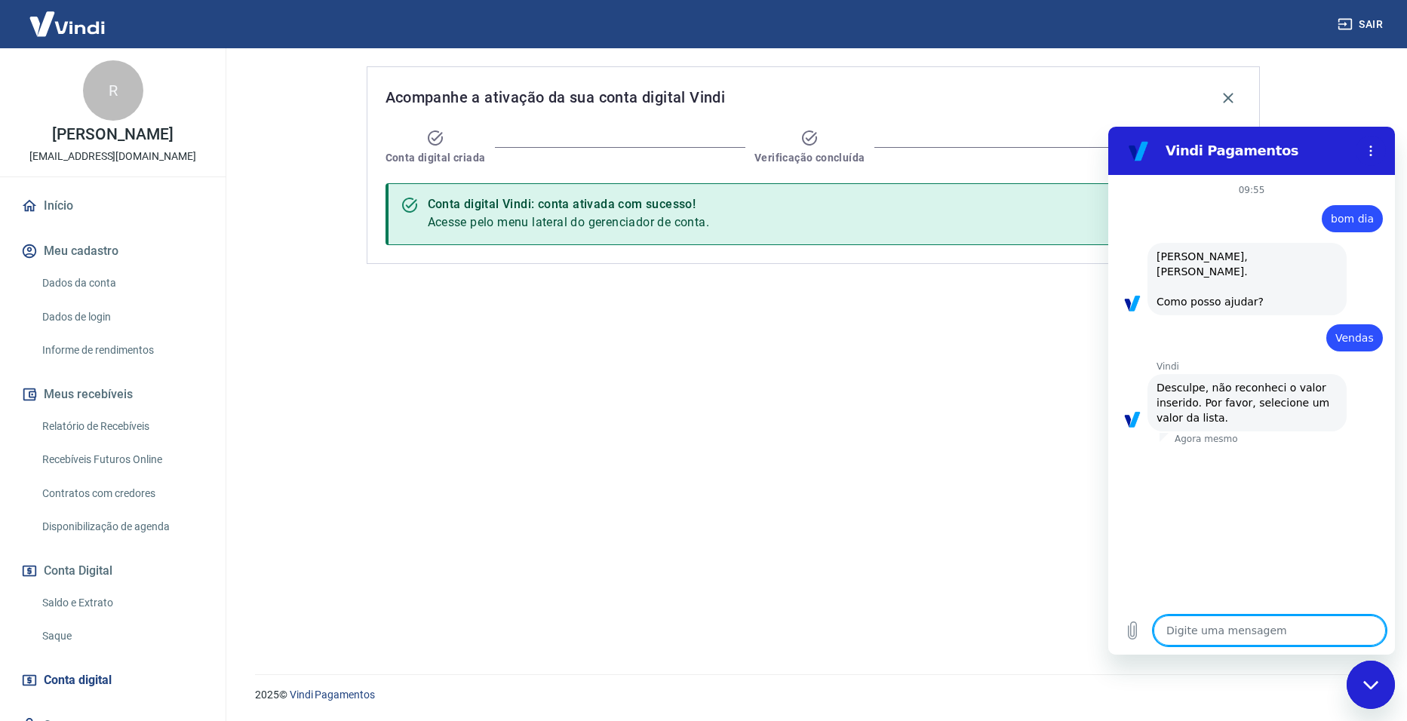
type textarea "s"
type textarea "x"
type textarea "a"
type textarea "x"
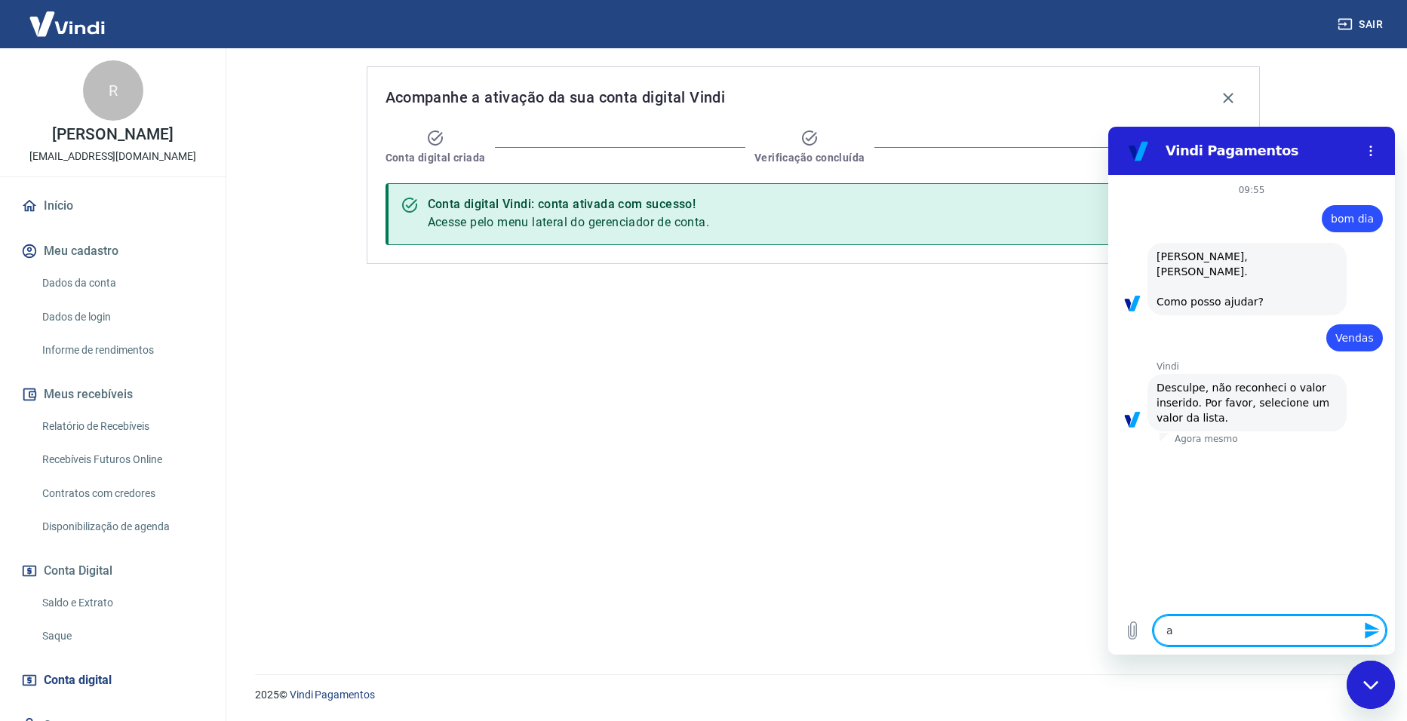
type textarea "aj"
type textarea "x"
type textarea "a"
type textarea "x"
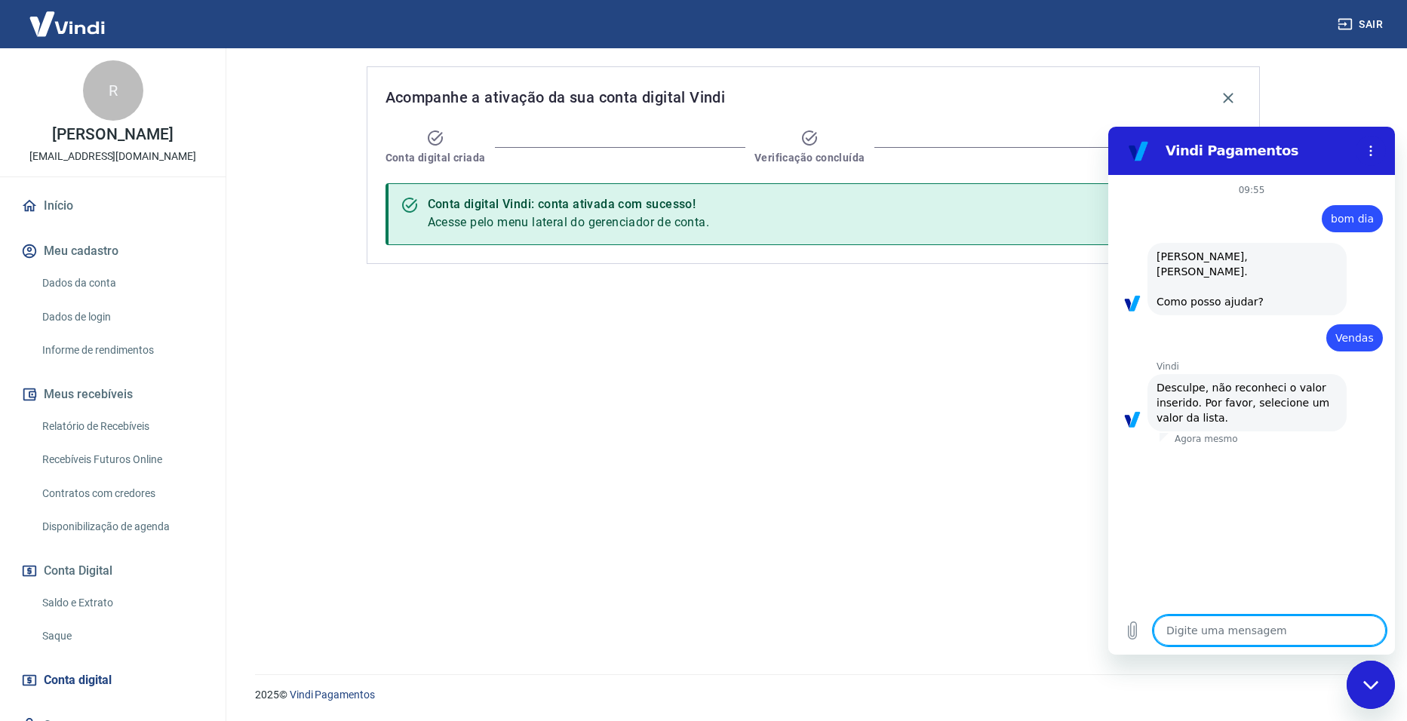
type textarea "a"
type textarea "x"
type textarea "ad"
type textarea "x"
type textarea "adi"
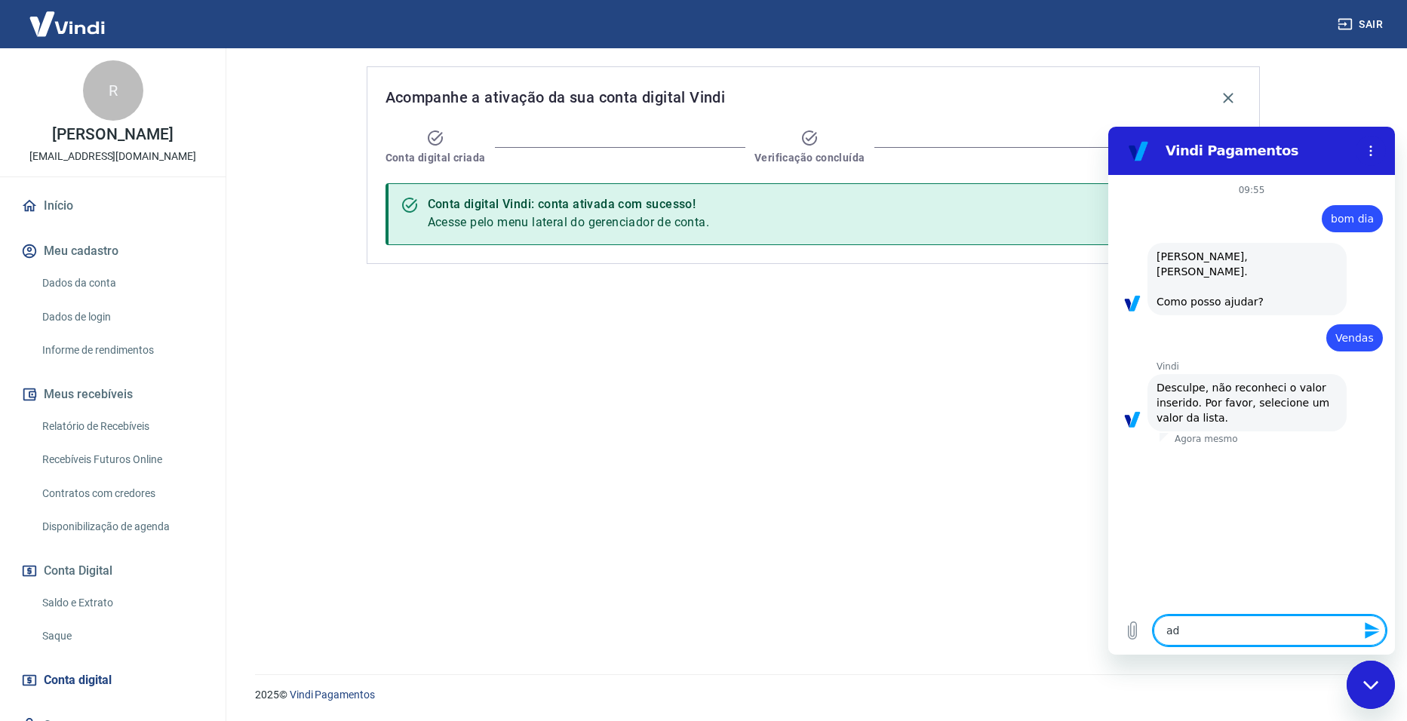
type textarea "x"
type textarea "ad"
type textarea "x"
type textarea "a"
type textarea "x"
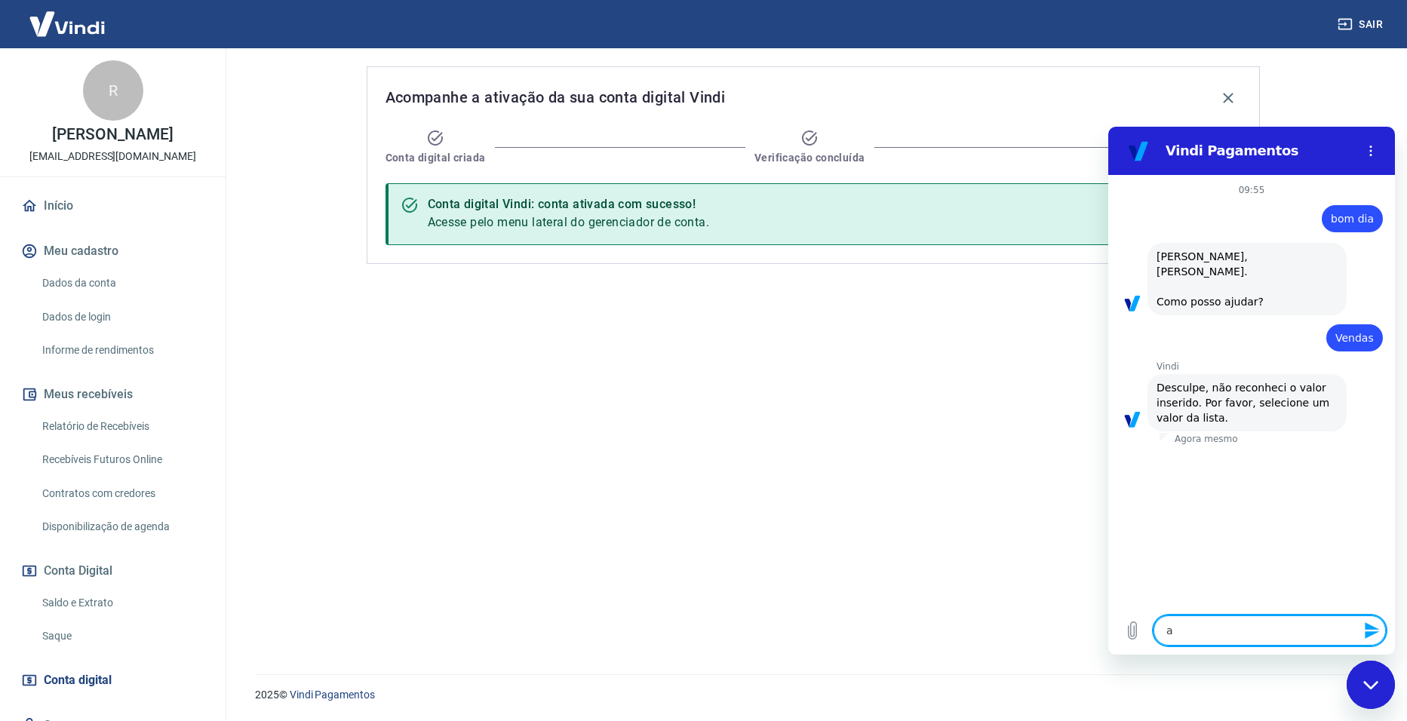
type textarea "x"
type textarea "a"
type textarea "x"
type textarea "as"
type textarea "x"
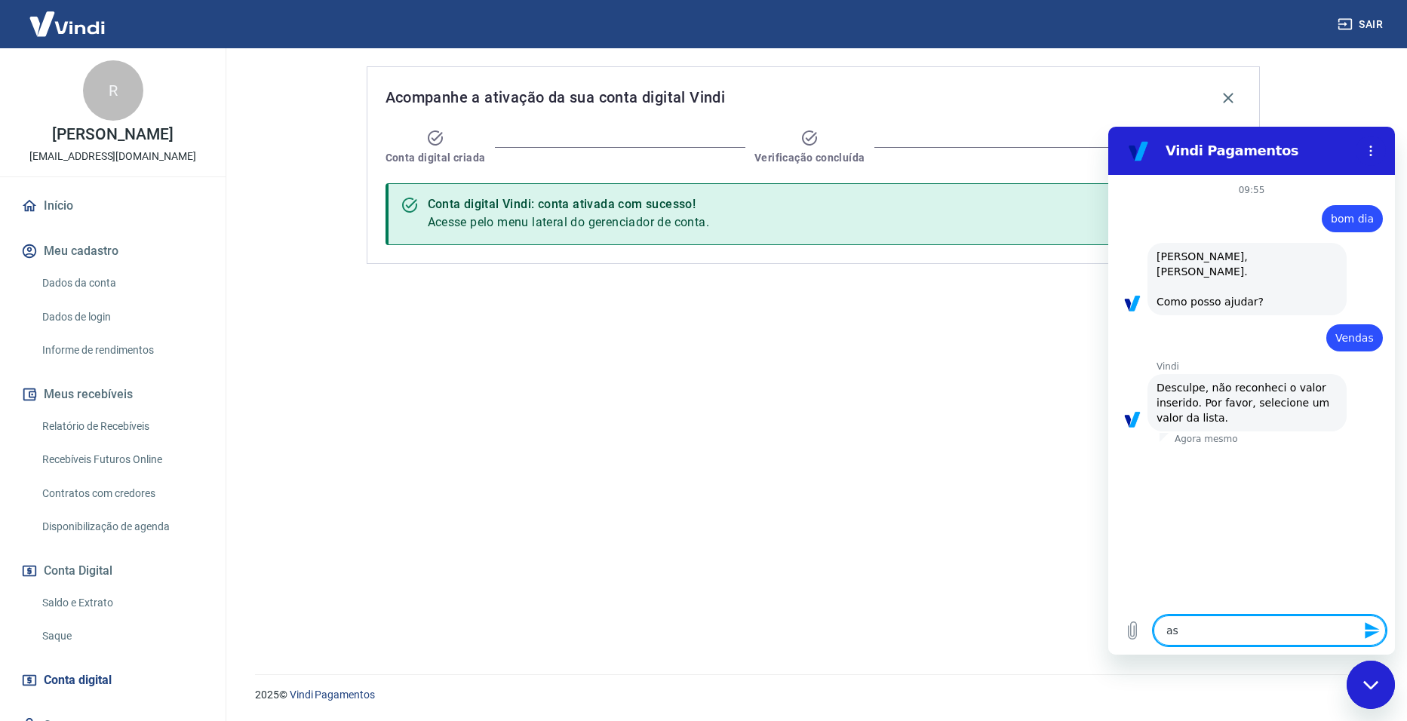
type textarea "asi"
type textarea "x"
type textarea "asis"
type textarea "x"
type textarea "asi"
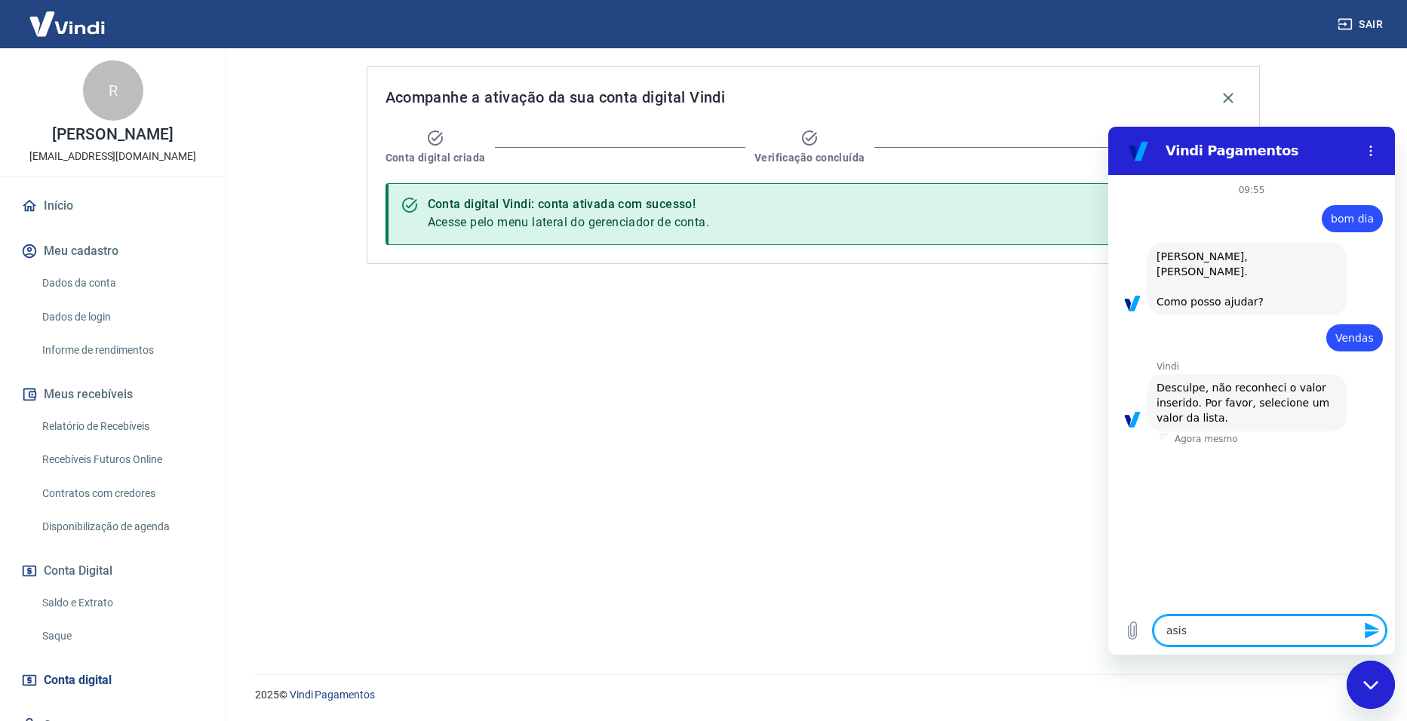
type textarea "x"
type textarea "as"
type textarea "x"
type textarea "ass"
type textarea "x"
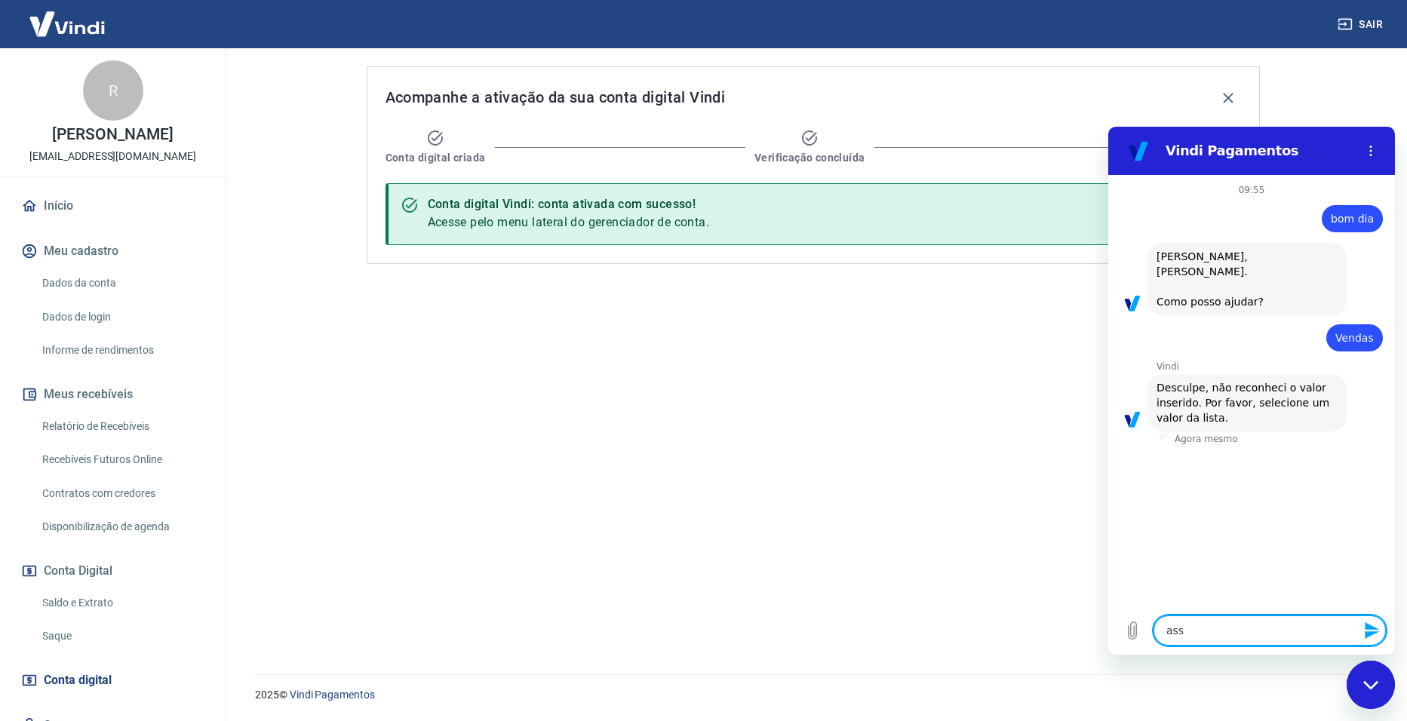
type textarea "assi"
type textarea "x"
type textarea "assis"
type textarea "x"
type textarea "assist"
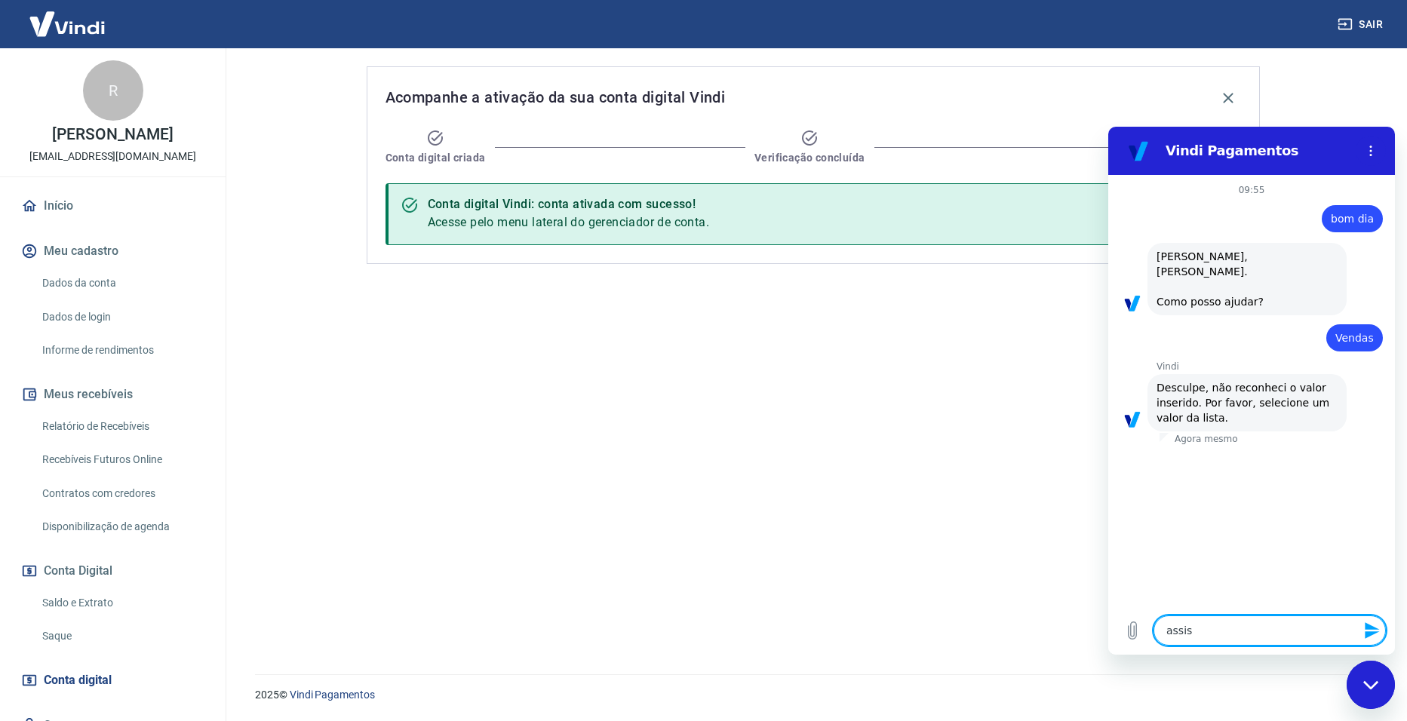
type textarea "x"
type textarea "assiste"
type textarea "x"
type textarea "assisten"
type textarea "x"
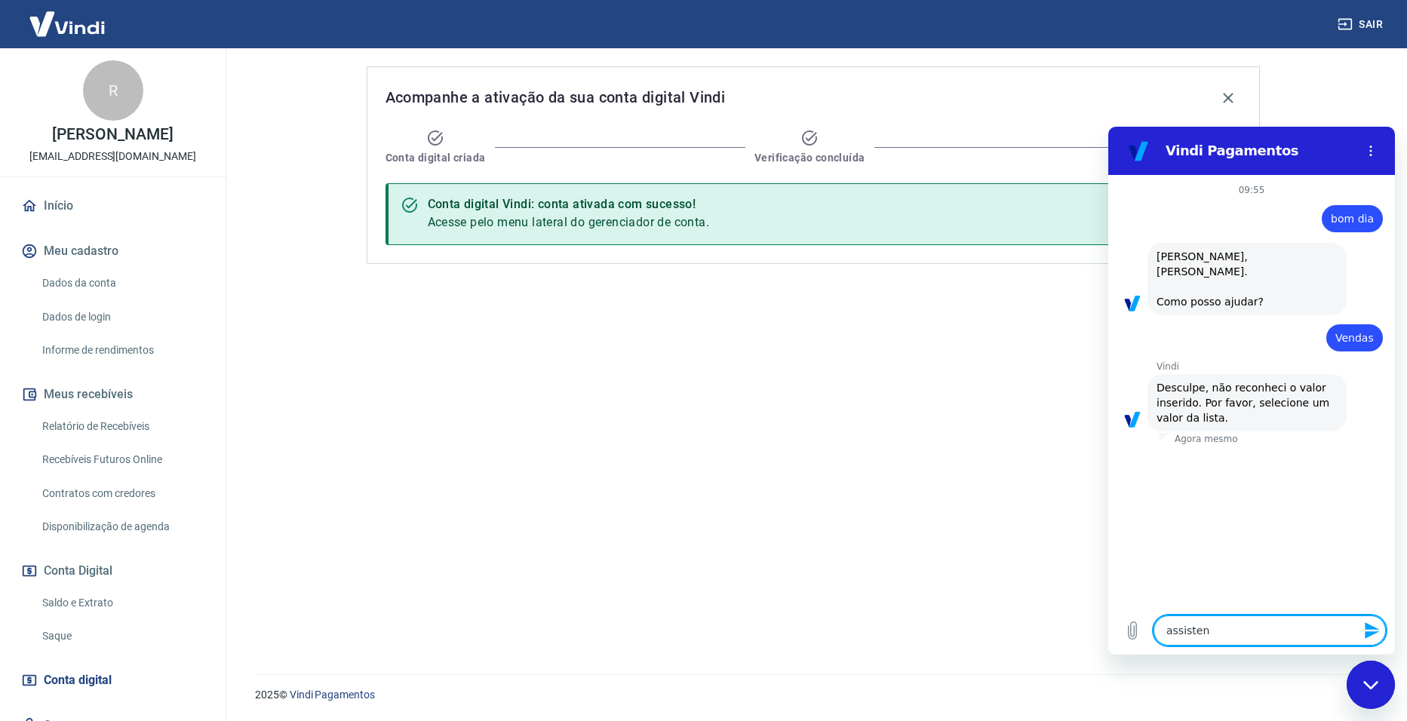
type textarea "assistent"
type textarea "x"
type textarea "assistente"
type textarea "x"
type textarea "assistente"
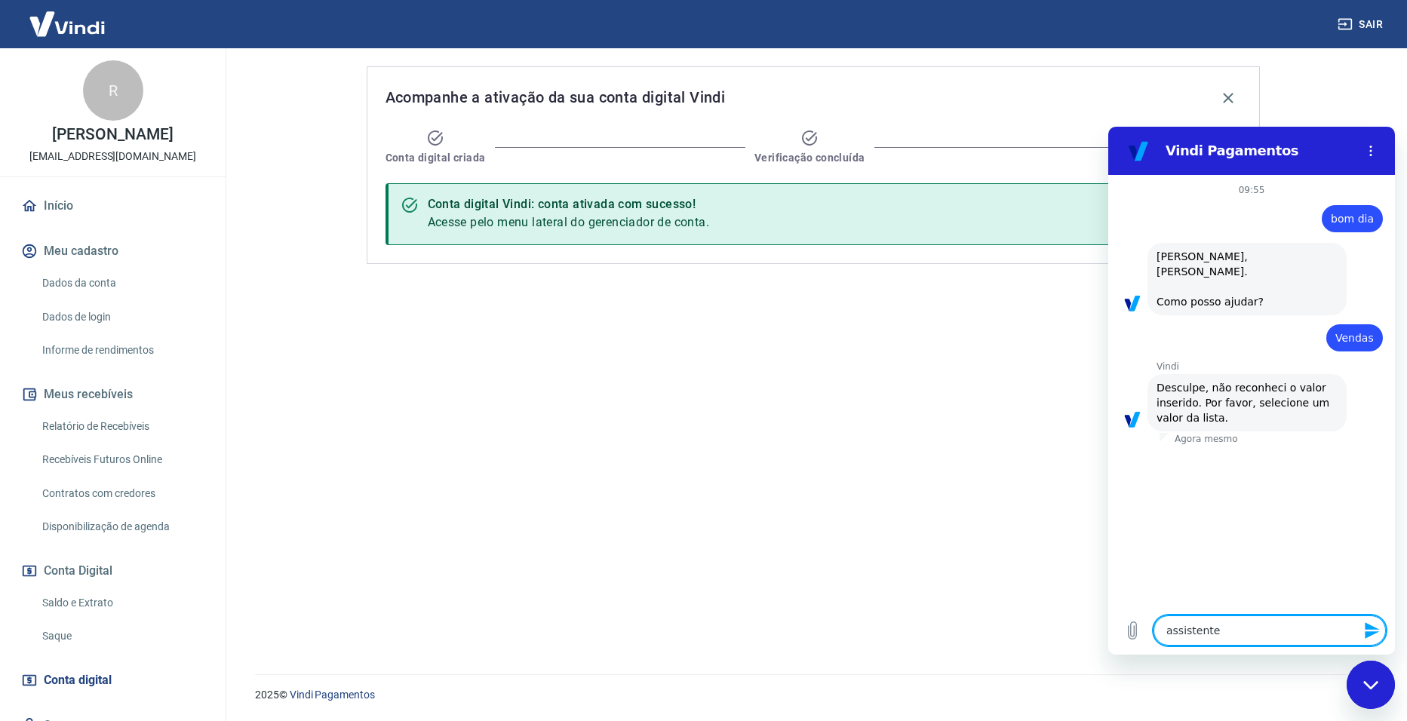
type textarea "x"
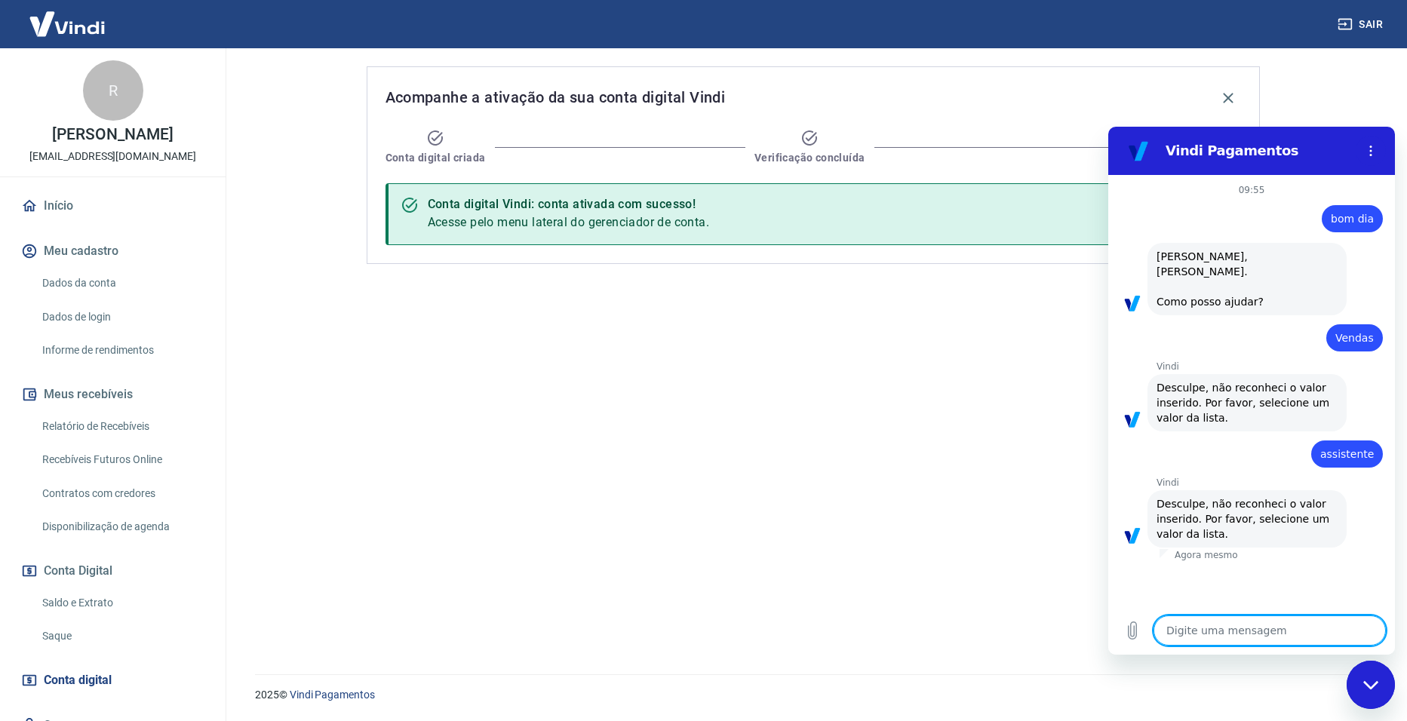
type textarea "a"
type textarea "x"
type textarea "aj"
type textarea "x"
type textarea "aju"
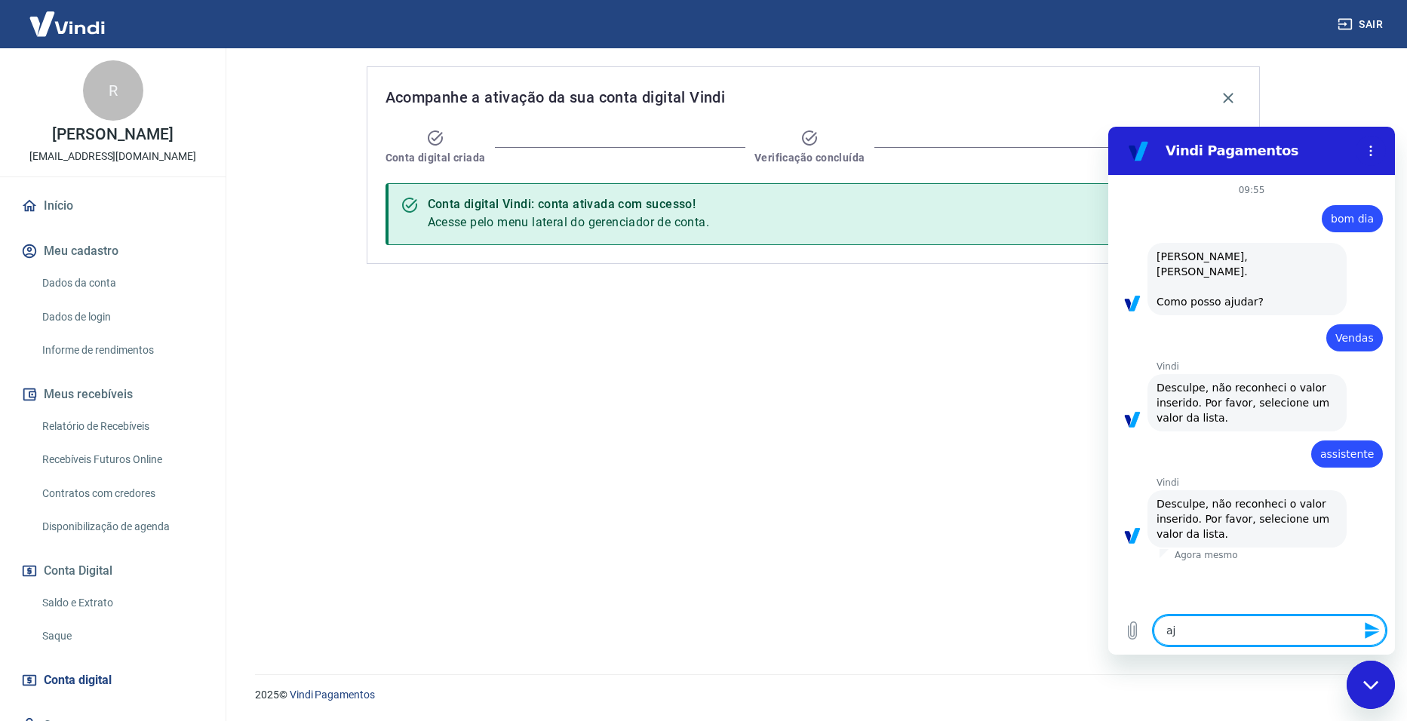
type textarea "x"
type textarea "ajud"
type textarea "x"
type textarea "ajuda"
type textarea "x"
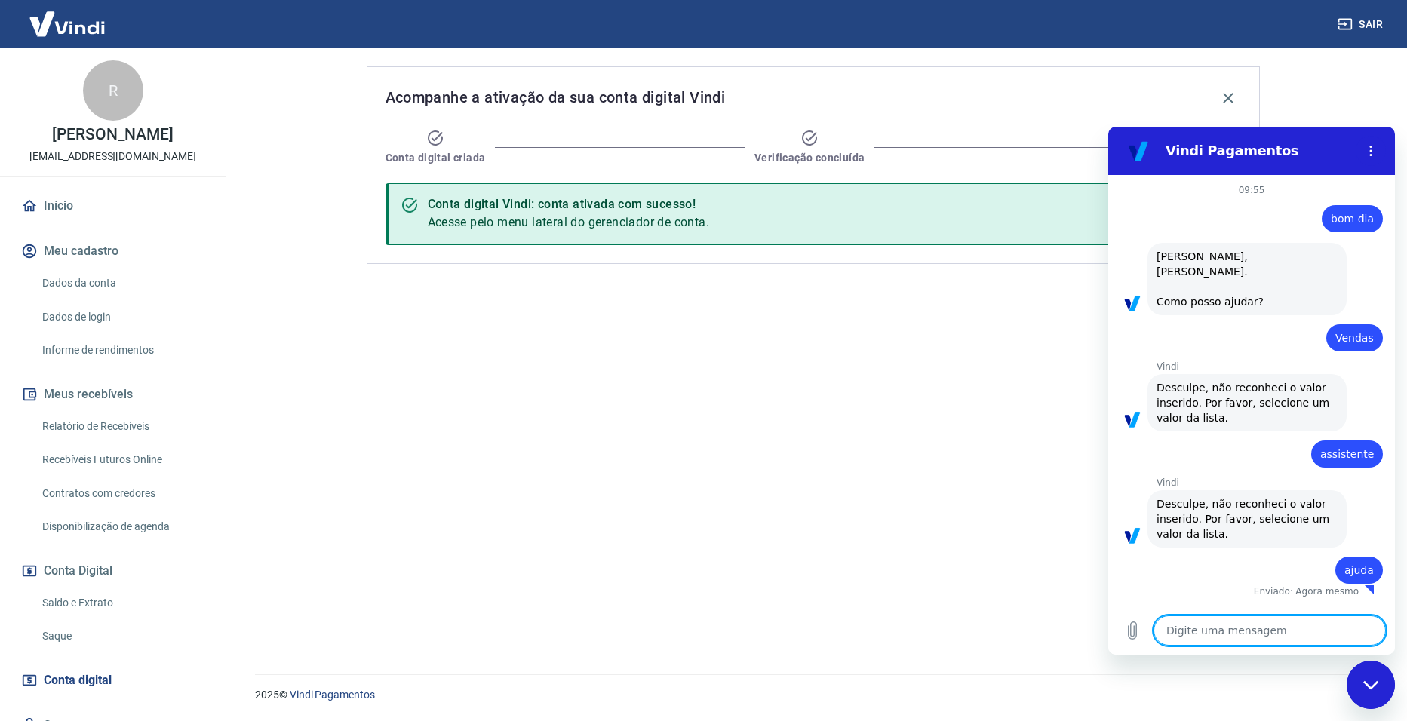
type textarea "x"
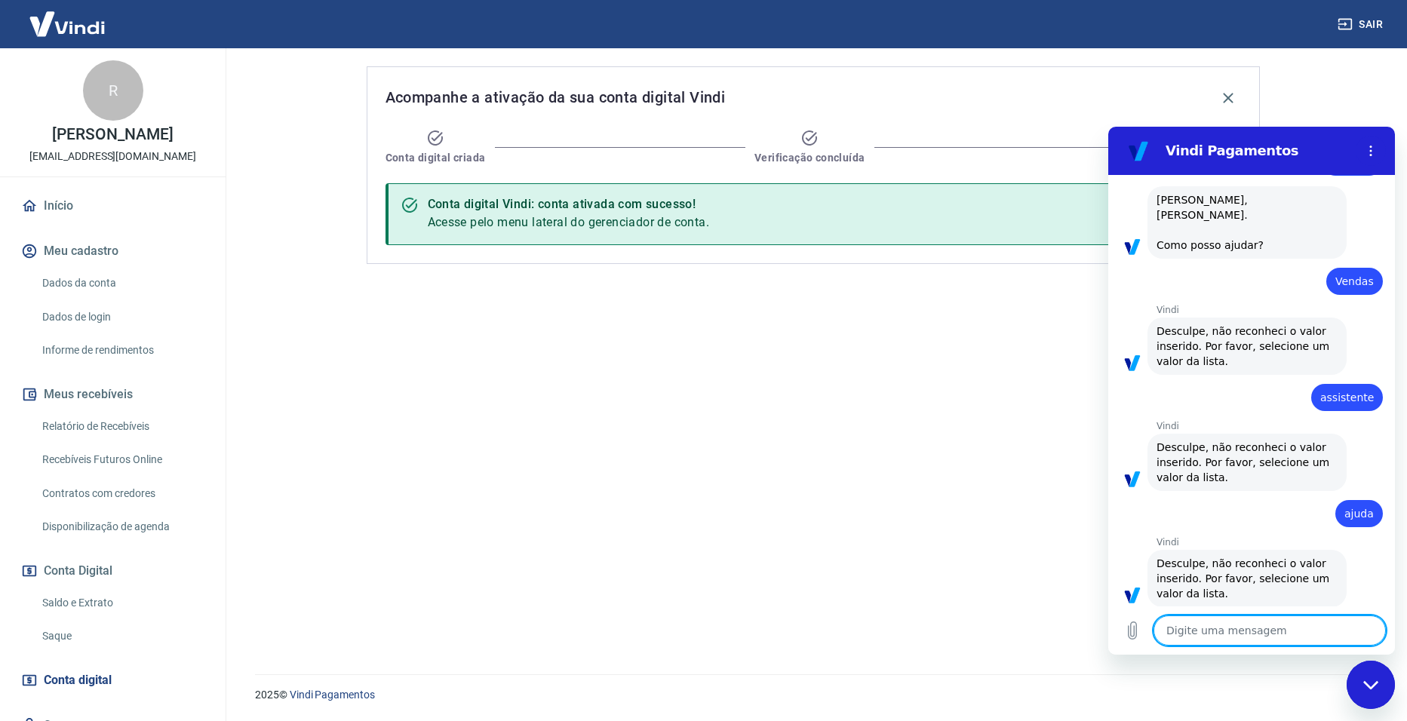
scroll to position [60, 0]
click at [1216, 630] on textarea at bounding box center [1270, 631] width 232 height 30
type textarea "a"
type textarea "x"
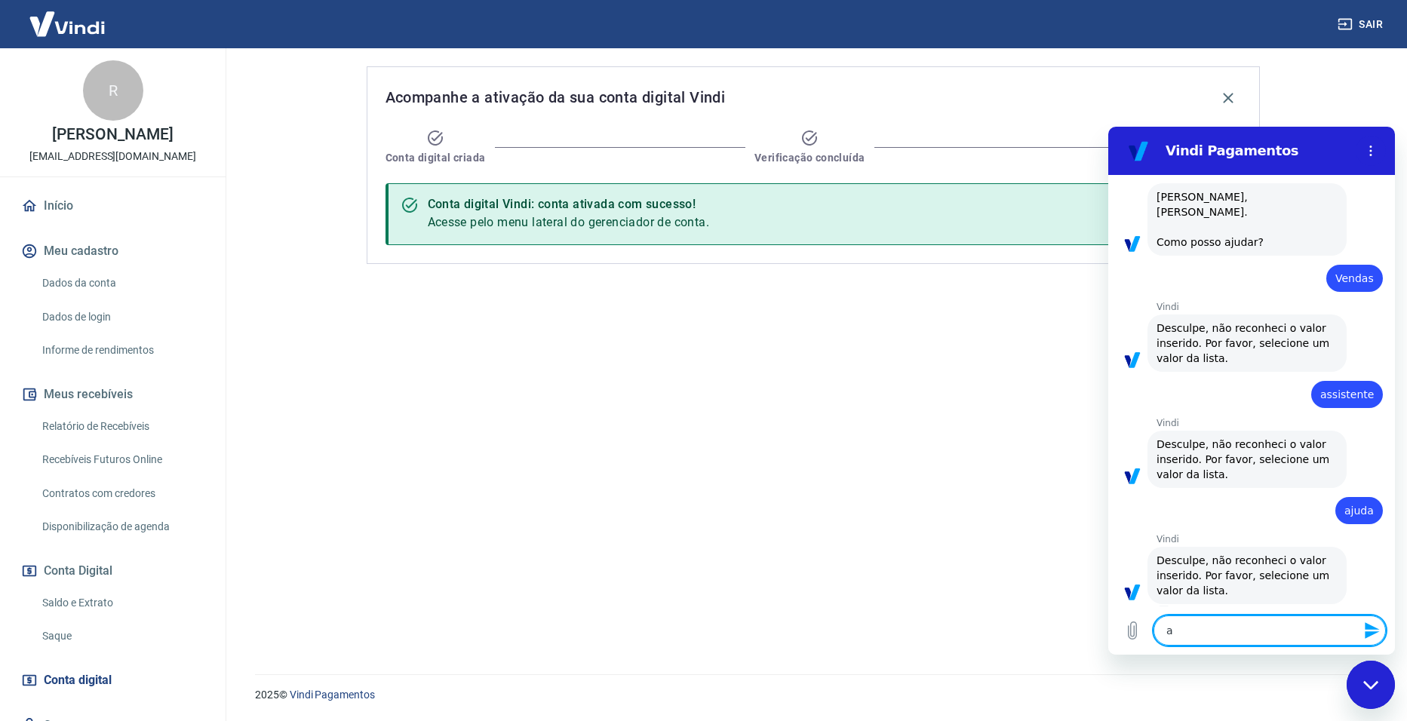
type textarea "aj"
type textarea "x"
type textarea "aju"
type textarea "x"
type textarea "ajud"
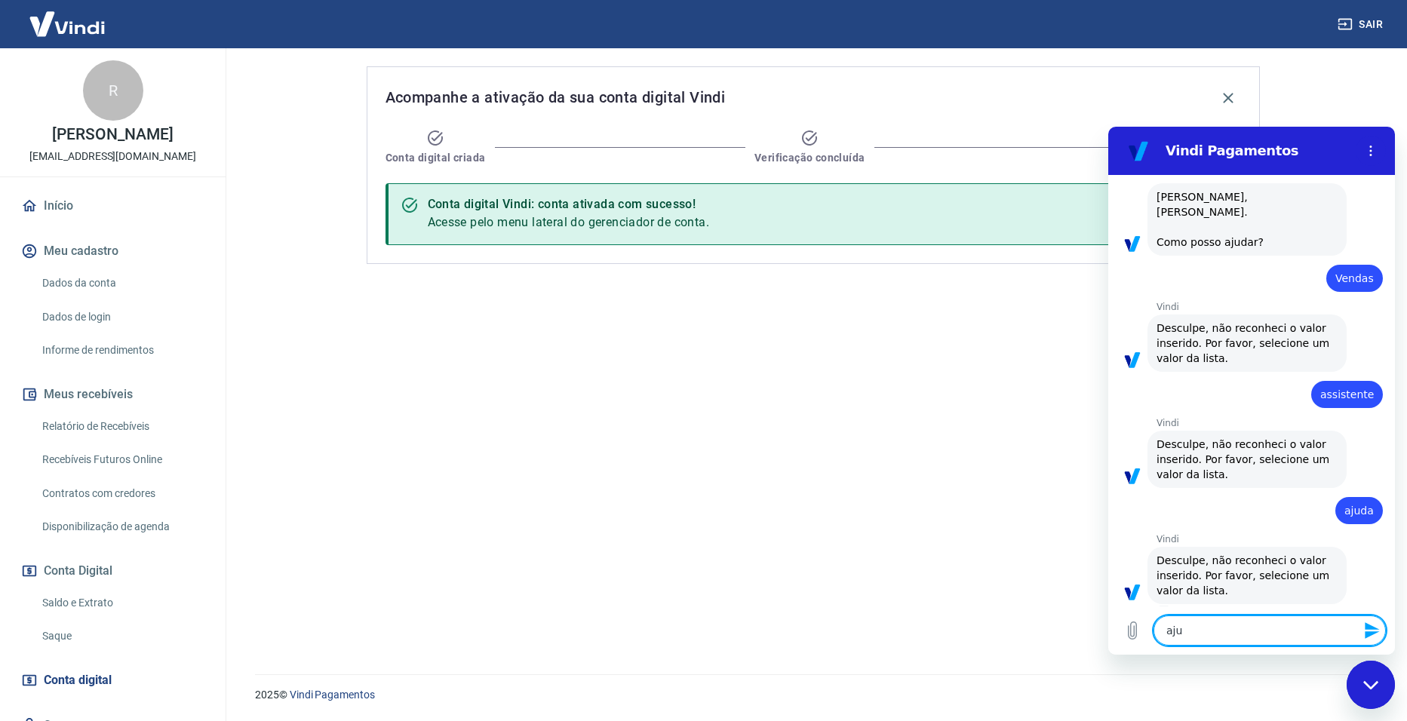
type textarea "x"
type textarea "ajuda"
type textarea "x"
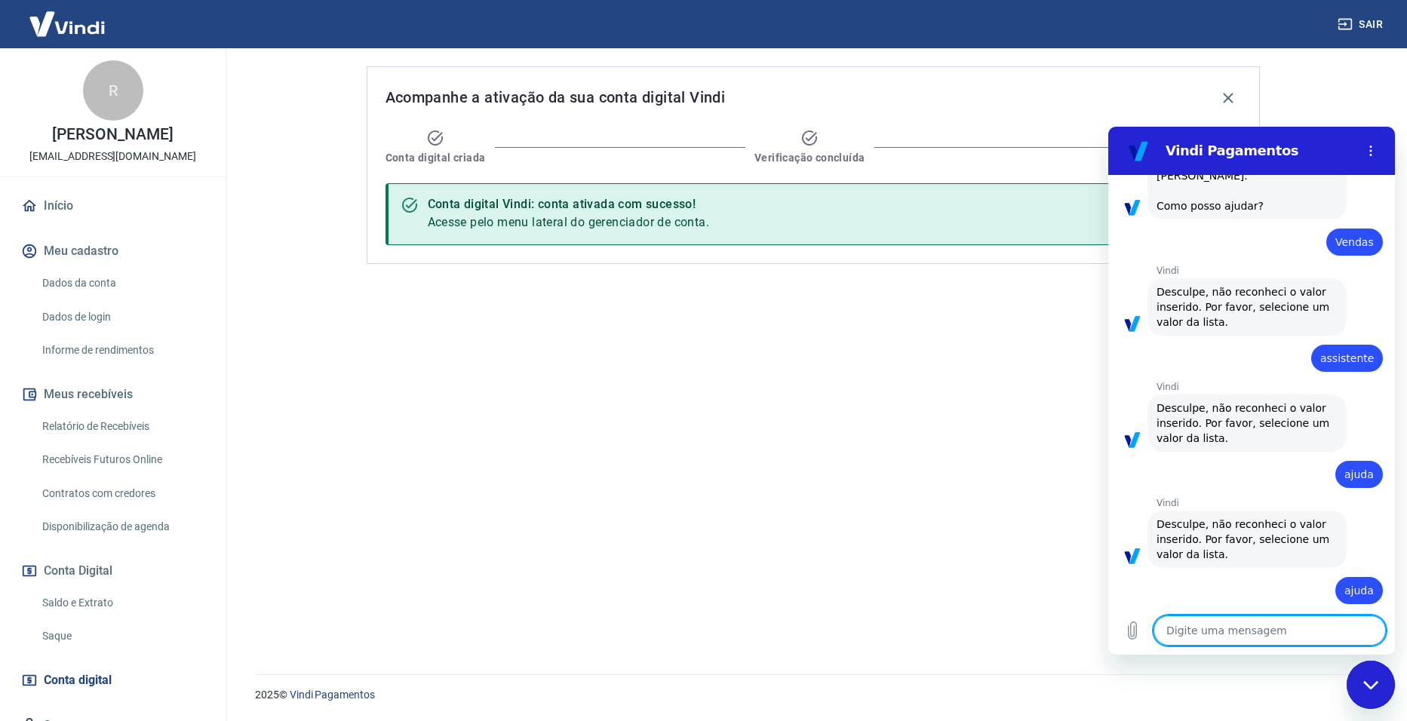
type textarea "x"
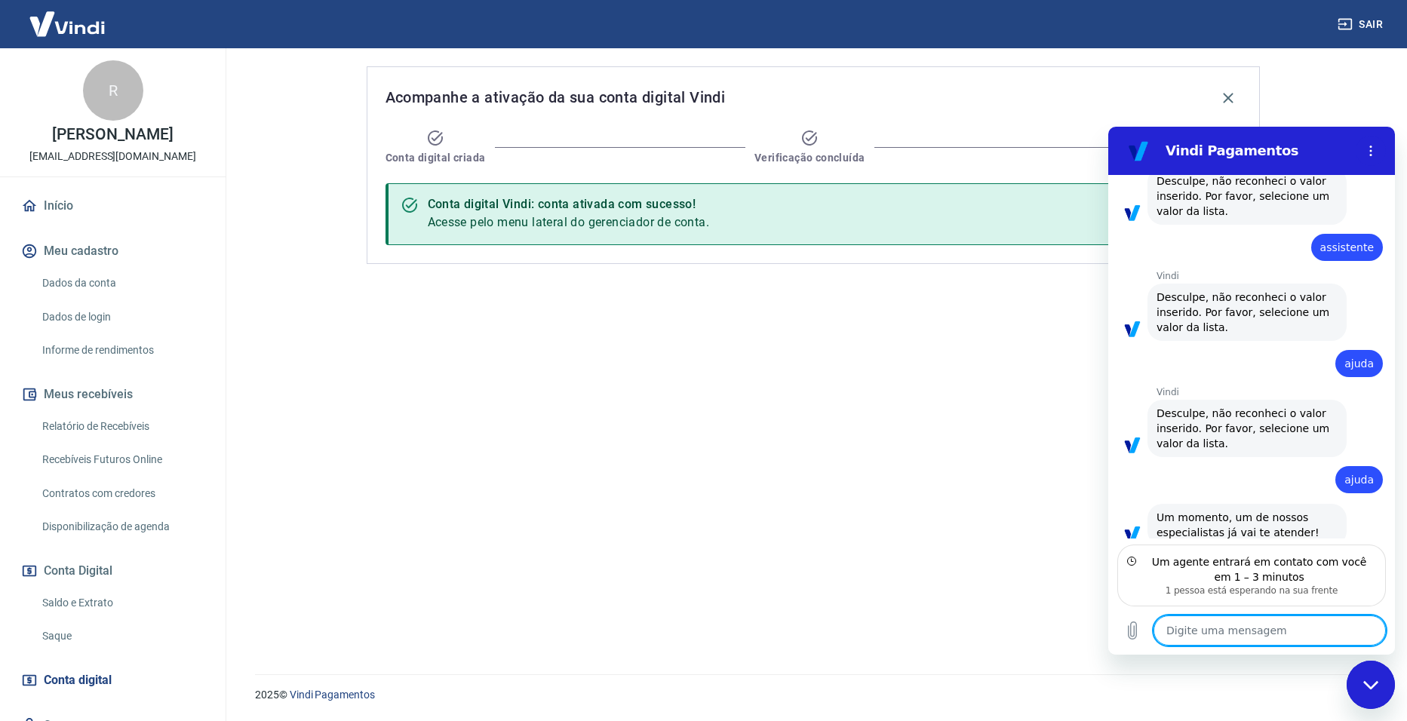
scroll to position [217, 0]
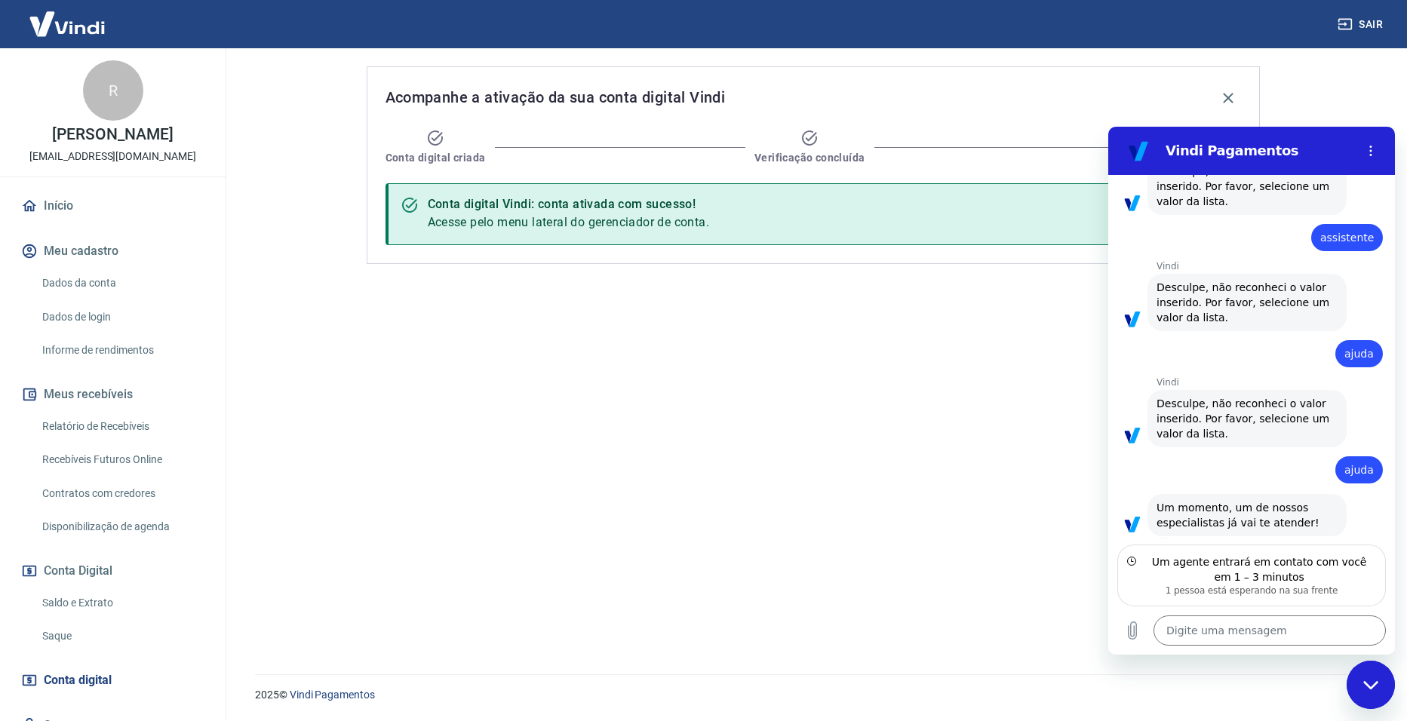
click at [608, 435] on div "Acompanhe a ativação da sua conta digital Vindi Conta digital criada Verificaçã…" at bounding box center [814, 352] width 930 height 608
